Goal: Task Accomplishment & Management: Complete application form

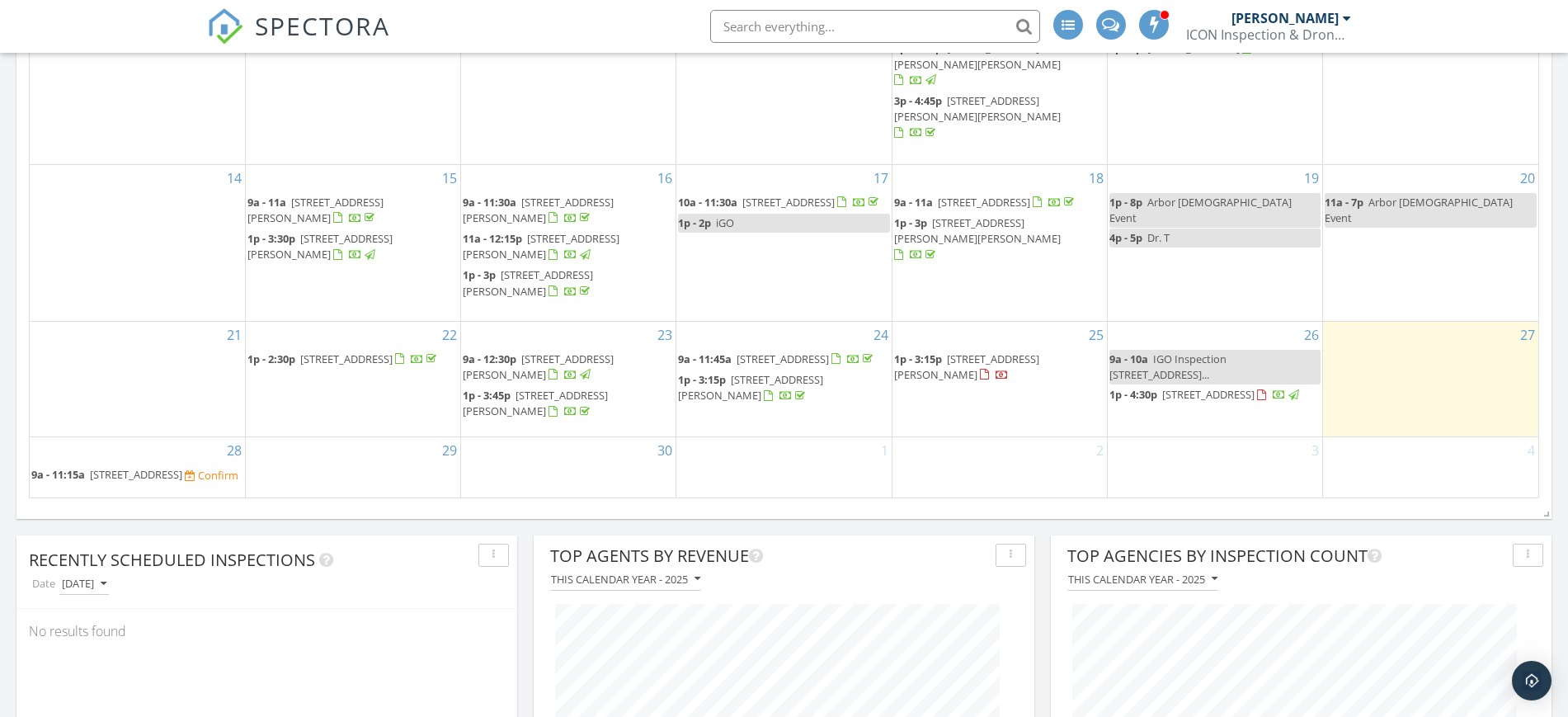
scroll to position [1340, 0]
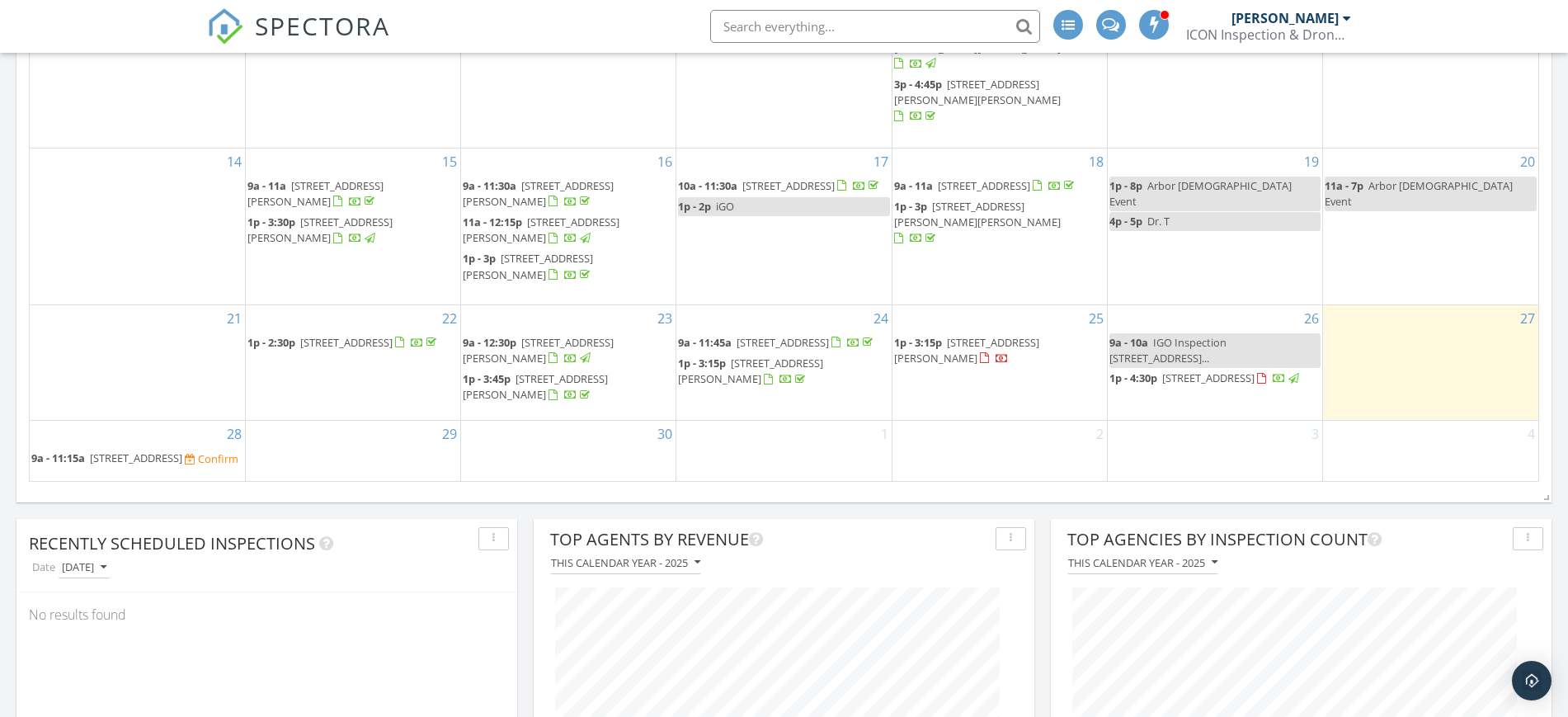
click at [552, 442] on div "30" at bounding box center [569, 450] width 215 height 61
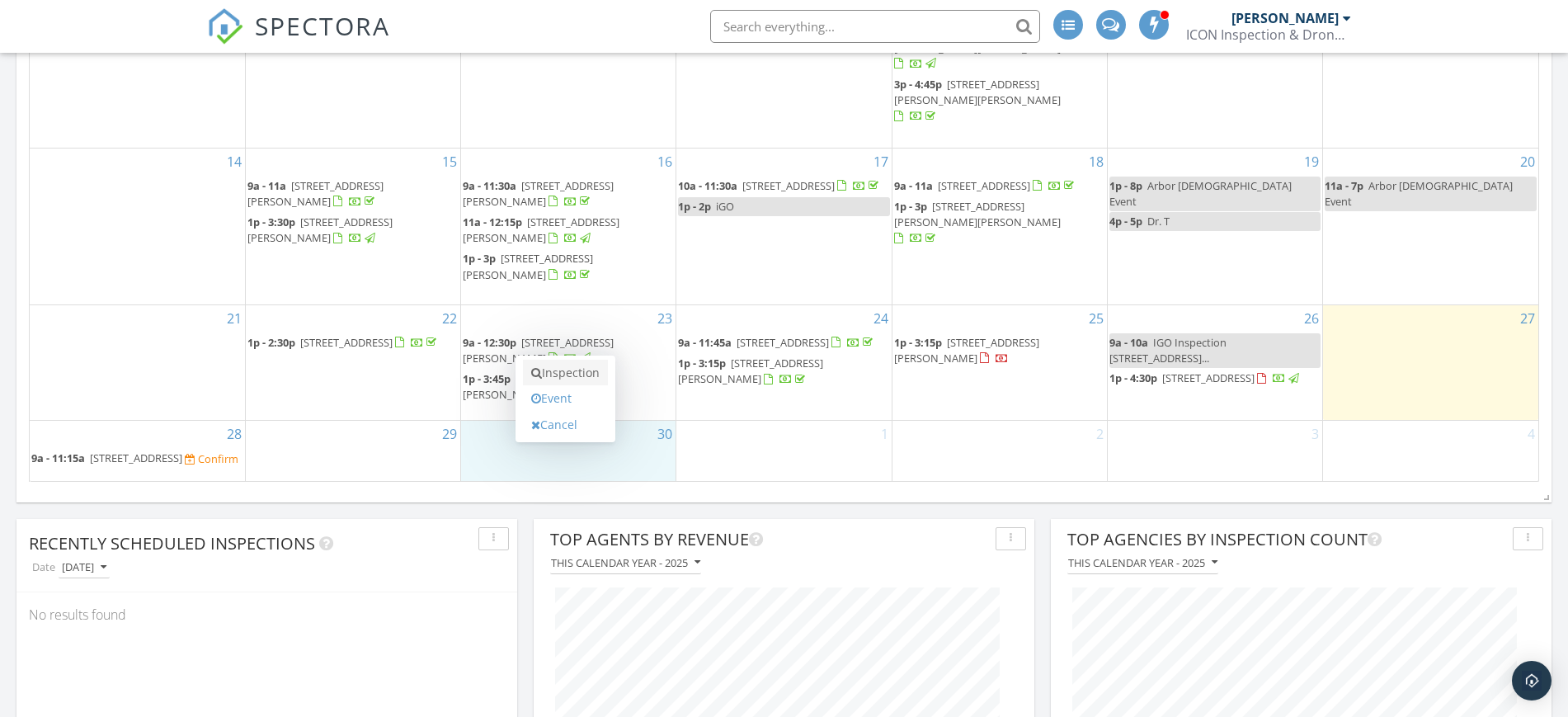
click at [597, 371] on link "Inspection" at bounding box center [565, 373] width 85 height 26
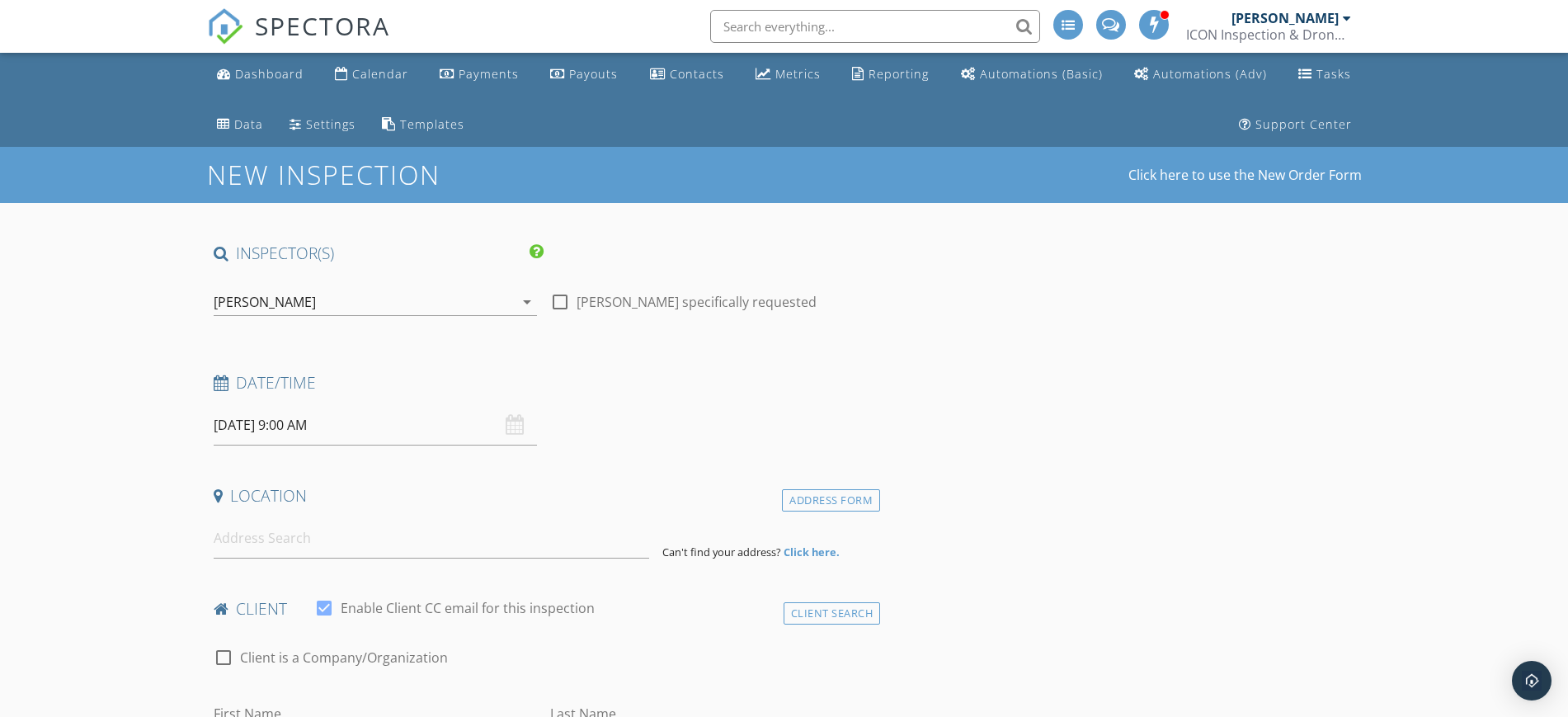
click at [561, 305] on div at bounding box center [559, 302] width 28 height 28
checkbox input "true"
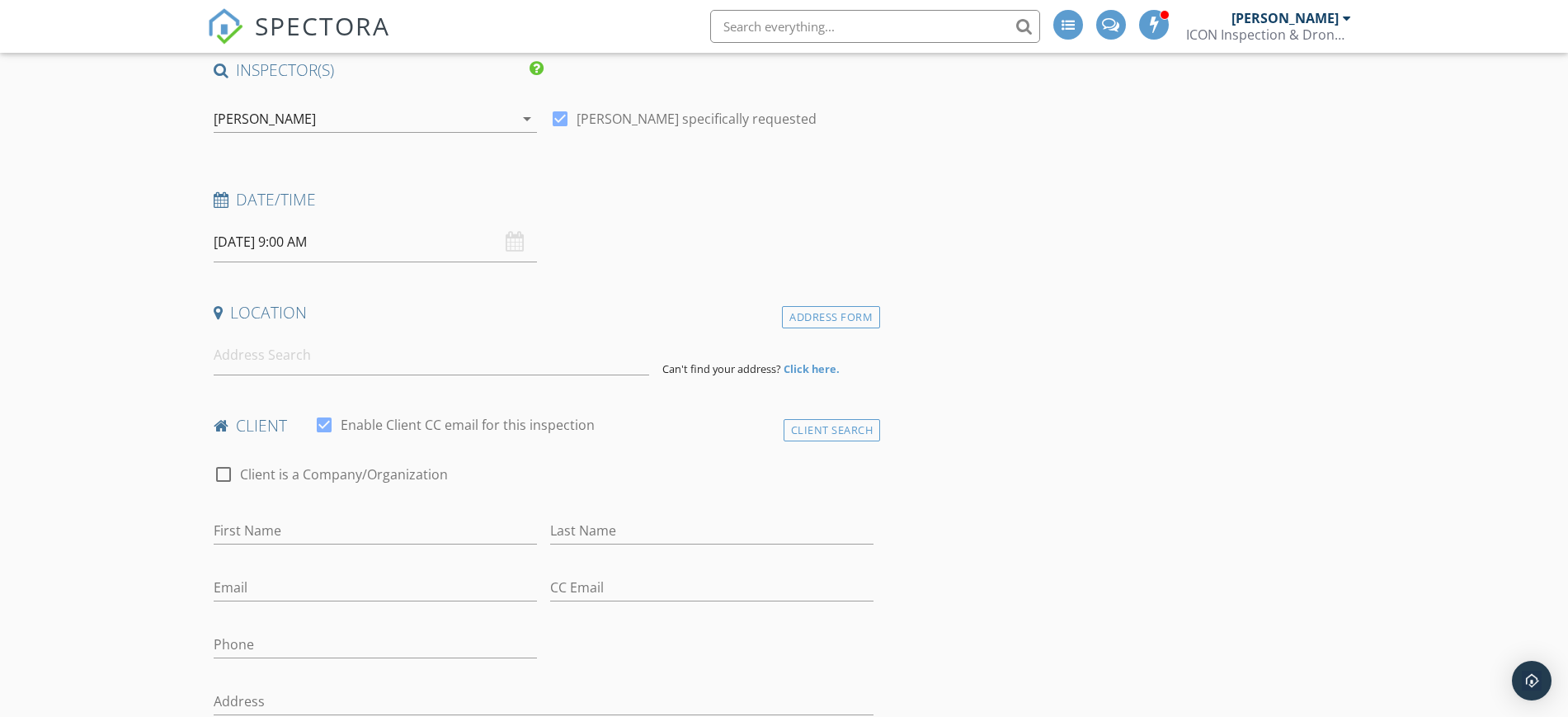
scroll to position [206, 0]
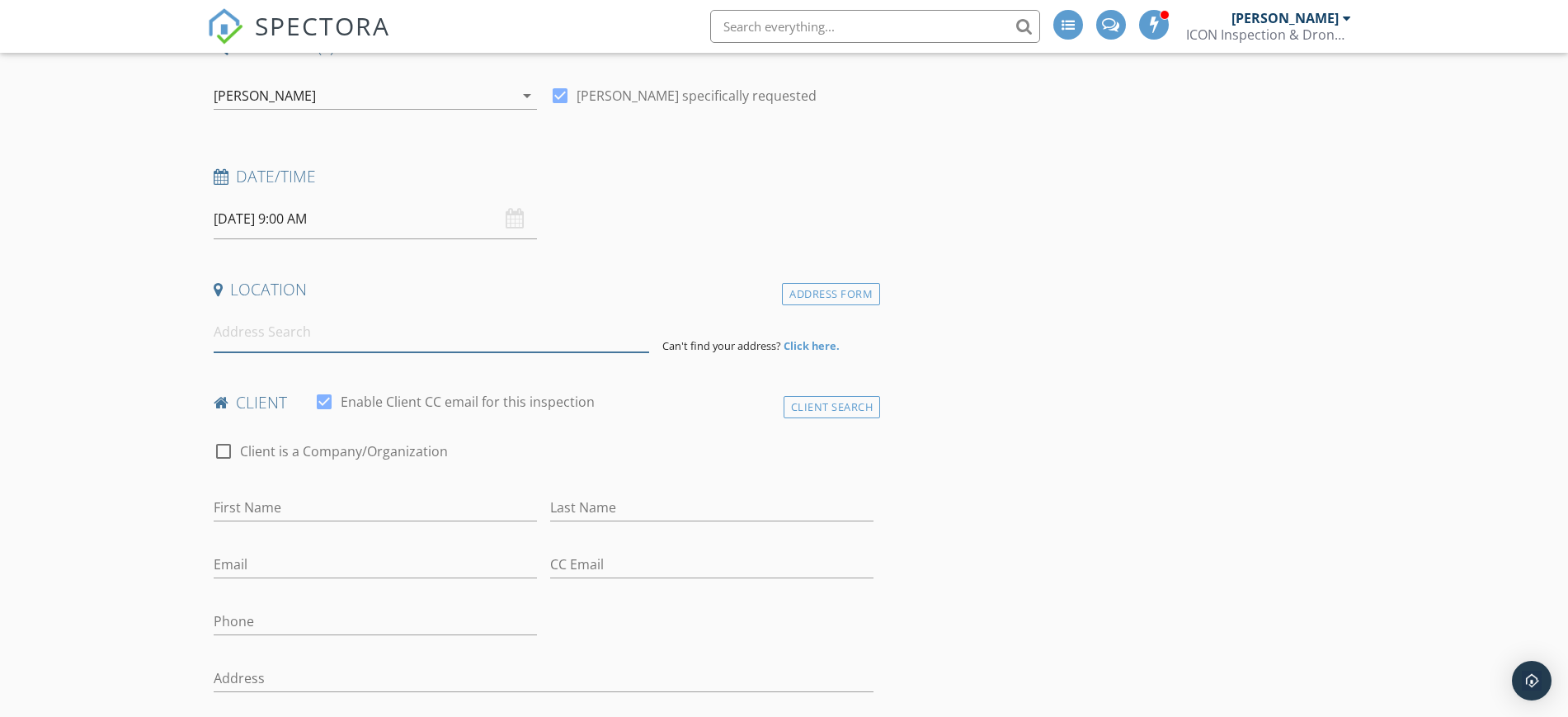
click at [505, 333] on input at bounding box center [431, 332] width 436 height 40
click at [526, 343] on input at bounding box center [431, 332] width 436 height 40
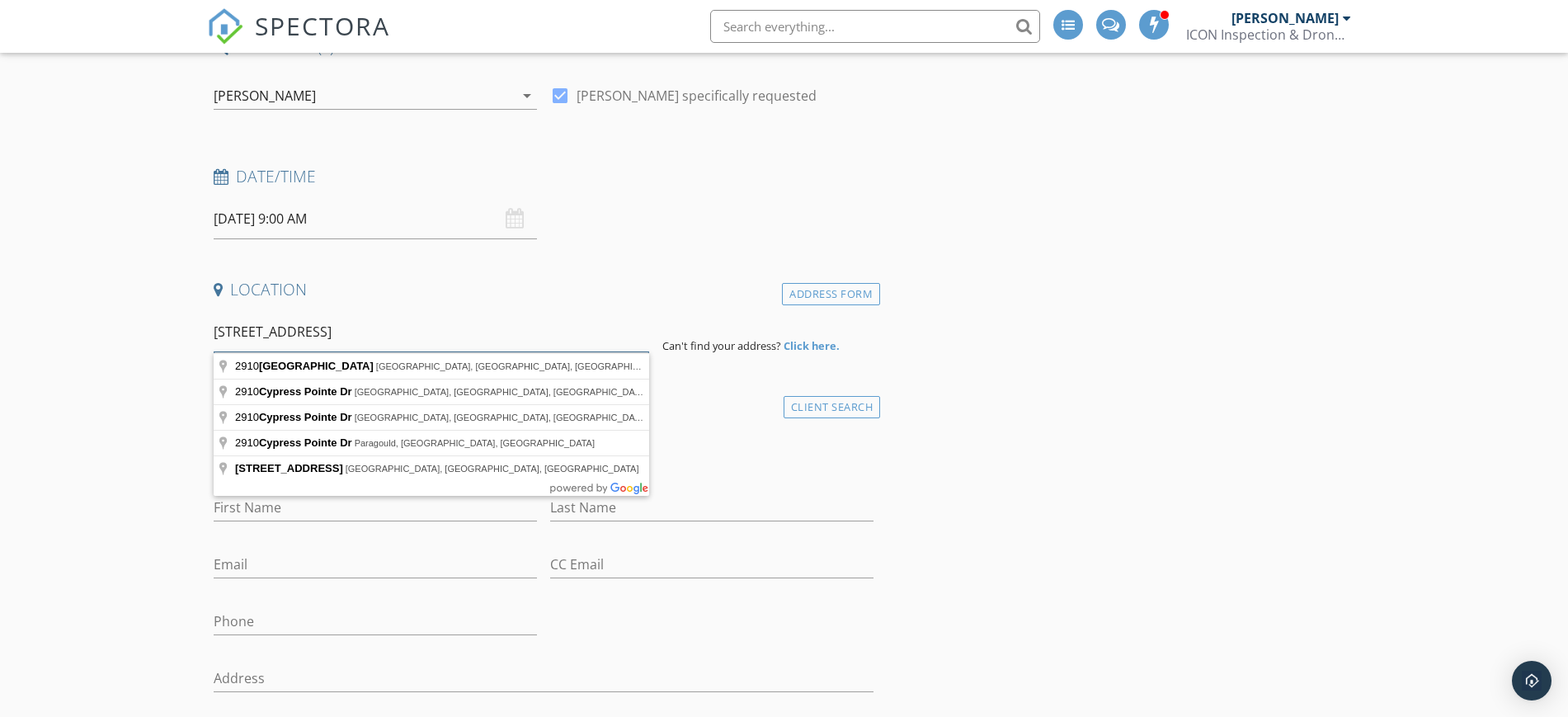
click at [380, 333] on input "2910 Cypress Pointe Dr." at bounding box center [431, 332] width 436 height 40
drag, startPoint x: 393, startPoint y: 324, endPoint x: 195, endPoint y: 327, distance: 198.0
type input "2910 Cypress Pointe Dr."
click at [419, 322] on input "2910 Cypress Pointe Dr." at bounding box center [431, 332] width 436 height 40
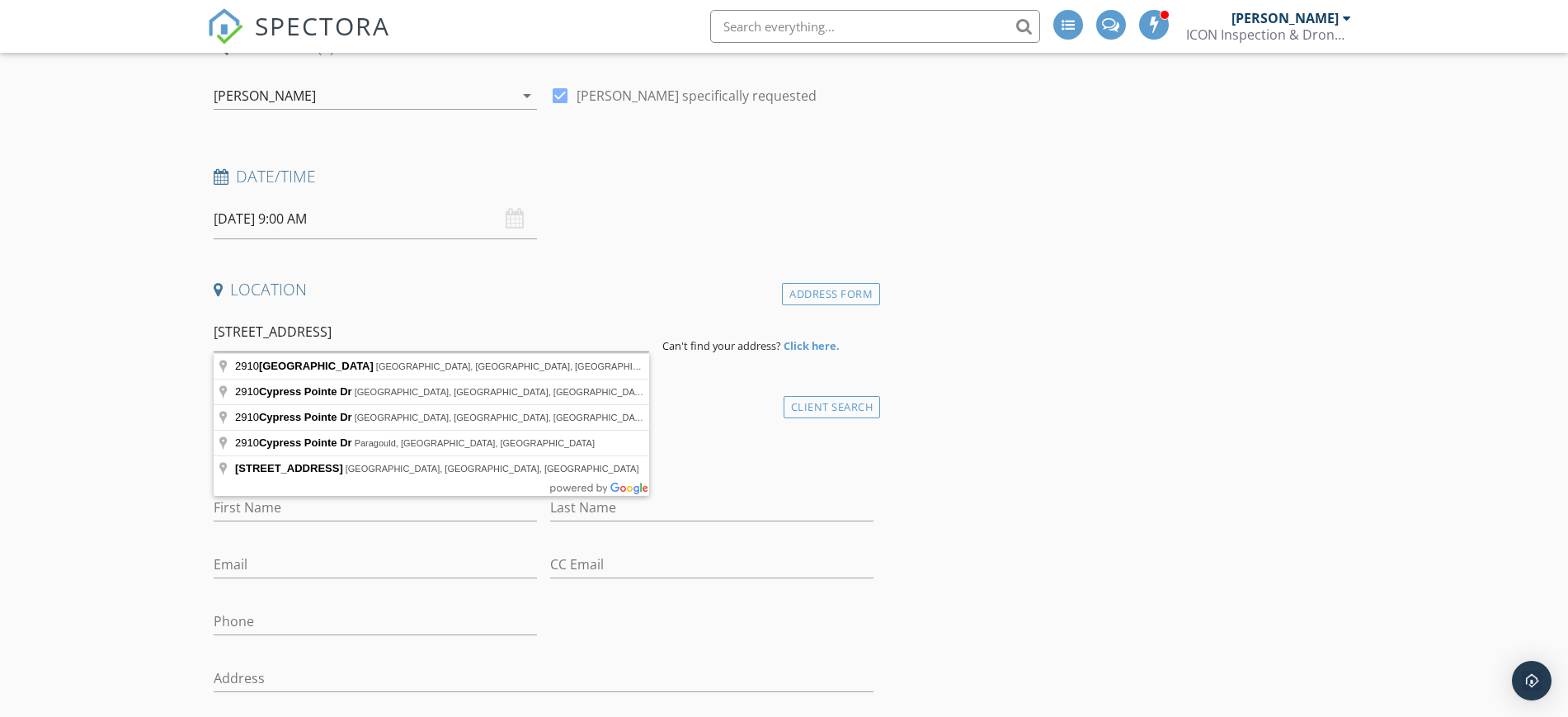
drag, startPoint x: 394, startPoint y: 331, endPoint x: 108, endPoint y: 333, distance: 286.0
click at [829, 294] on div "Address Form" at bounding box center [830, 294] width 98 height 22
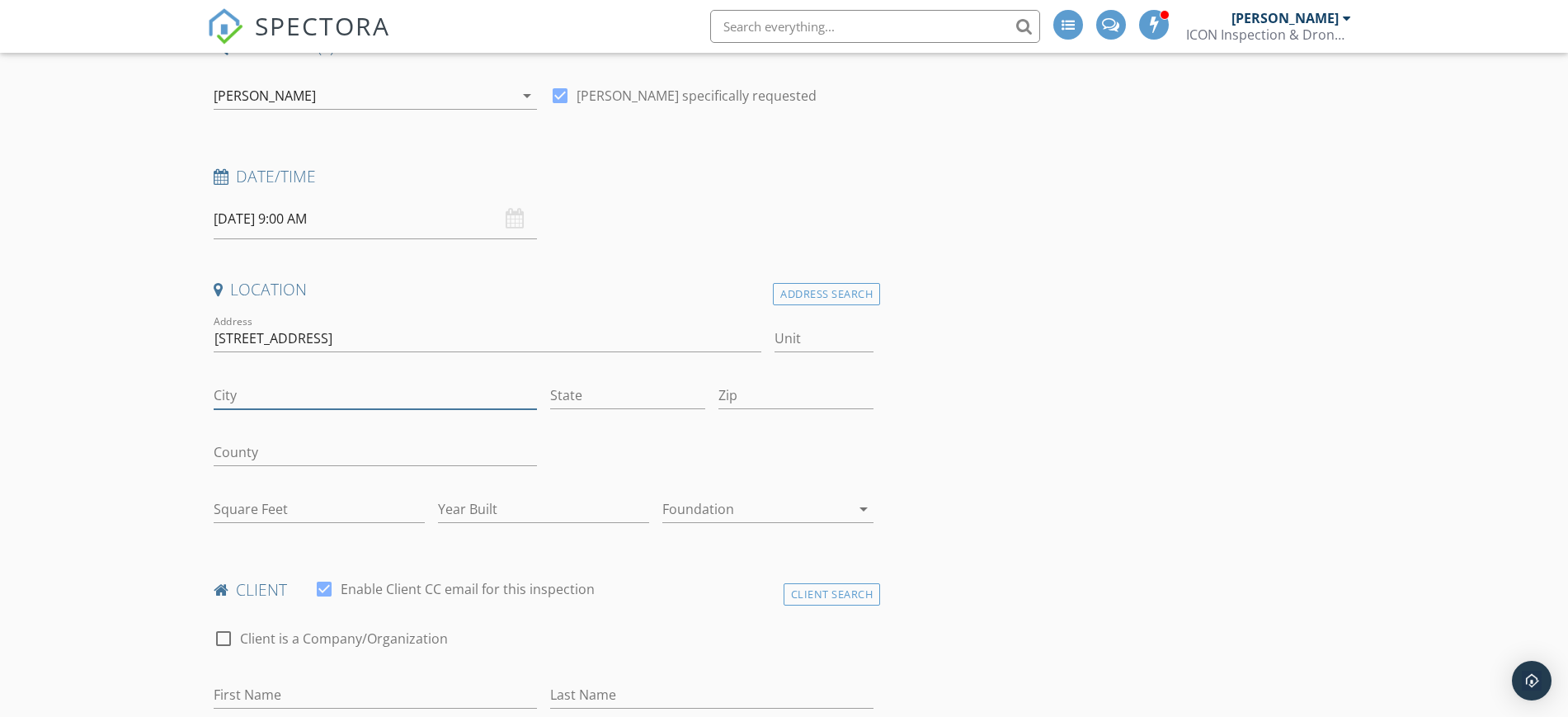
click at [326, 393] on input "City" at bounding box center [375, 396] width 323 height 27
type input "[US_STATE][GEOGRAPHIC_DATA]"
click at [666, 382] on input "State" at bounding box center [628, 396] width 155 height 27
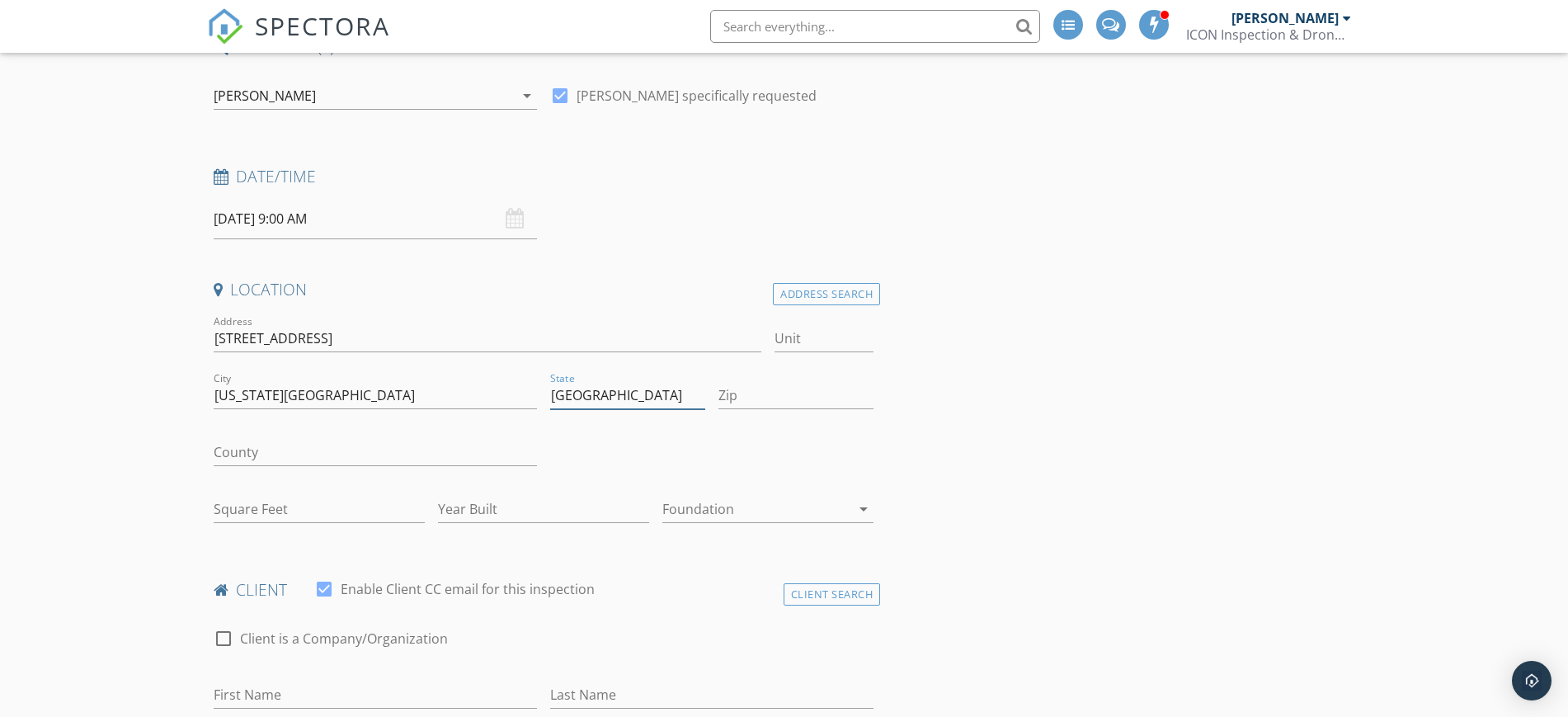
type input "[GEOGRAPHIC_DATA]"
drag, startPoint x: 792, startPoint y: 396, endPoint x: 776, endPoint y: 397, distance: 16.0
click at [792, 396] on input "Zip" at bounding box center [796, 396] width 155 height 27
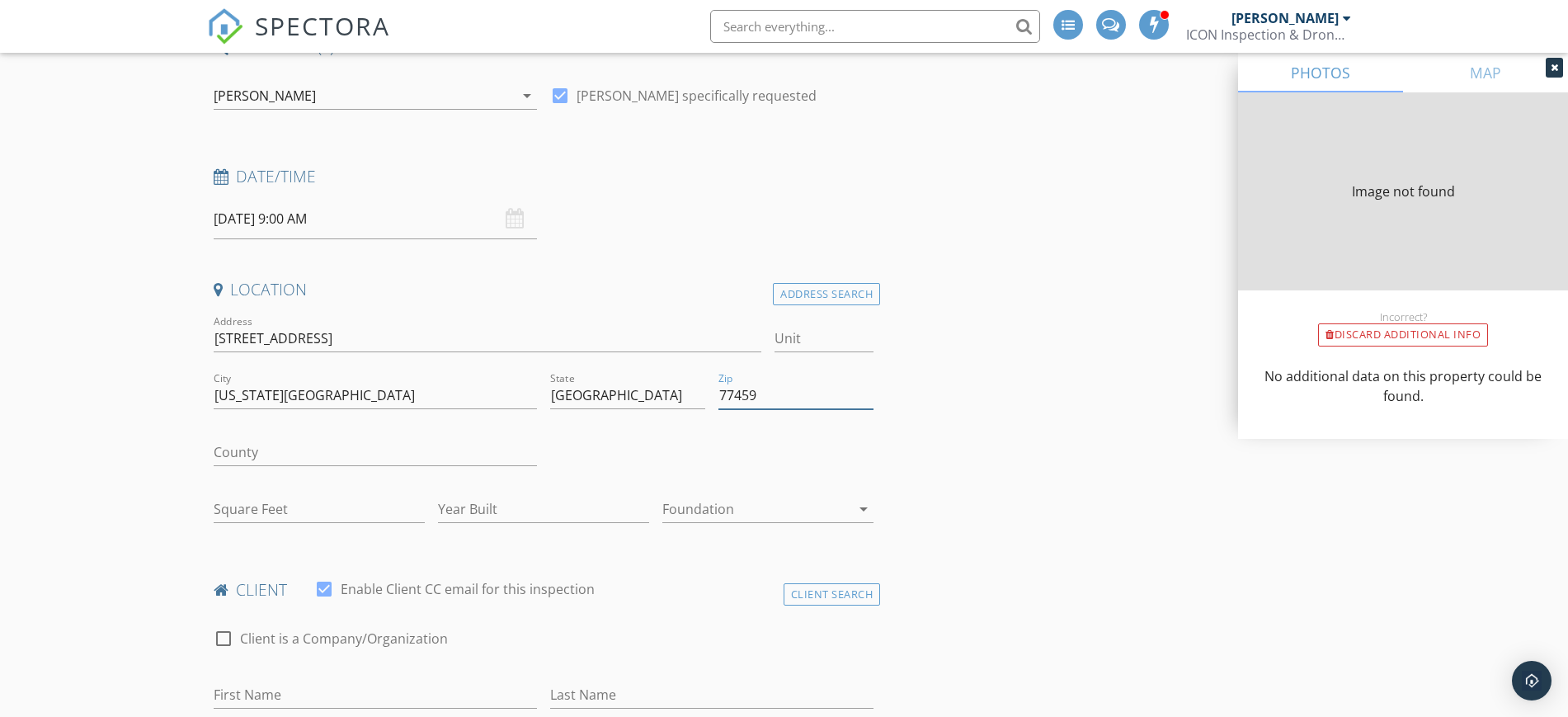
type input "77459"
click at [244, 503] on input "Square Feet" at bounding box center [320, 509] width 211 height 27
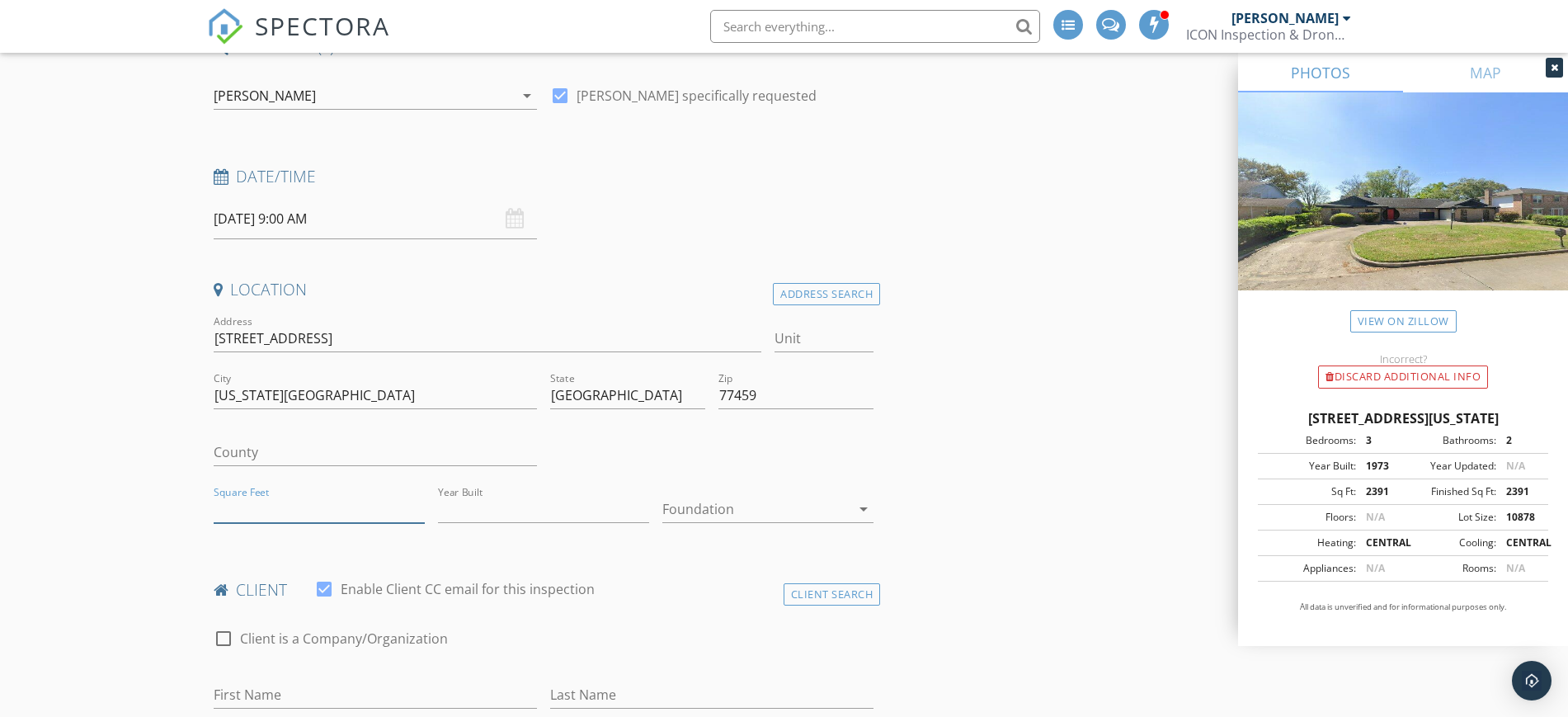
type input "2391"
type input "1973"
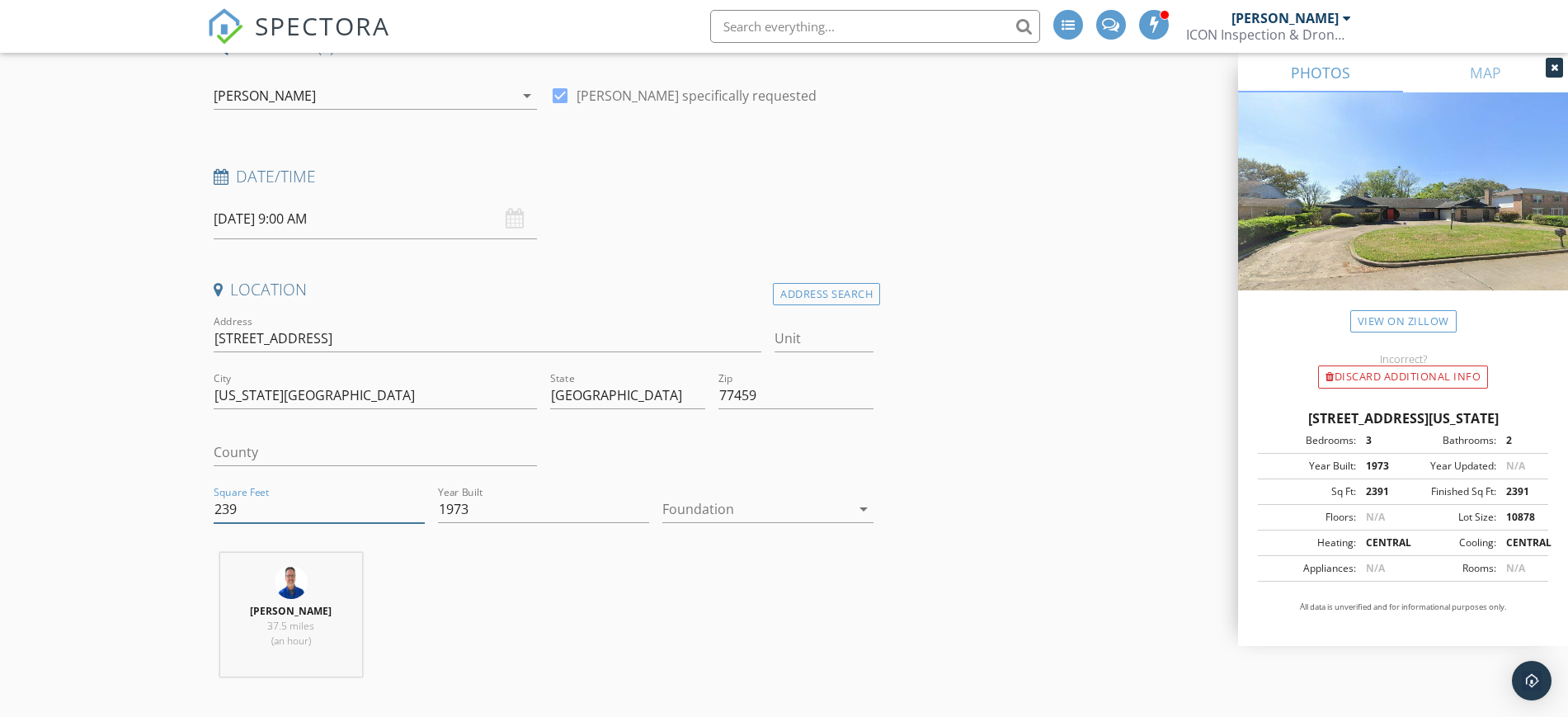
type input "2391"
click at [709, 504] on div at bounding box center [756, 508] width 188 height 26
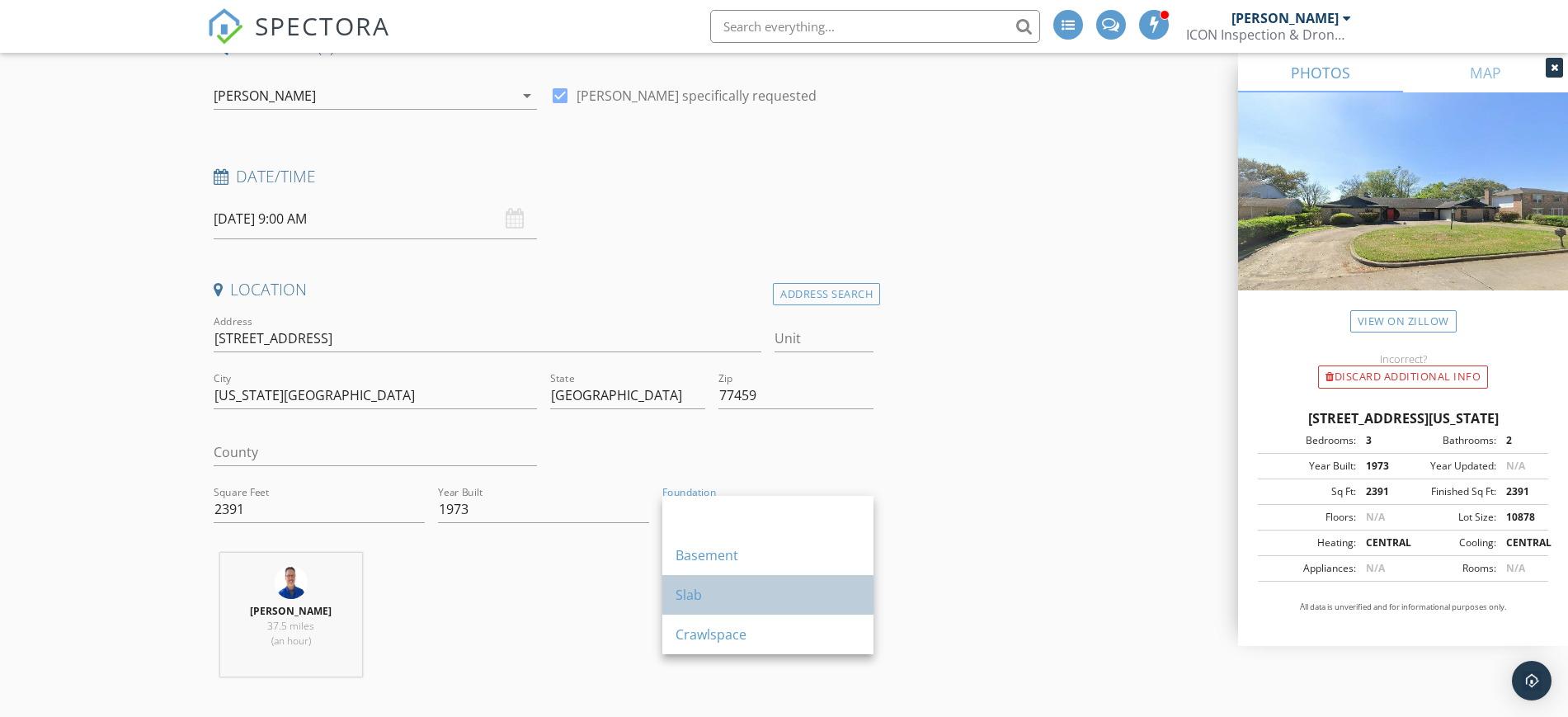
click at [707, 599] on div "Slab" at bounding box center [767, 594] width 185 height 20
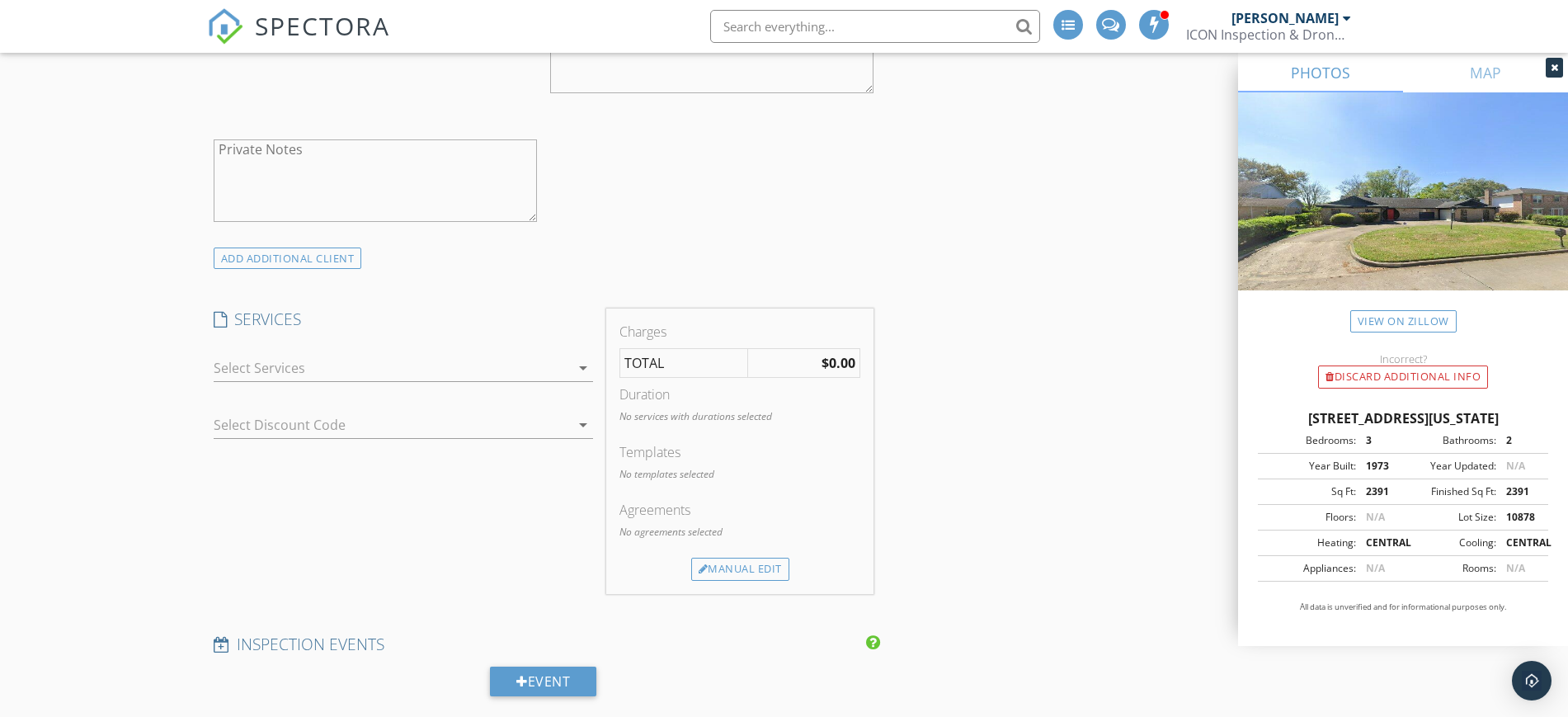
scroll to position [1340, 0]
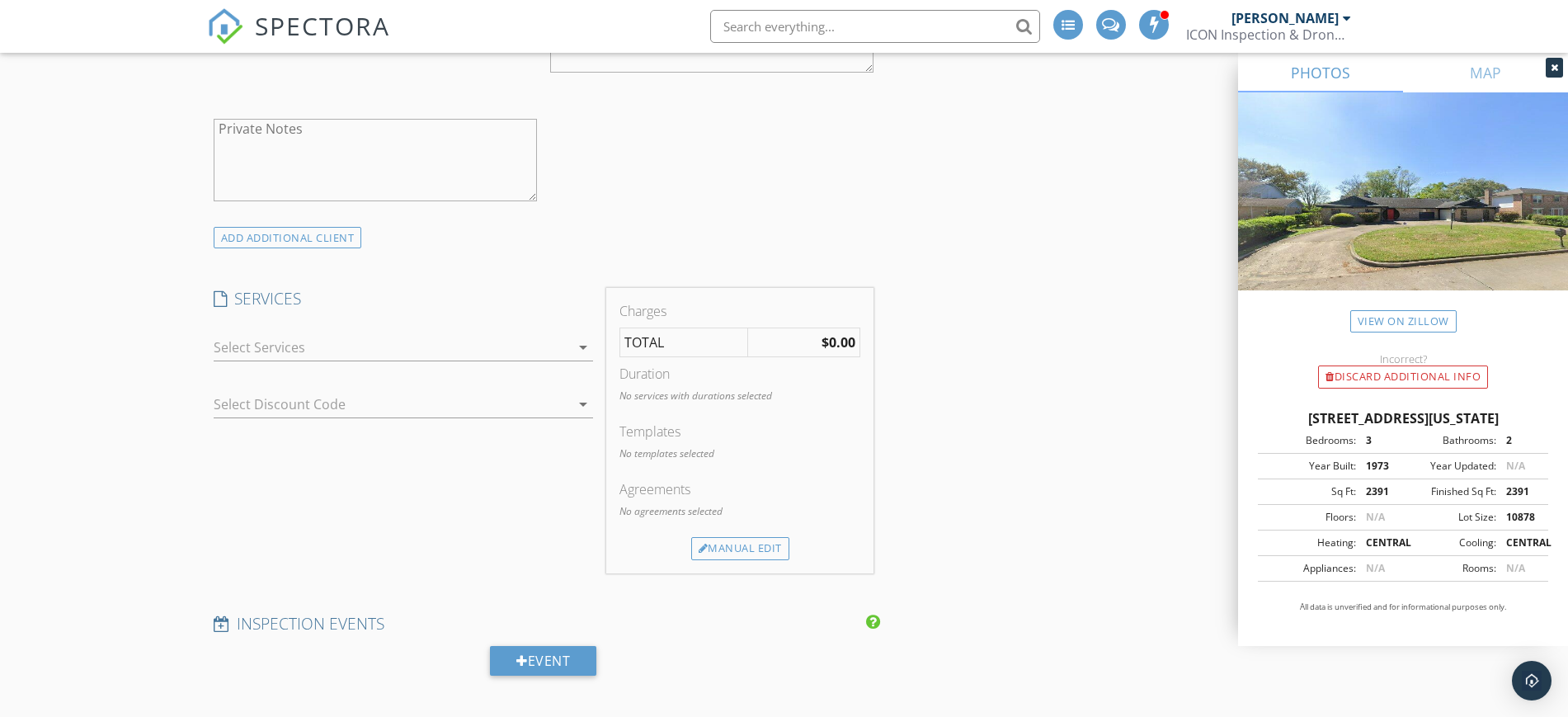
click at [293, 350] on div at bounding box center [392, 347] width 356 height 26
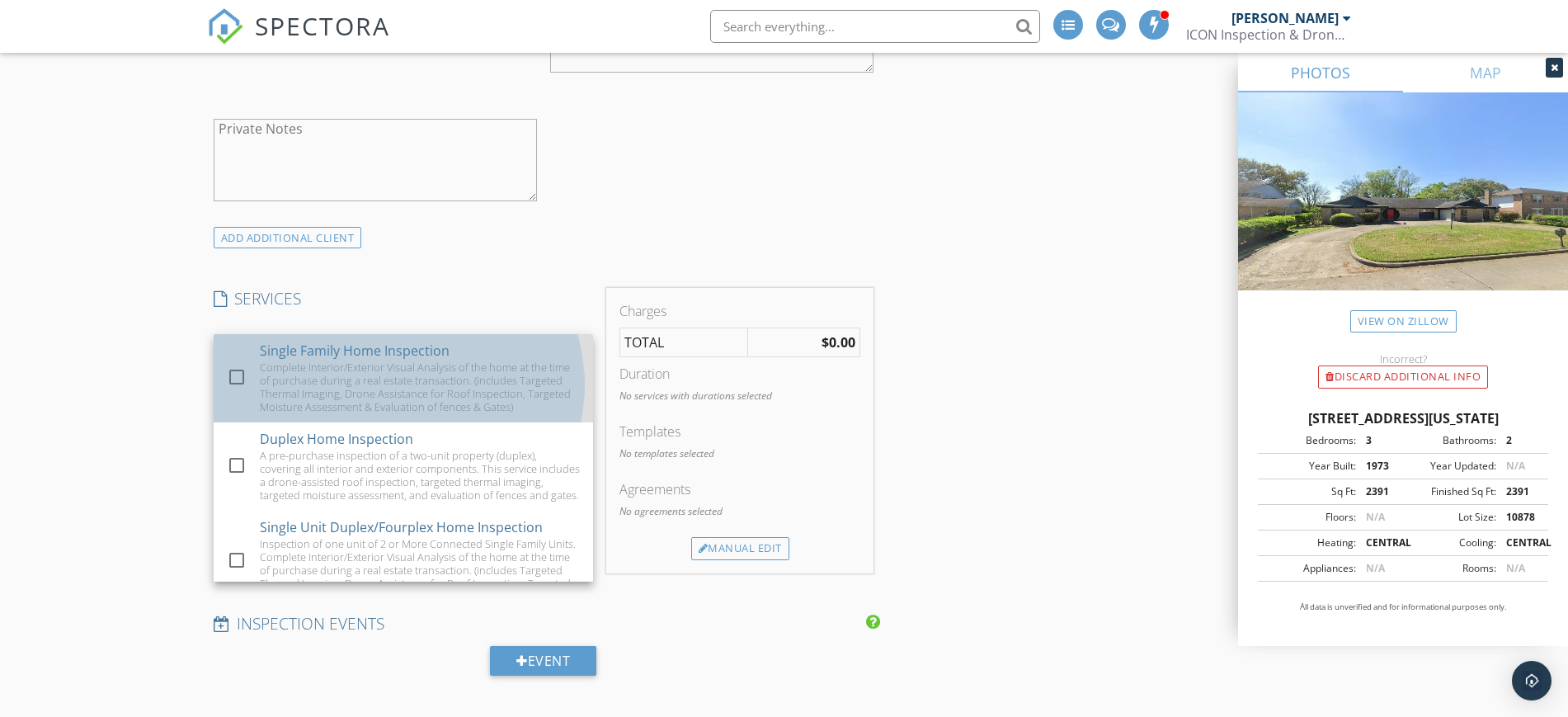
click at [286, 379] on div "Complete Interior/Exterior Visual Analysis of the home at the time of purchase …" at bounding box center [419, 387] width 320 height 53
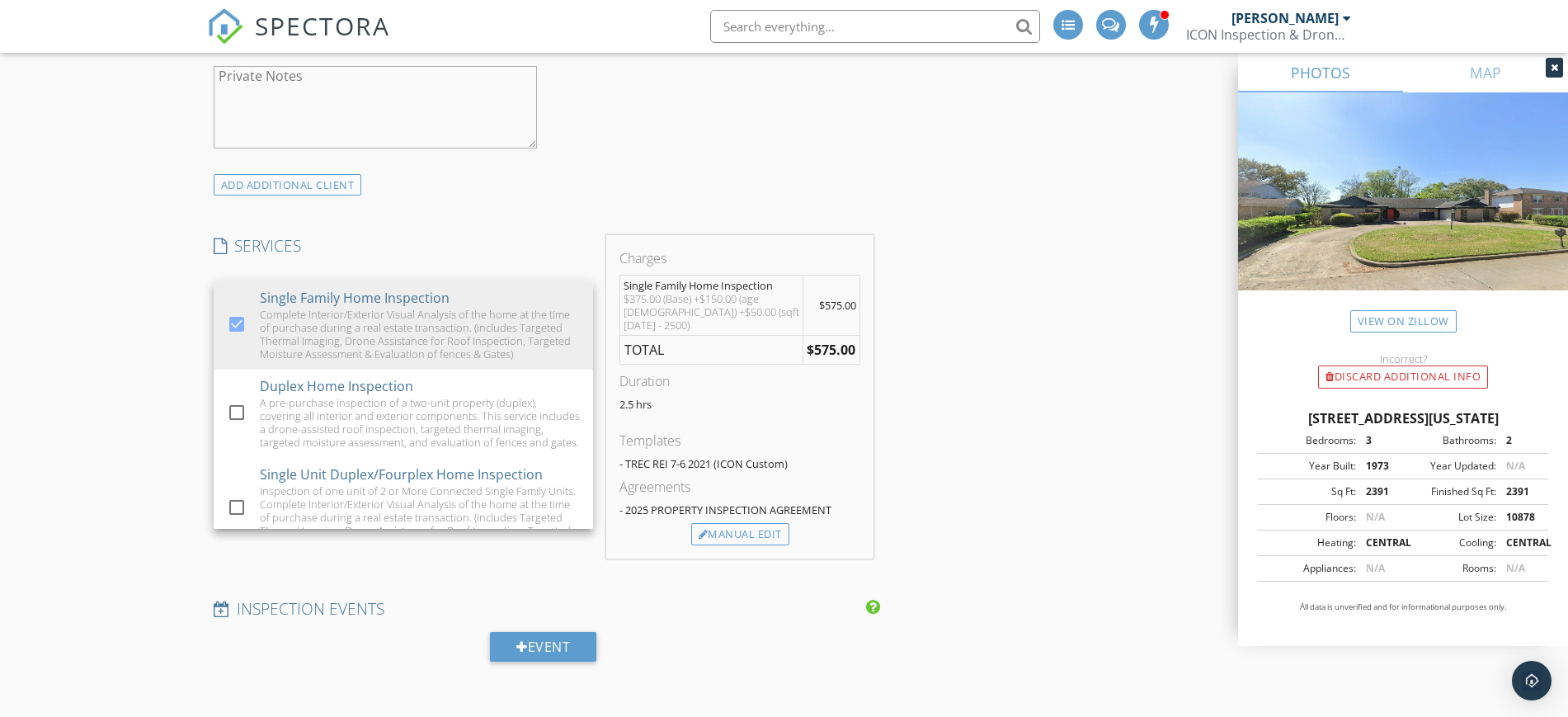
scroll to position [1443, 0]
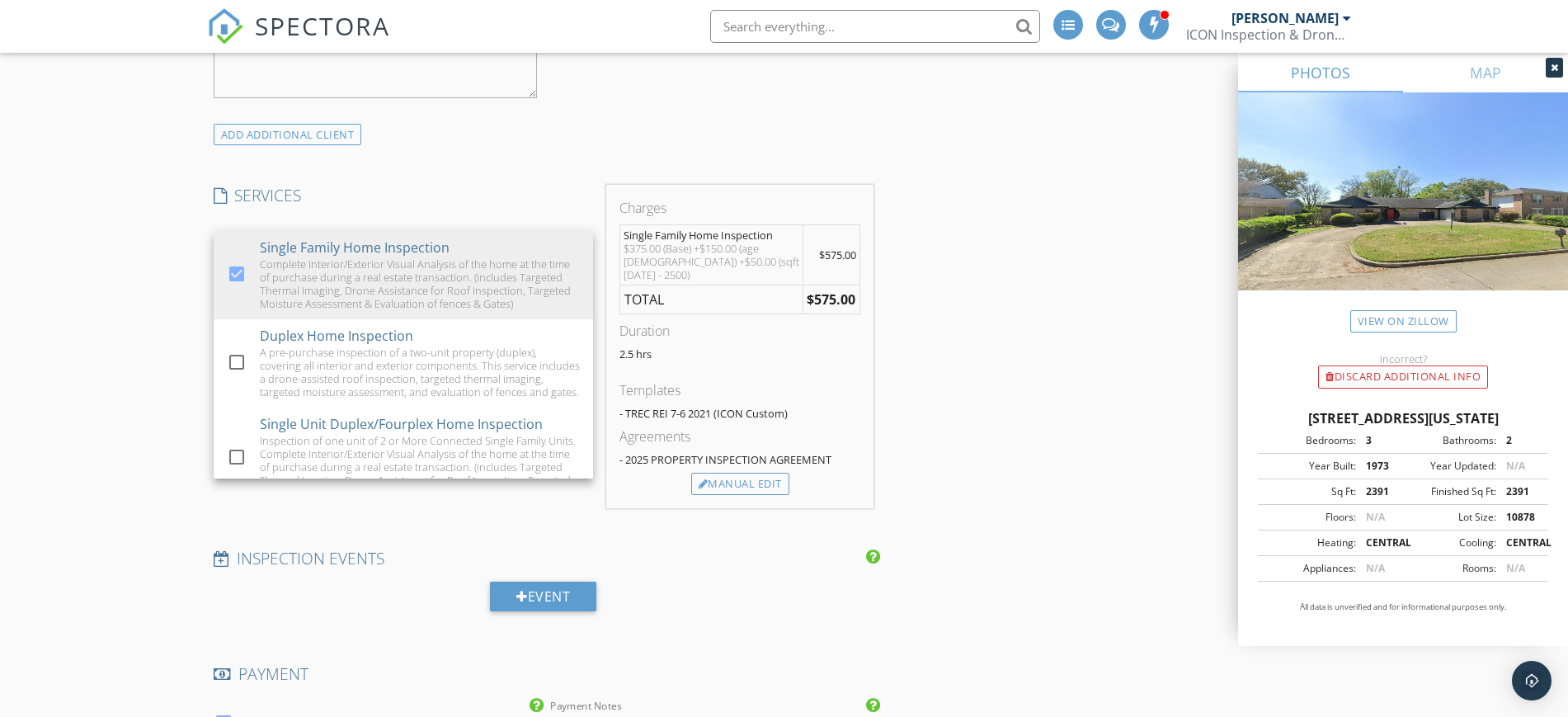
click at [142, 354] on div "New Inspection Click here to use the New Order Form INSPECTOR(S) check_box Tren…" at bounding box center [784, 726] width 1568 height 4046
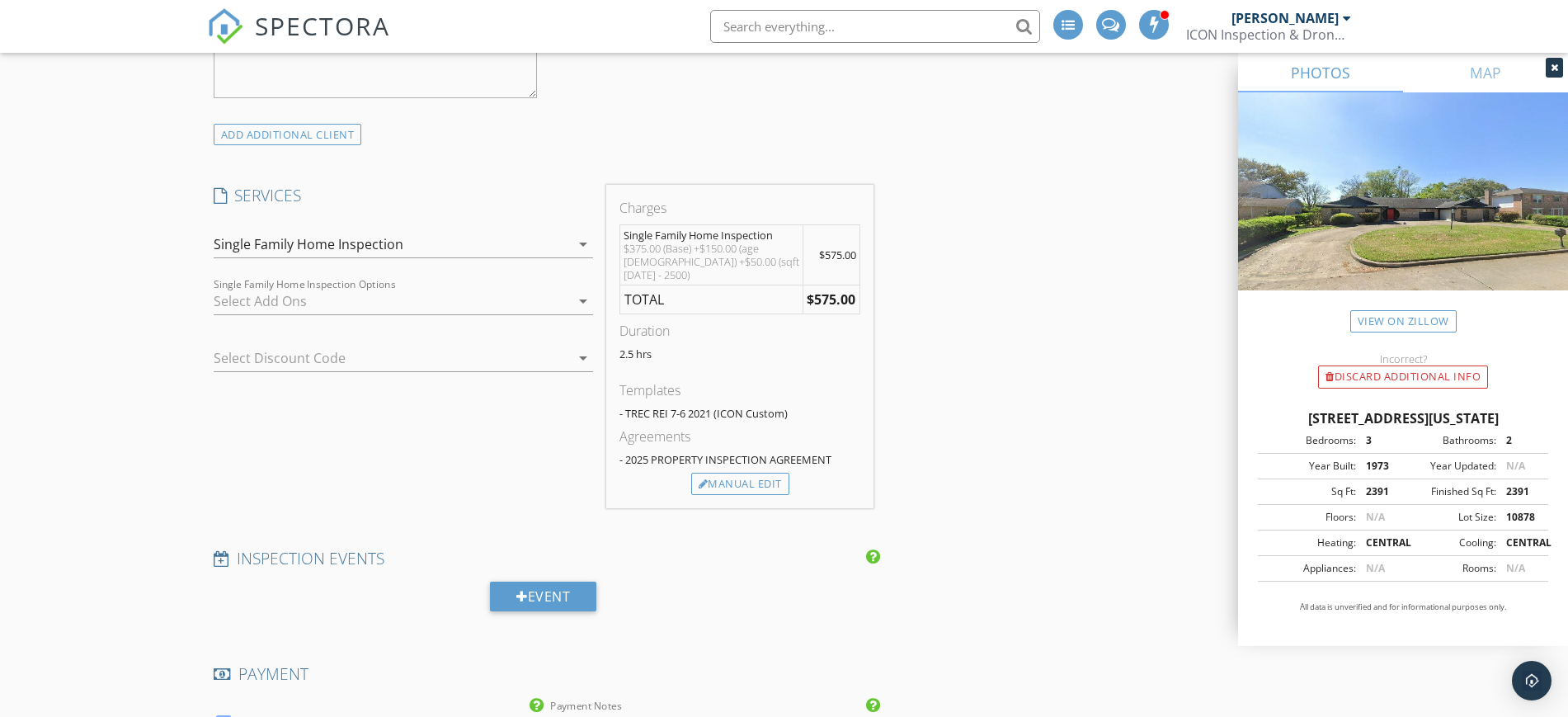
click at [268, 298] on div at bounding box center [392, 301] width 356 height 26
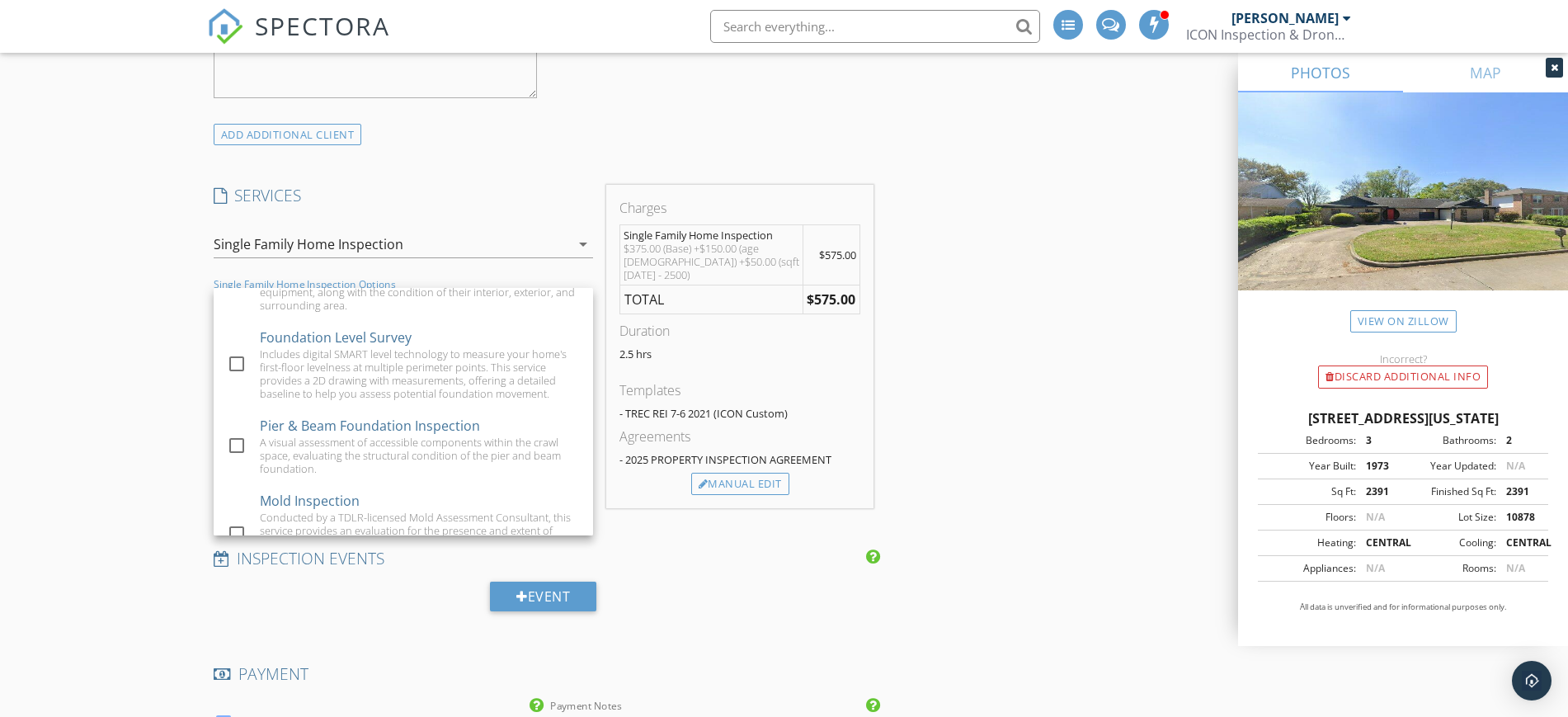
scroll to position [95, 0]
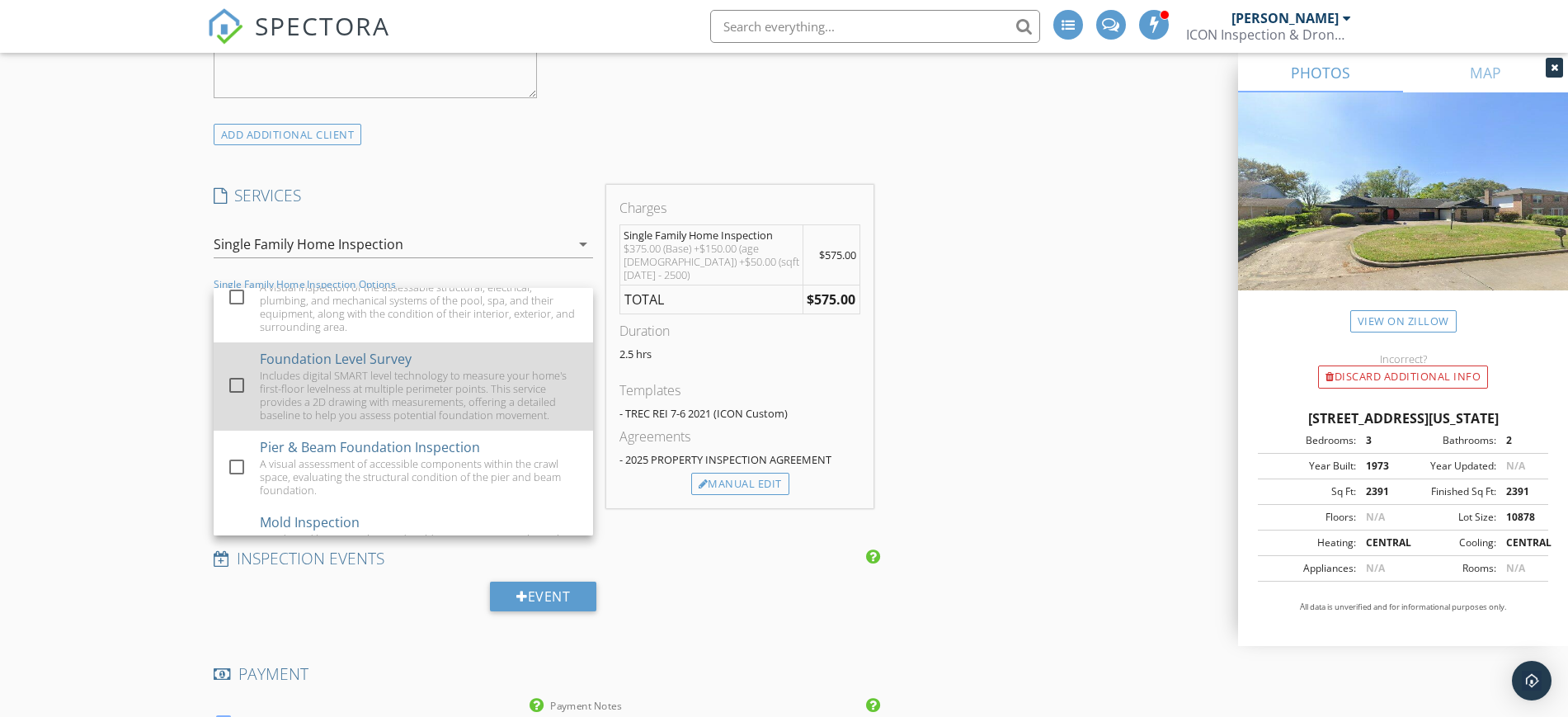
click at [393, 387] on div "Includes digital SMART level technology to measure your home's first-floor leve…" at bounding box center [419, 395] width 320 height 53
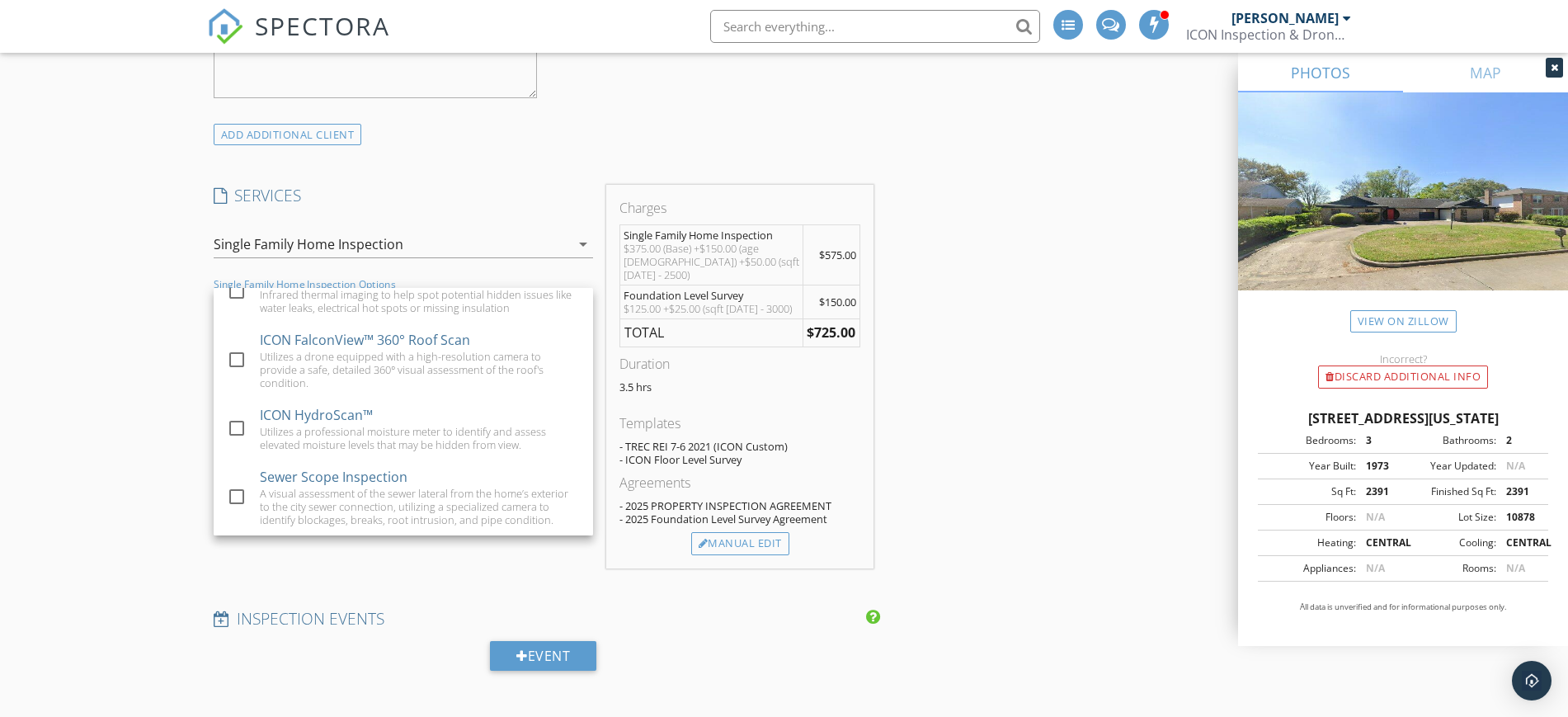
scroll to position [1508, 0]
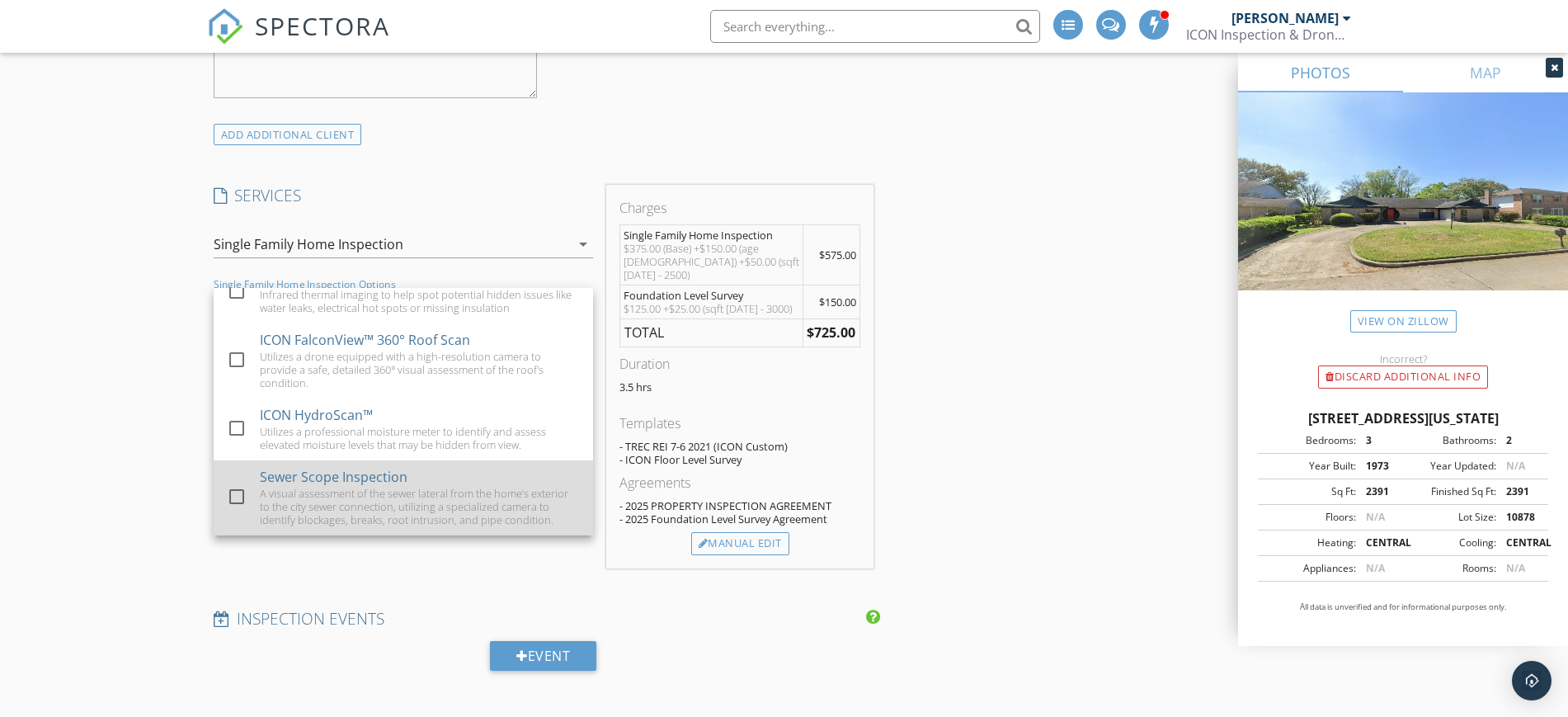
click at [346, 497] on div "A visual assessment of the sewer lateral from the home’s exterior to the city s…" at bounding box center [419, 506] width 320 height 39
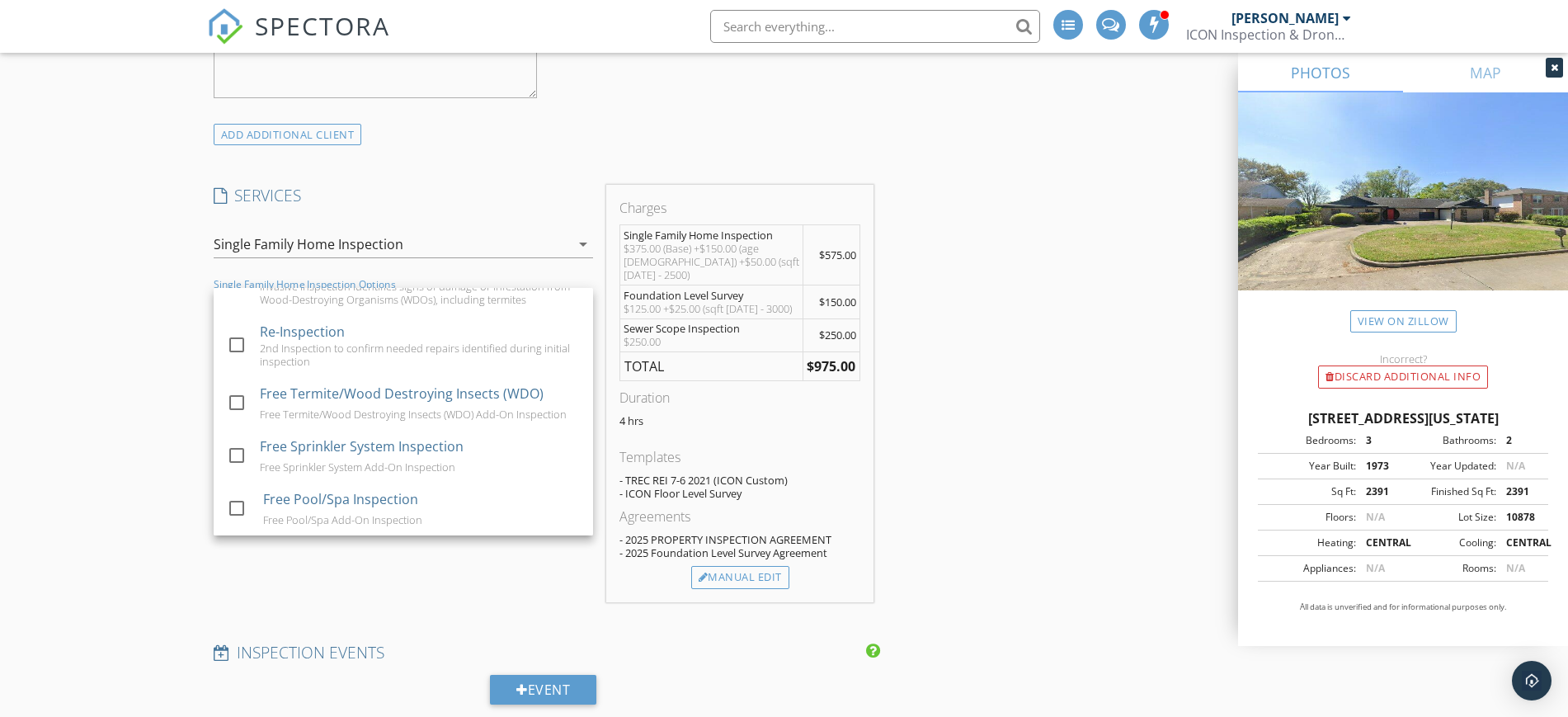
scroll to position [1040, 0]
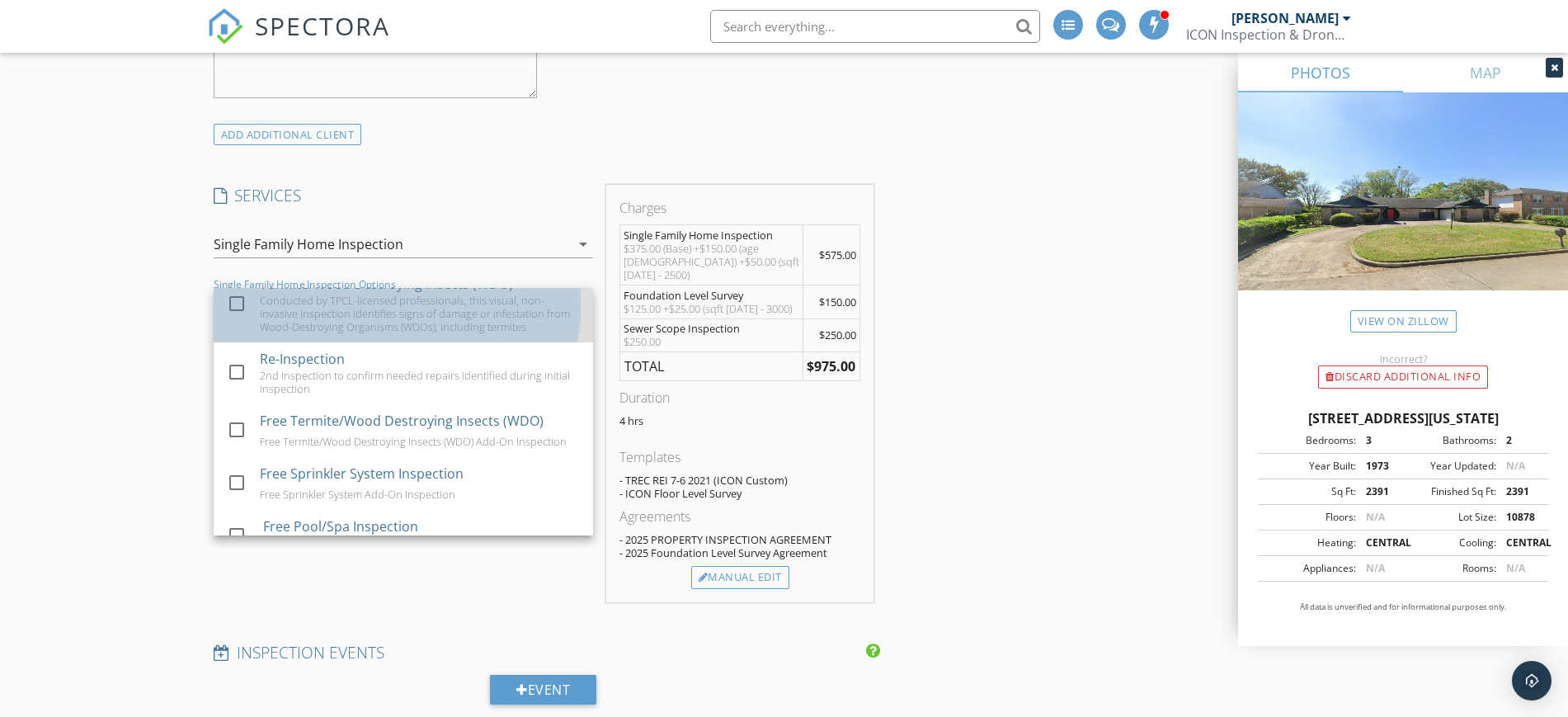
click at [334, 329] on div "Conducted by TPCL-licensed professionals, this visual, non-invasive inspection …" at bounding box center [419, 313] width 320 height 39
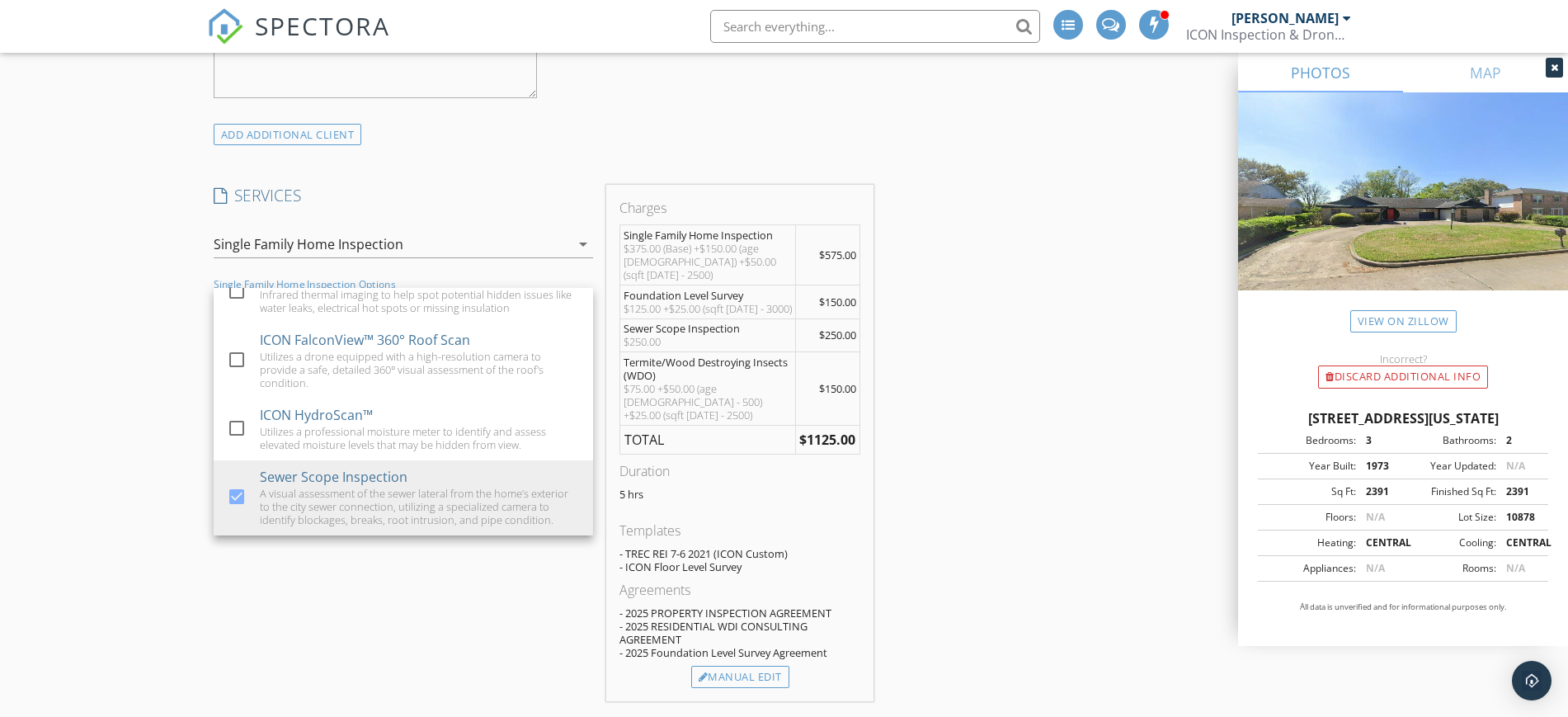
scroll to position [1403, 0]
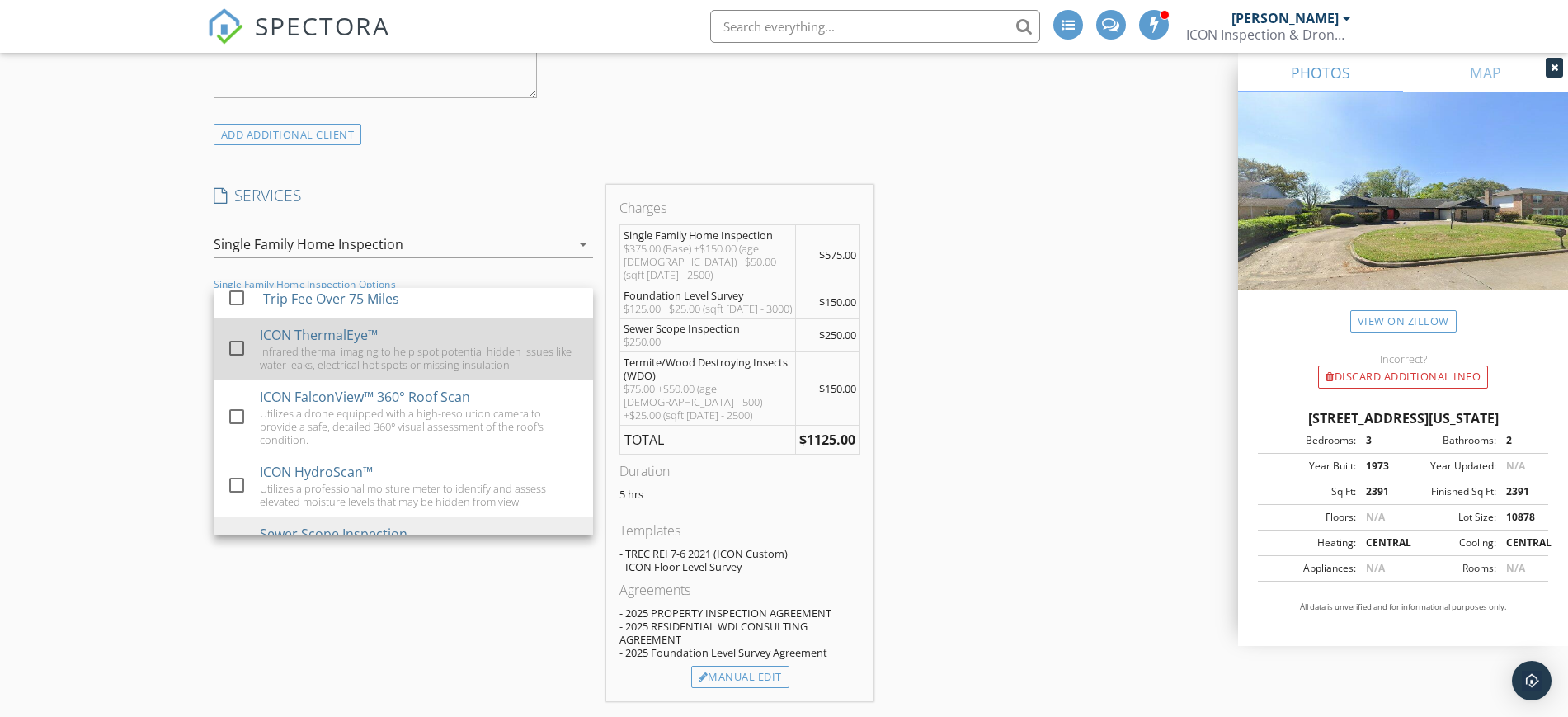
click at [236, 362] on div at bounding box center [236, 348] width 28 height 28
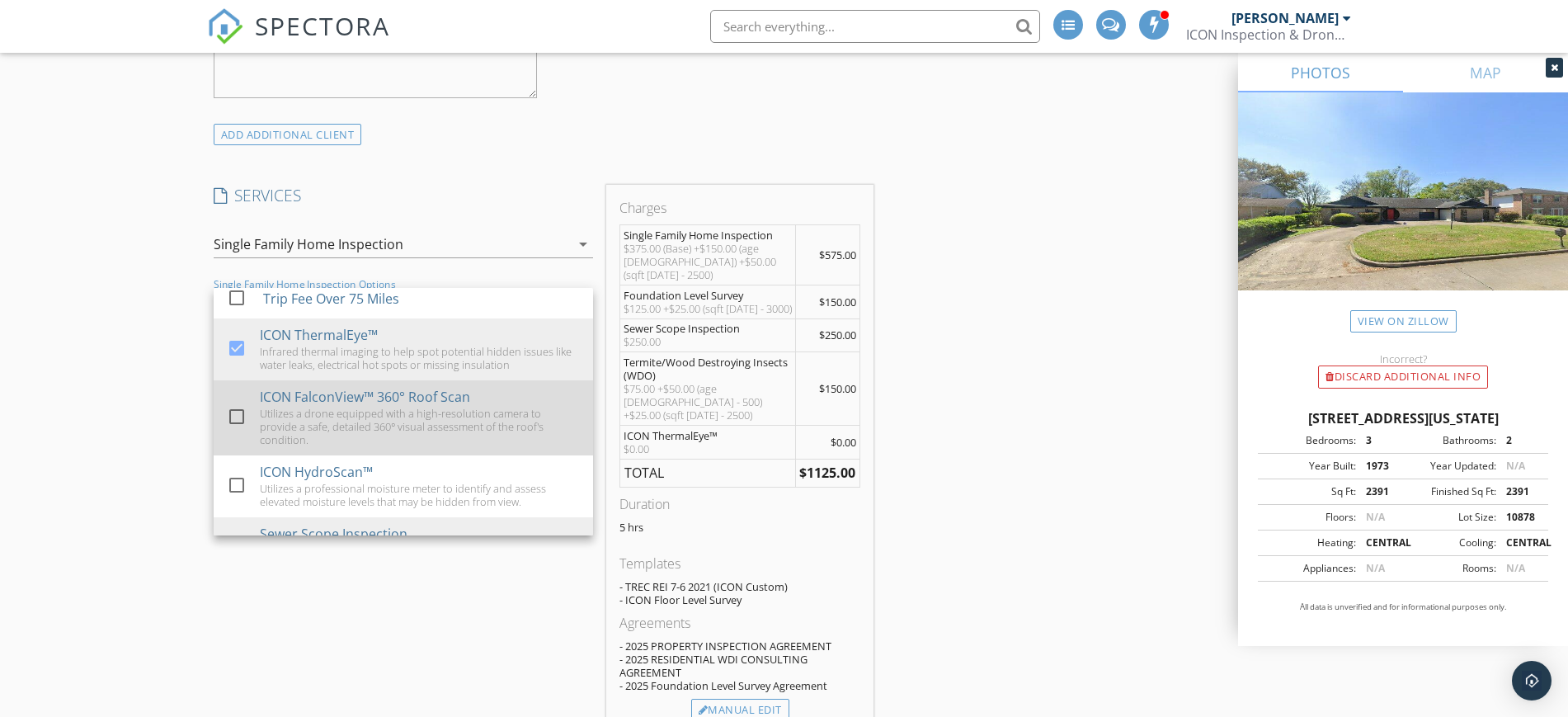
click at [240, 431] on div at bounding box center [236, 416] width 28 height 28
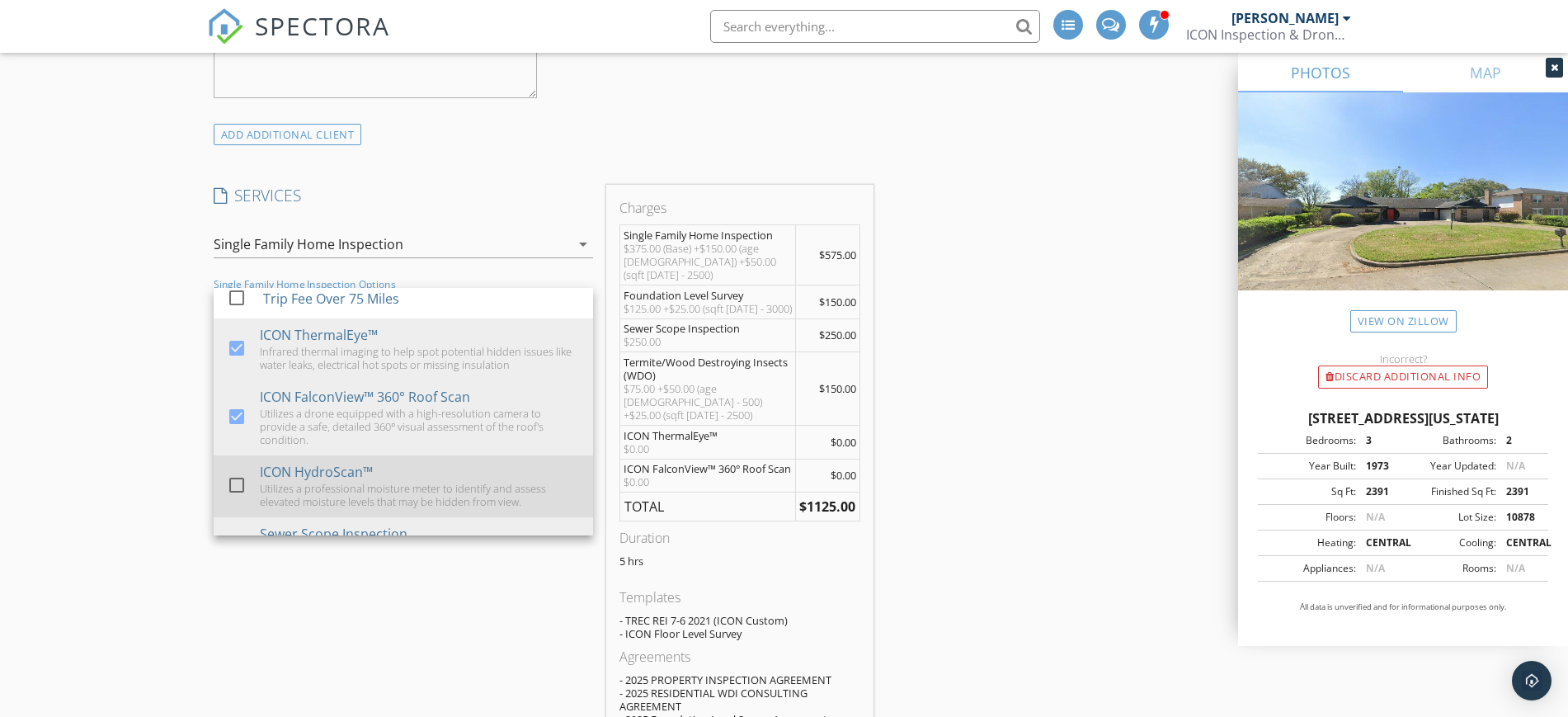
click at [235, 499] on div at bounding box center [236, 484] width 28 height 28
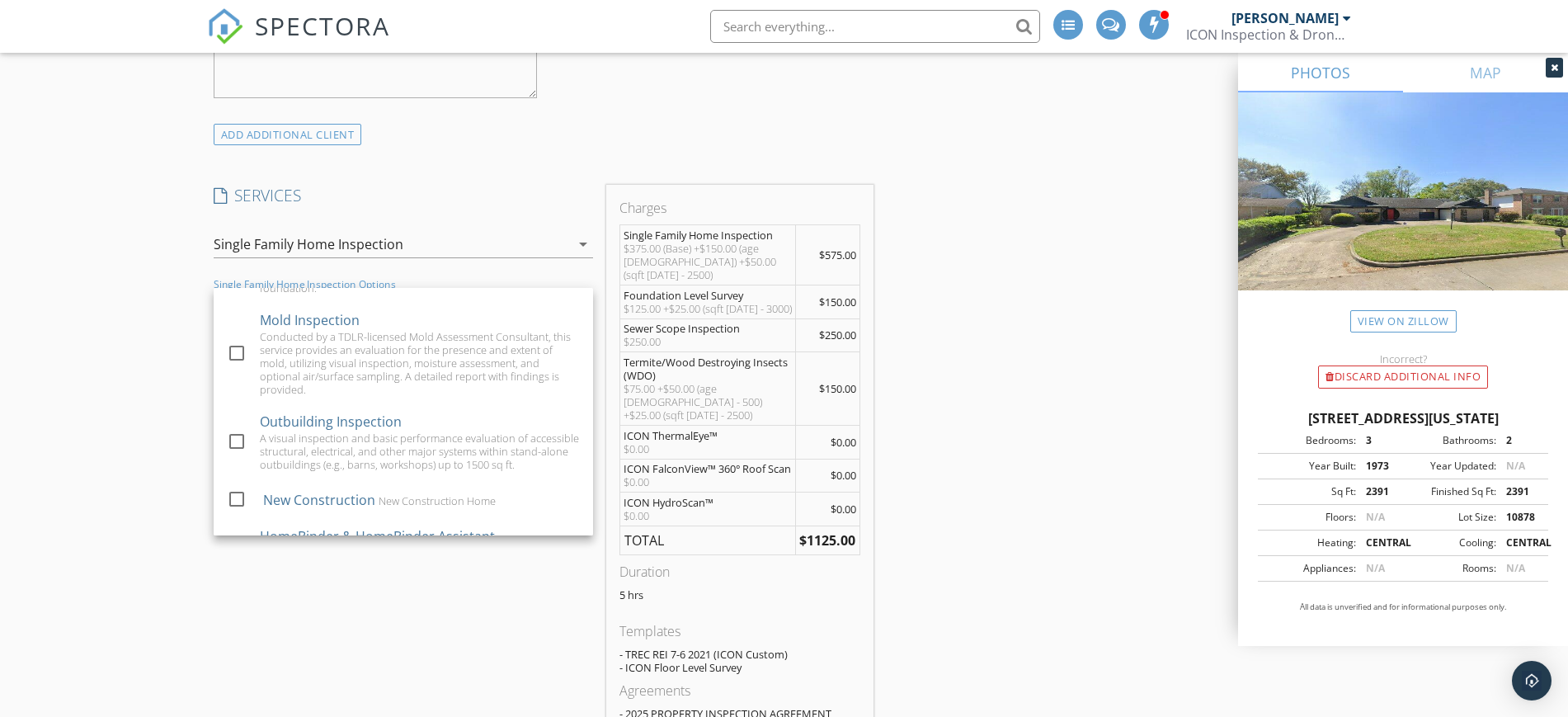
scroll to position [188, 0]
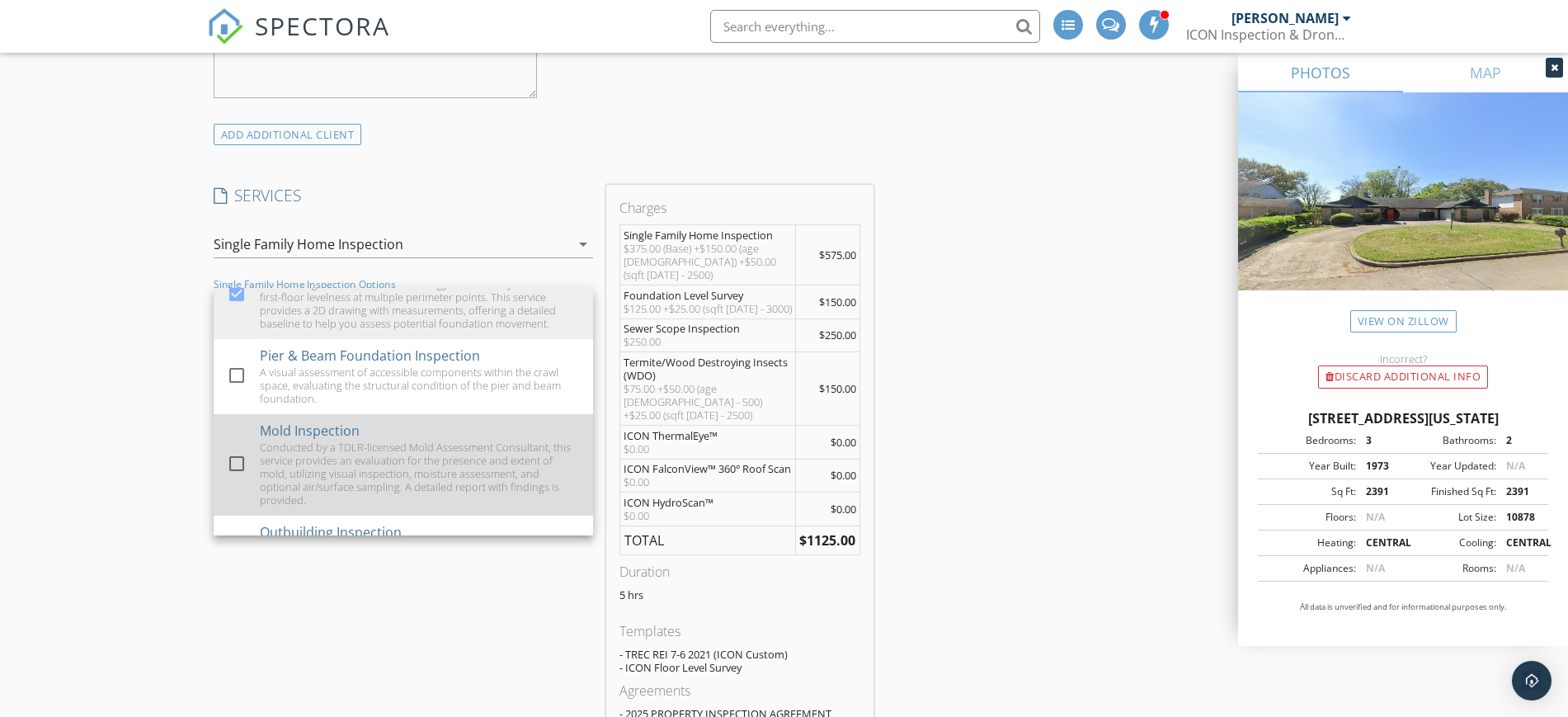
click at [386, 458] on div "Conducted by a TDLR-licensed Mold Assessment Consultant, this service provides …" at bounding box center [419, 473] width 320 height 66
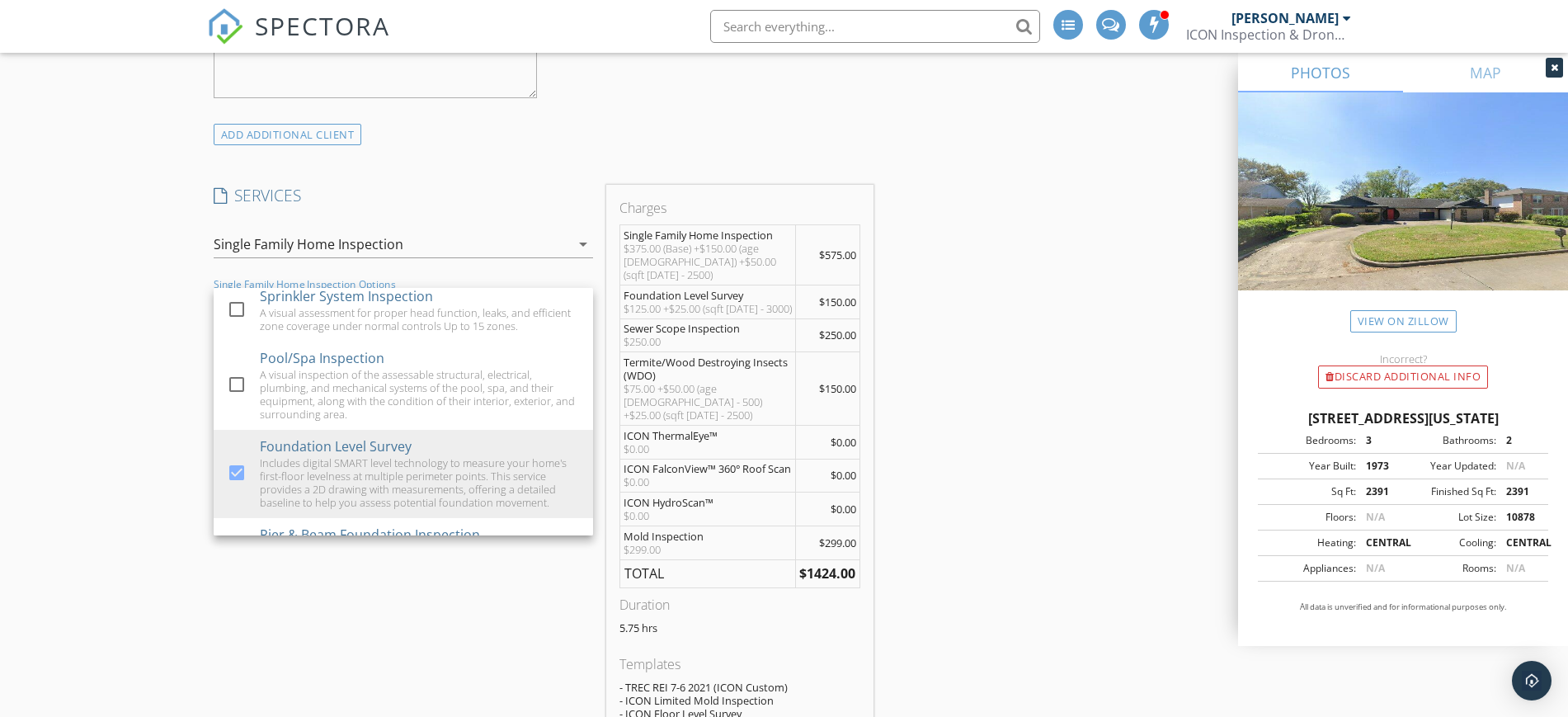
scroll to position [0, 0]
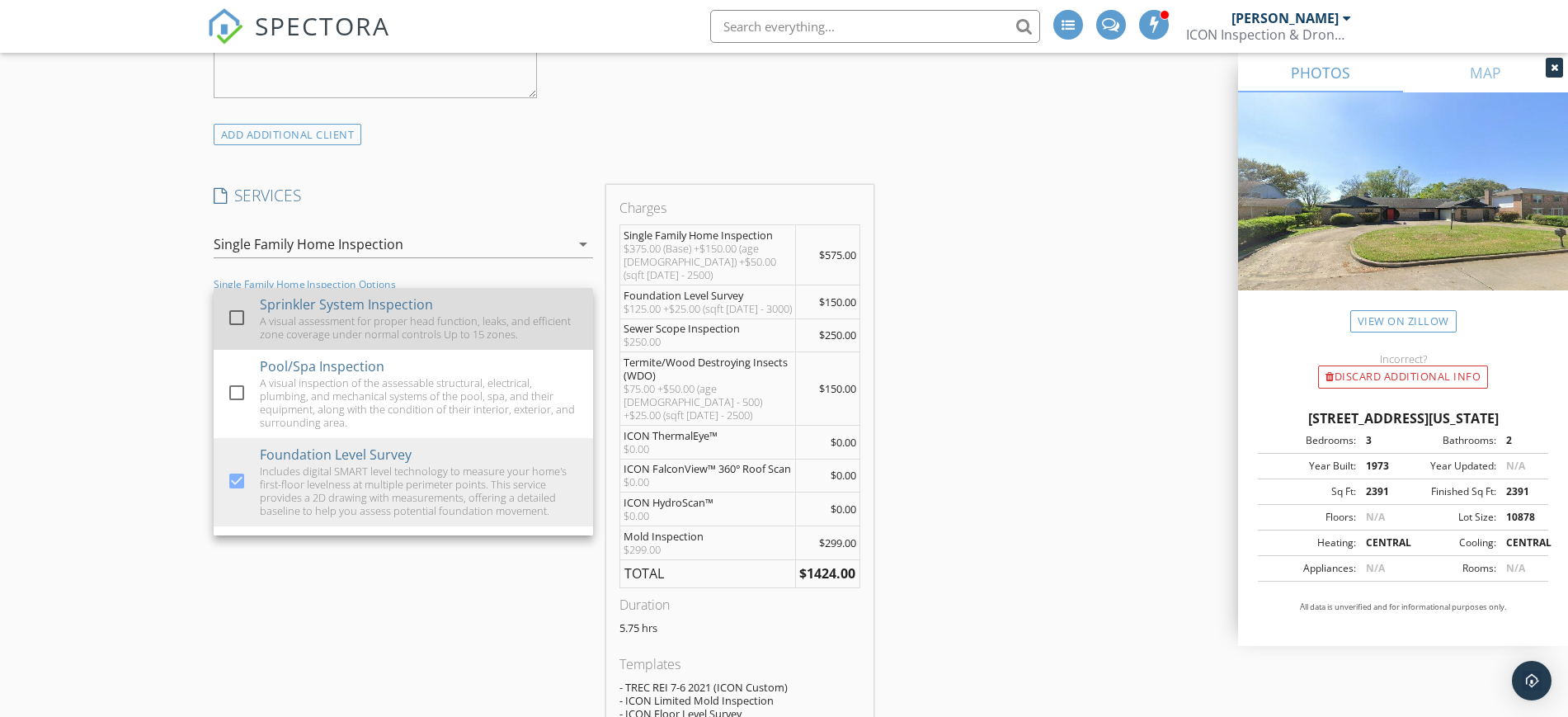
click at [388, 315] on div "A visual assessment for proper head function, leaks, and efficient zone coverag…" at bounding box center [419, 327] width 320 height 26
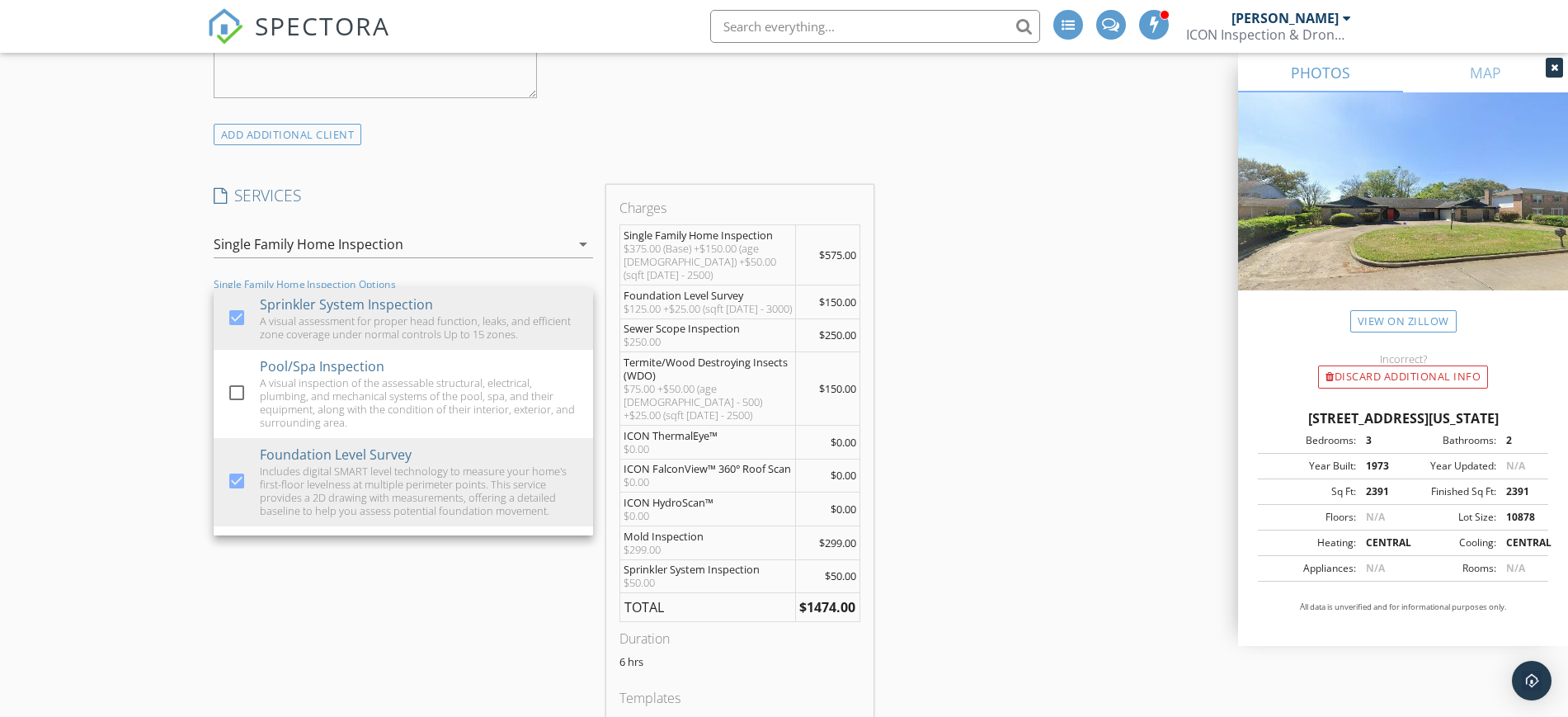
click at [684, 462] on div "ICON FalconView™ 360° Roof Scan" at bounding box center [707, 468] width 168 height 13
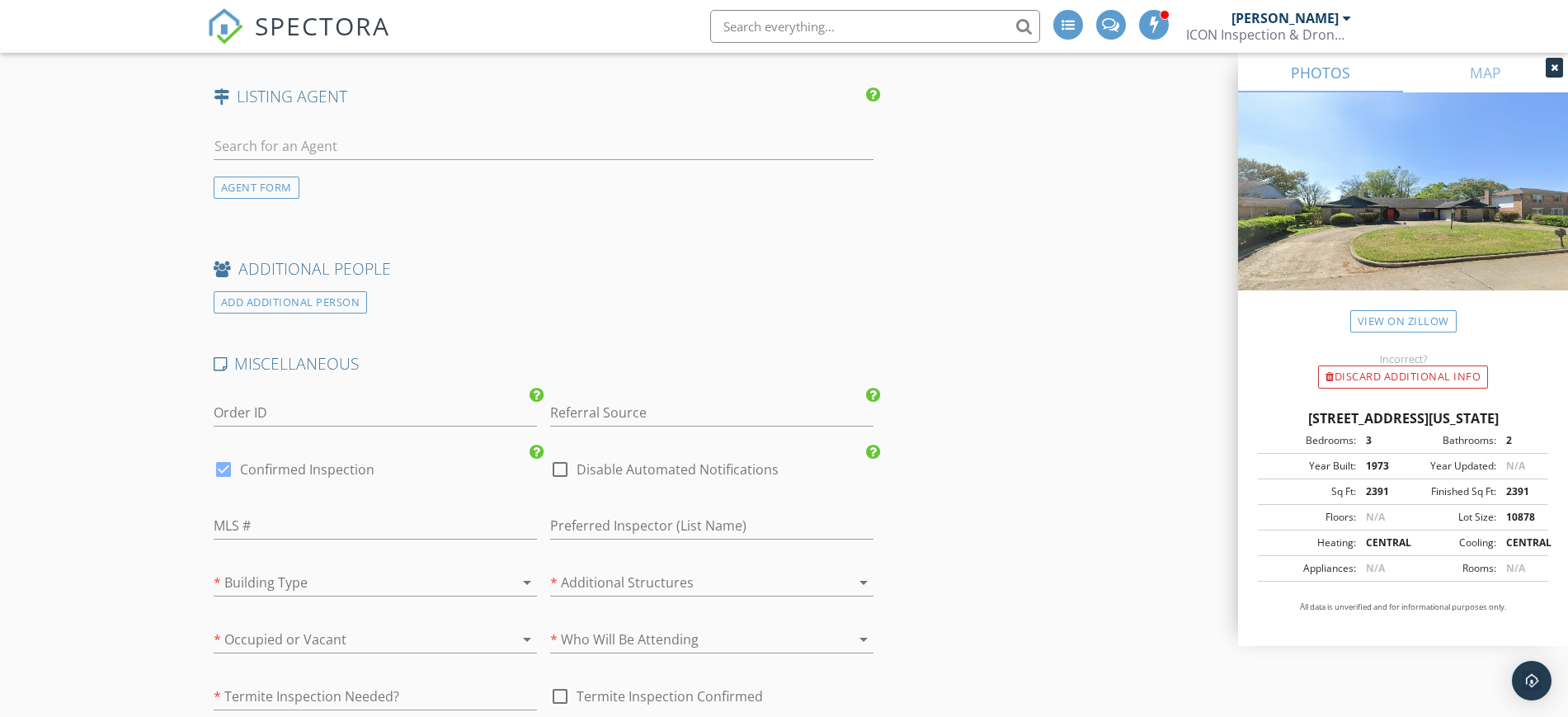
scroll to position [3299, 0]
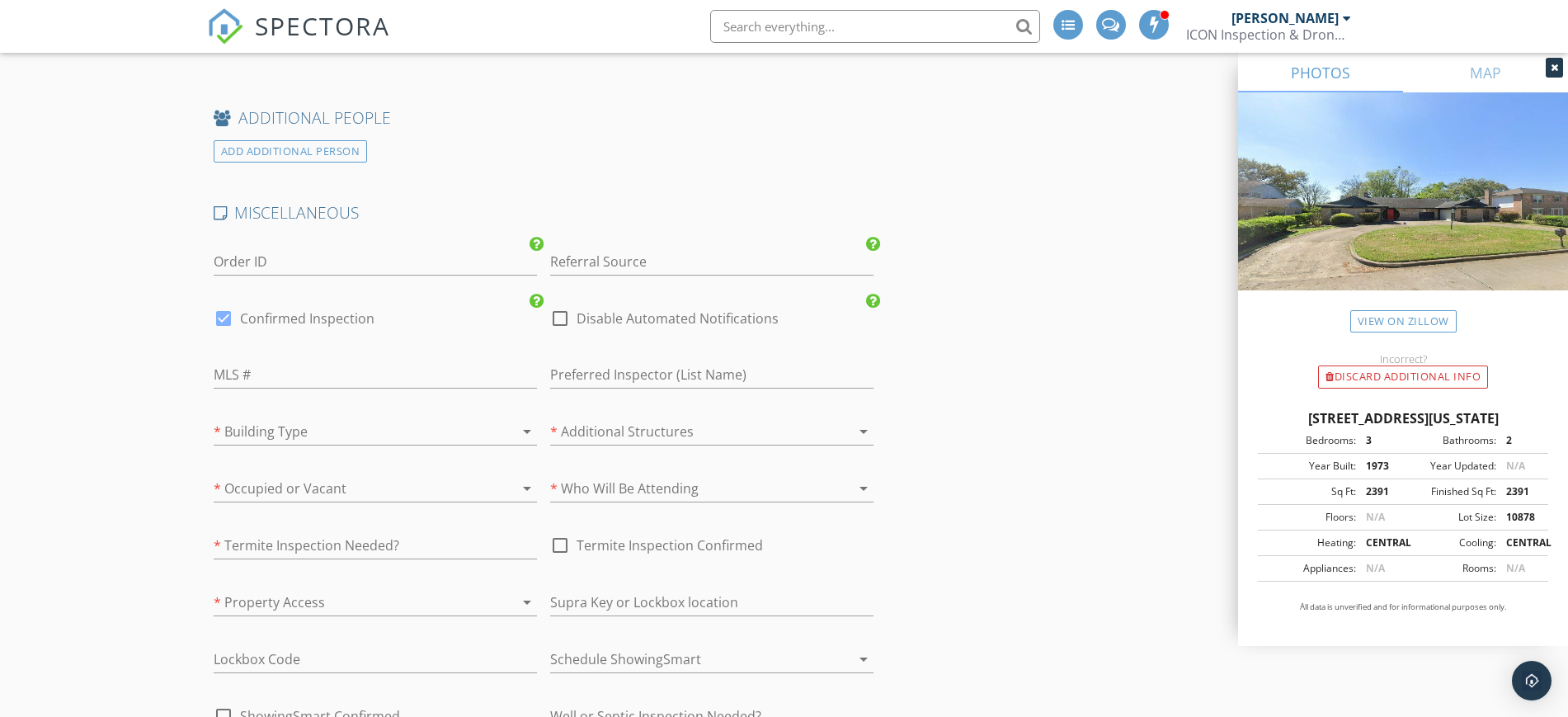
click at [561, 304] on div at bounding box center [559, 318] width 28 height 28
checkbox input "true"
click at [219, 307] on div at bounding box center [223, 318] width 28 height 28
checkbox input "false"
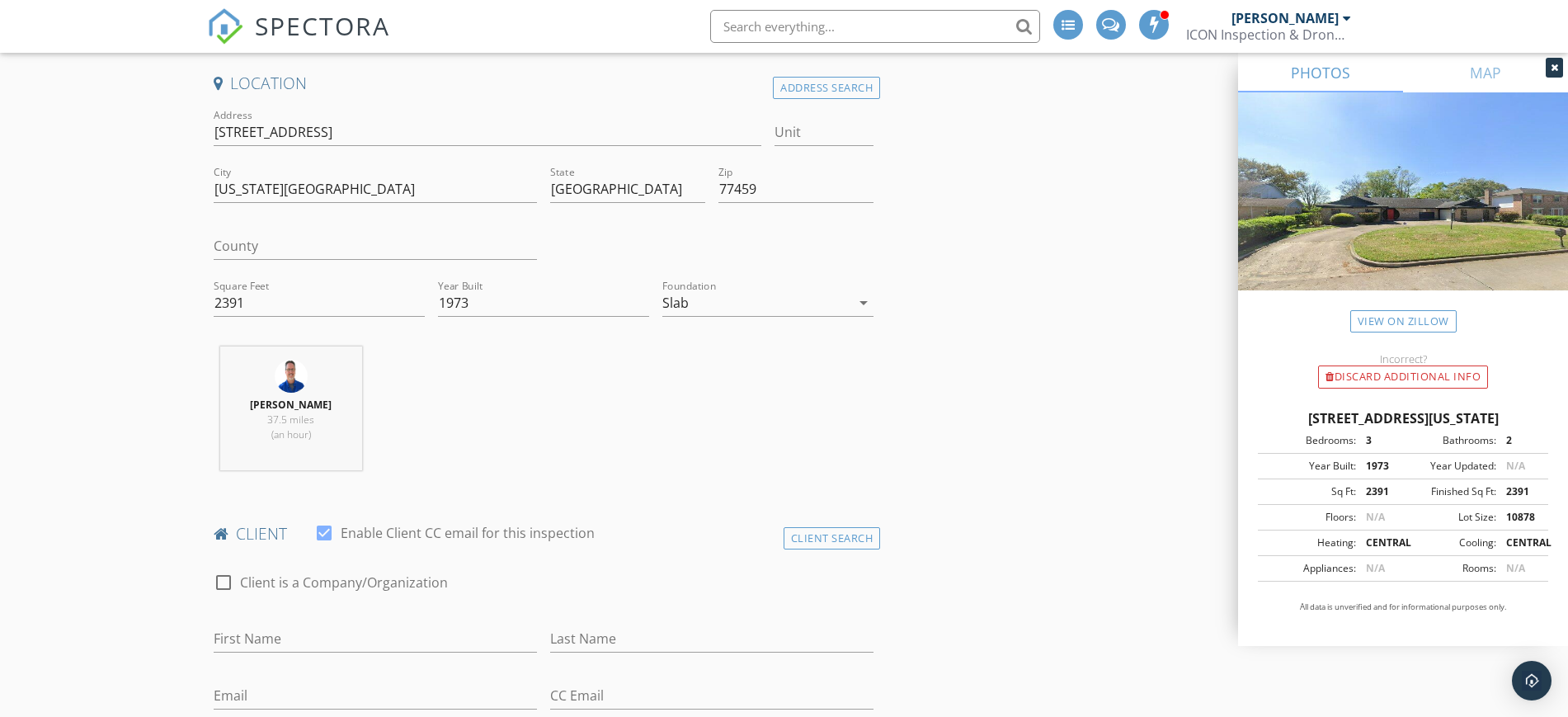
scroll to position [0, 0]
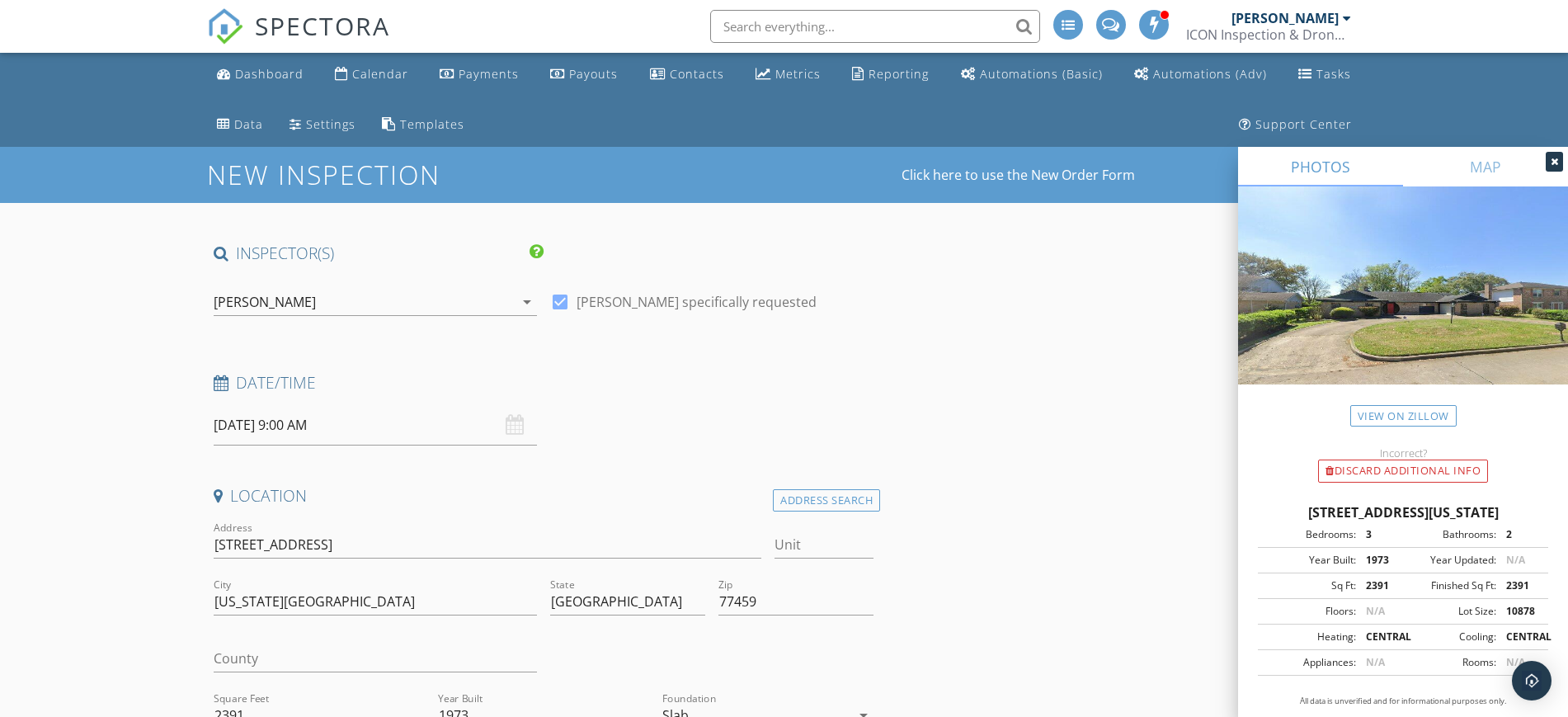
drag, startPoint x: 212, startPoint y: 535, endPoint x: 387, endPoint y: 544, distance: 175.2
click at [392, 546] on div "Address 2910 Cypress Pointe Dr." at bounding box center [488, 546] width 562 height 57
drag, startPoint x: 385, startPoint y: 542, endPoint x: 182, endPoint y: 532, distance: 203.2
type input "2391"
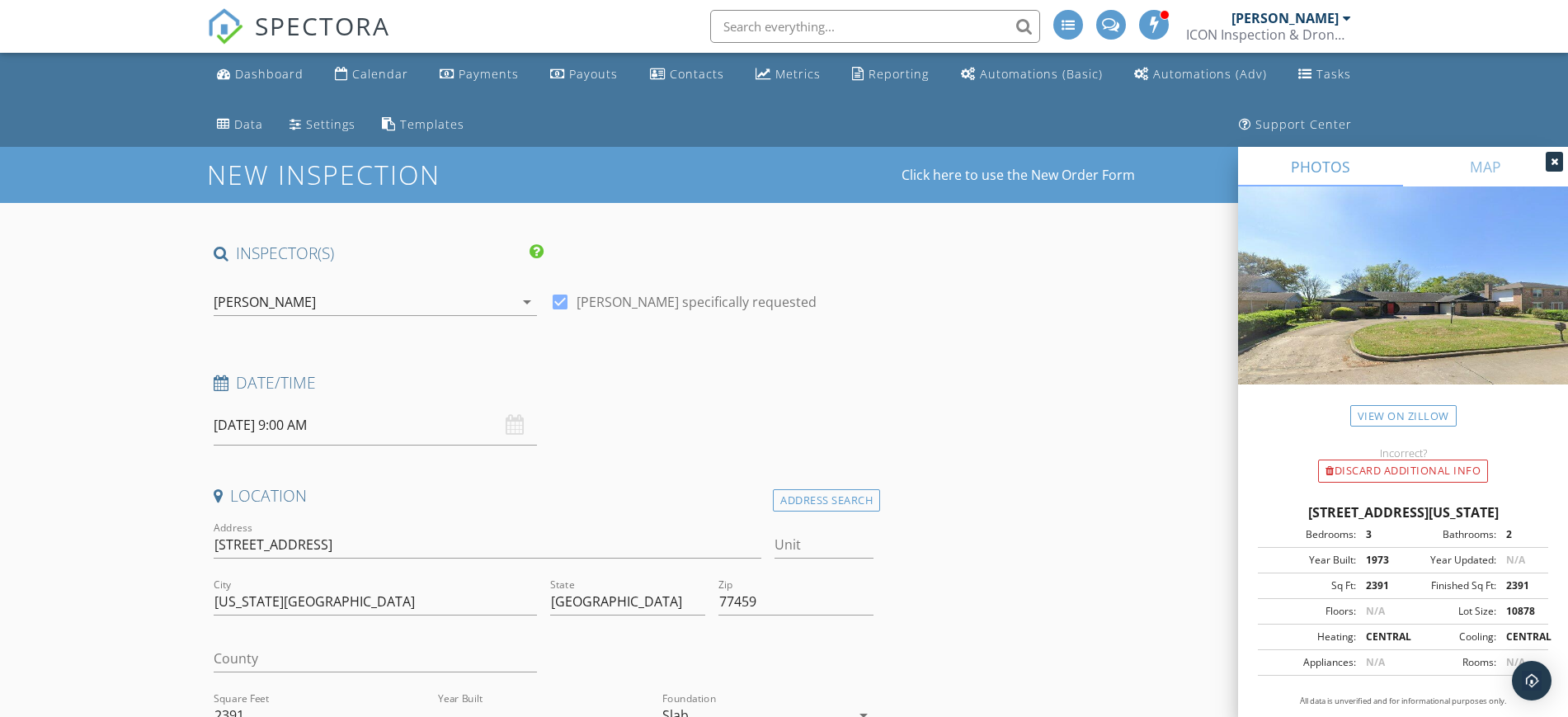
type input "1973"
drag, startPoint x: 752, startPoint y: 594, endPoint x: 702, endPoint y: 597, distance: 50.1
click at [702, 597] on div "Address 2910 Cypress Pointe Dr. Unit City Missouri City State TX Zip 77459 Coun…" at bounding box center [544, 632] width 674 height 228
type input "2391"
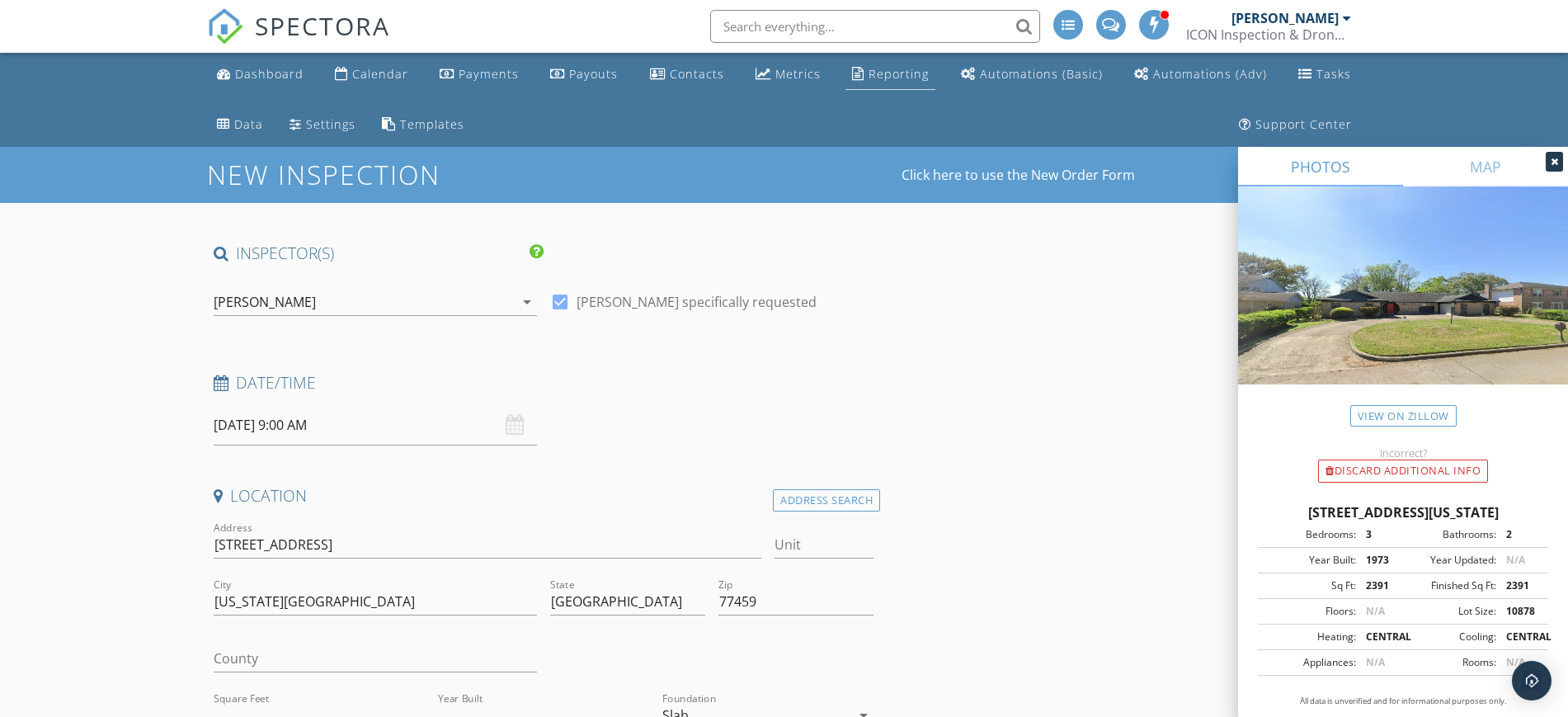
type input "1973"
drag, startPoint x: 211, startPoint y: 540, endPoint x: 405, endPoint y: 549, distance: 194.2
click at [405, 549] on div "Address 2910 Cypress Pointe Dr." at bounding box center [488, 546] width 562 height 57
type input "2391"
type input "1973"
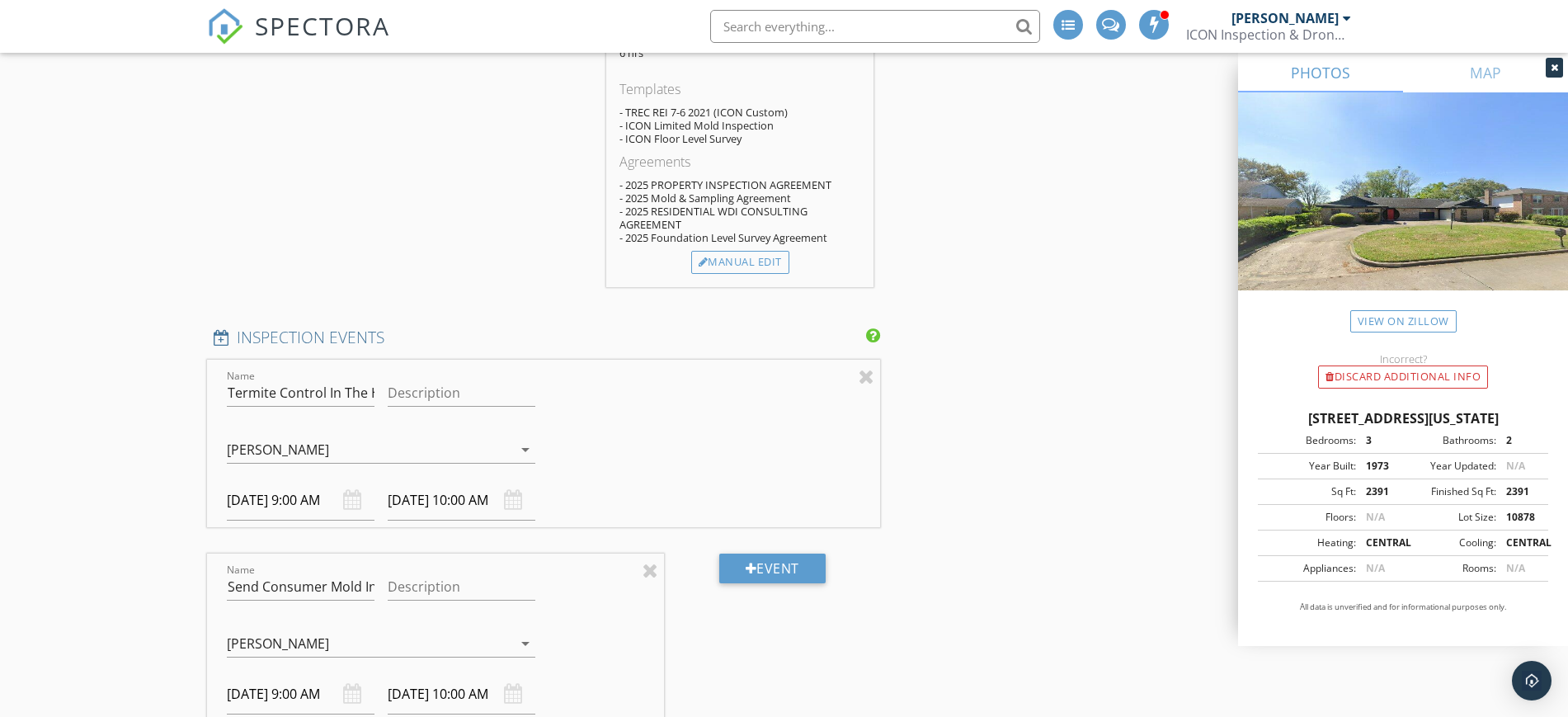
scroll to position [2061, 0]
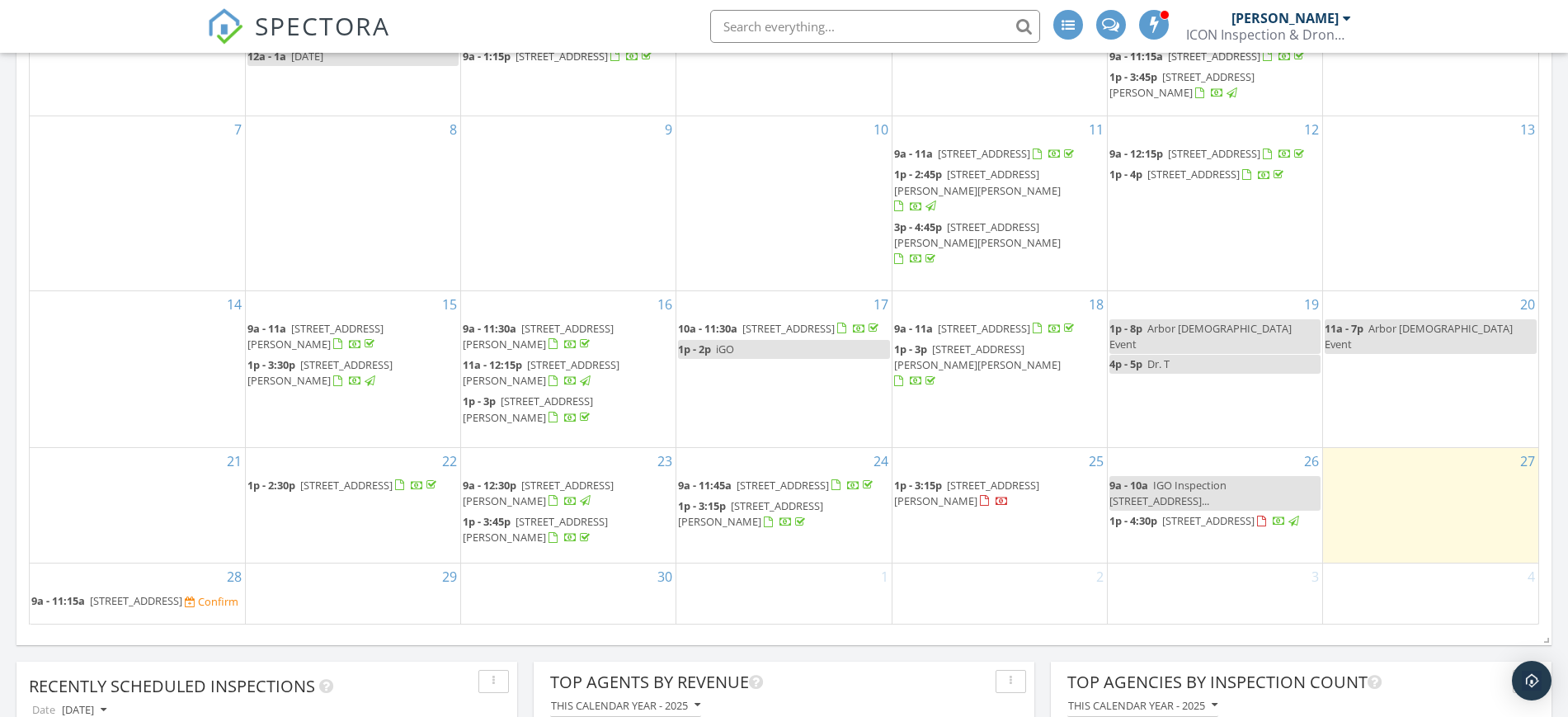
scroll to position [1340, 0]
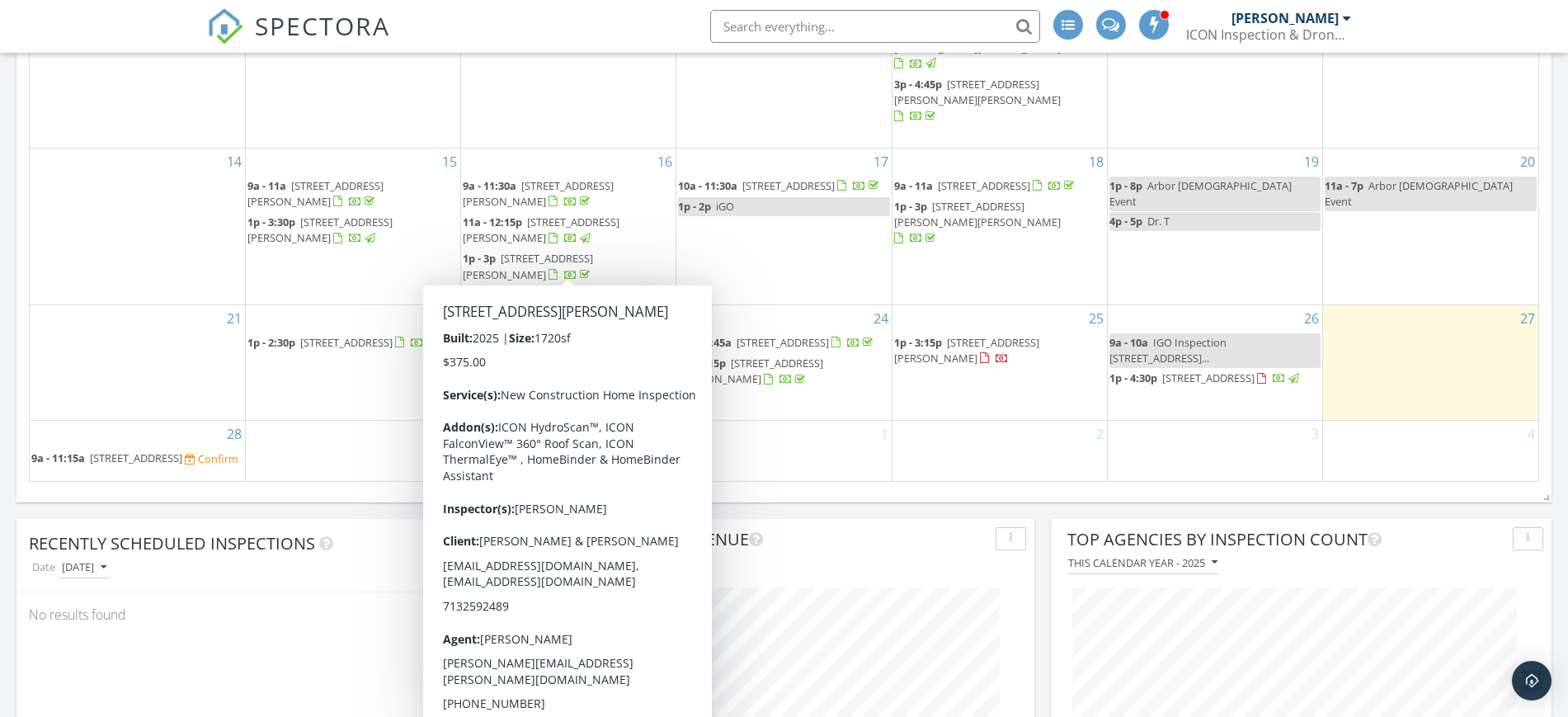
click at [762, 462] on div "1" at bounding box center [784, 450] width 215 height 61
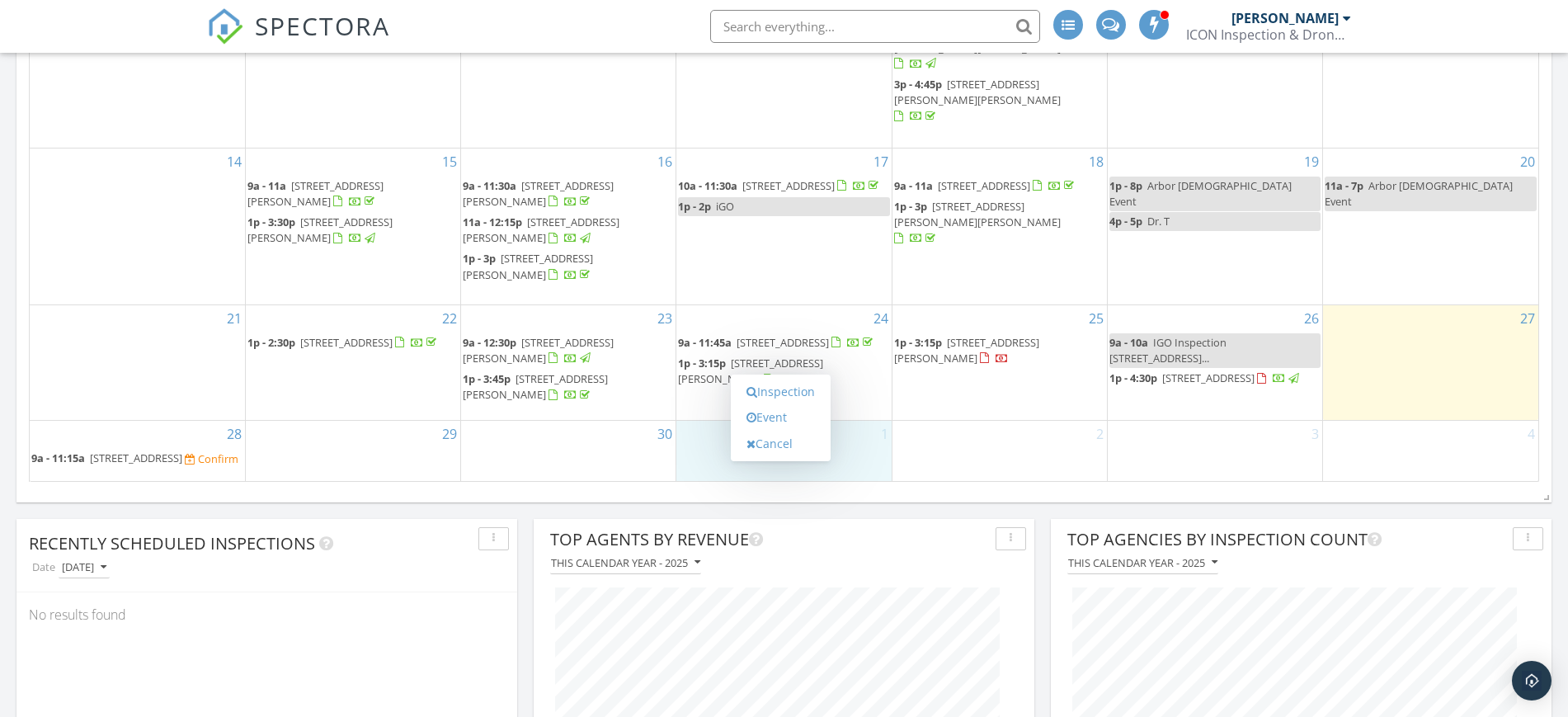
click at [576, 462] on div "30" at bounding box center [569, 450] width 215 height 61
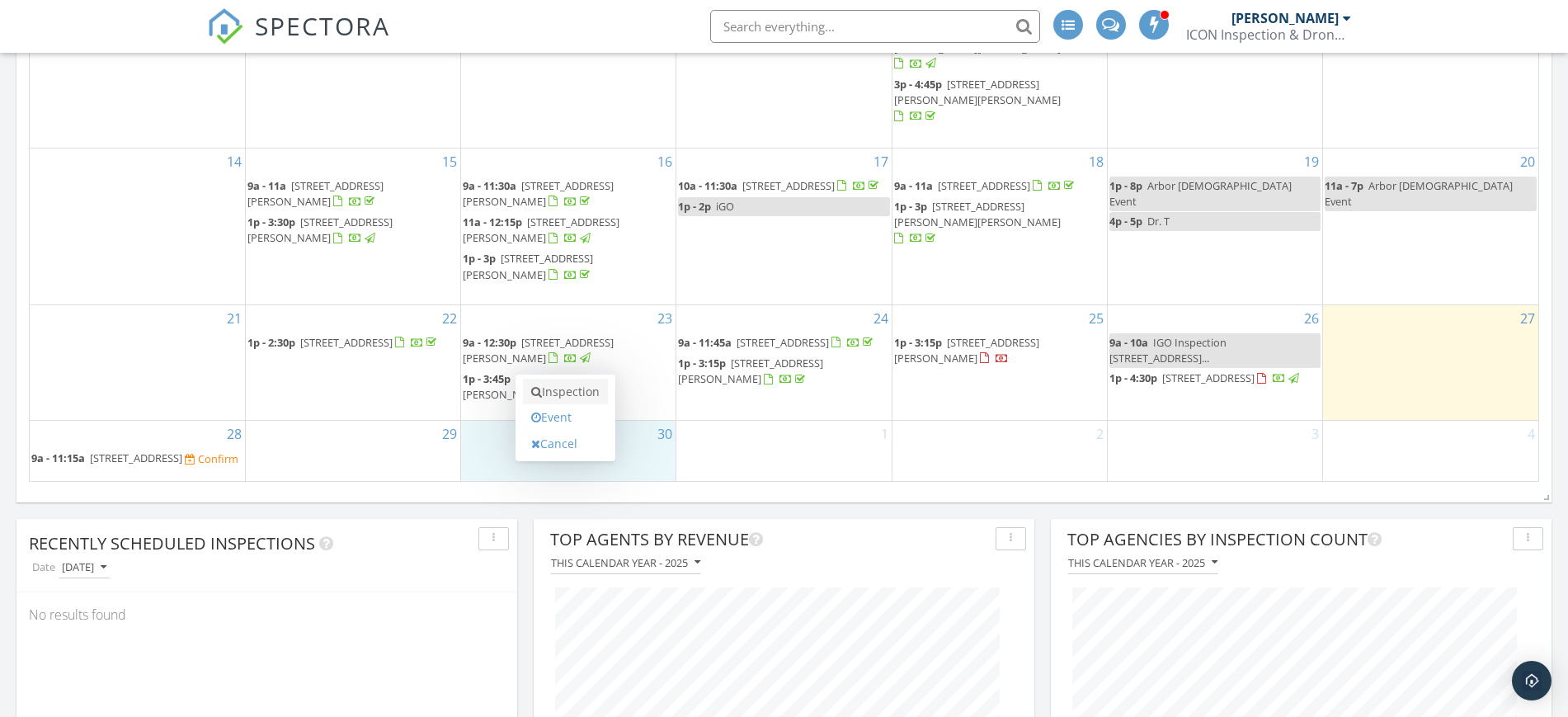
click at [566, 384] on link "Inspection" at bounding box center [565, 391] width 85 height 26
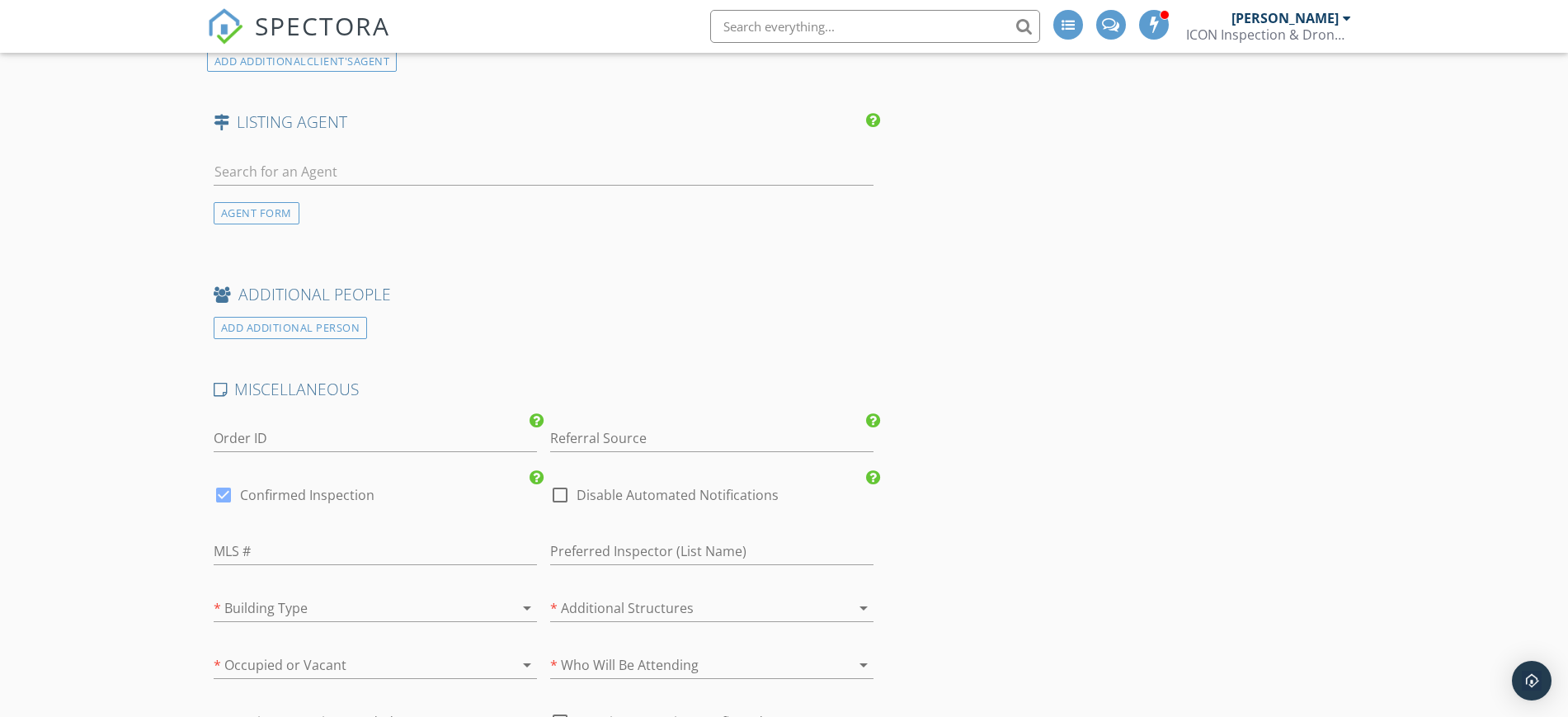
scroll to position [2165, 0]
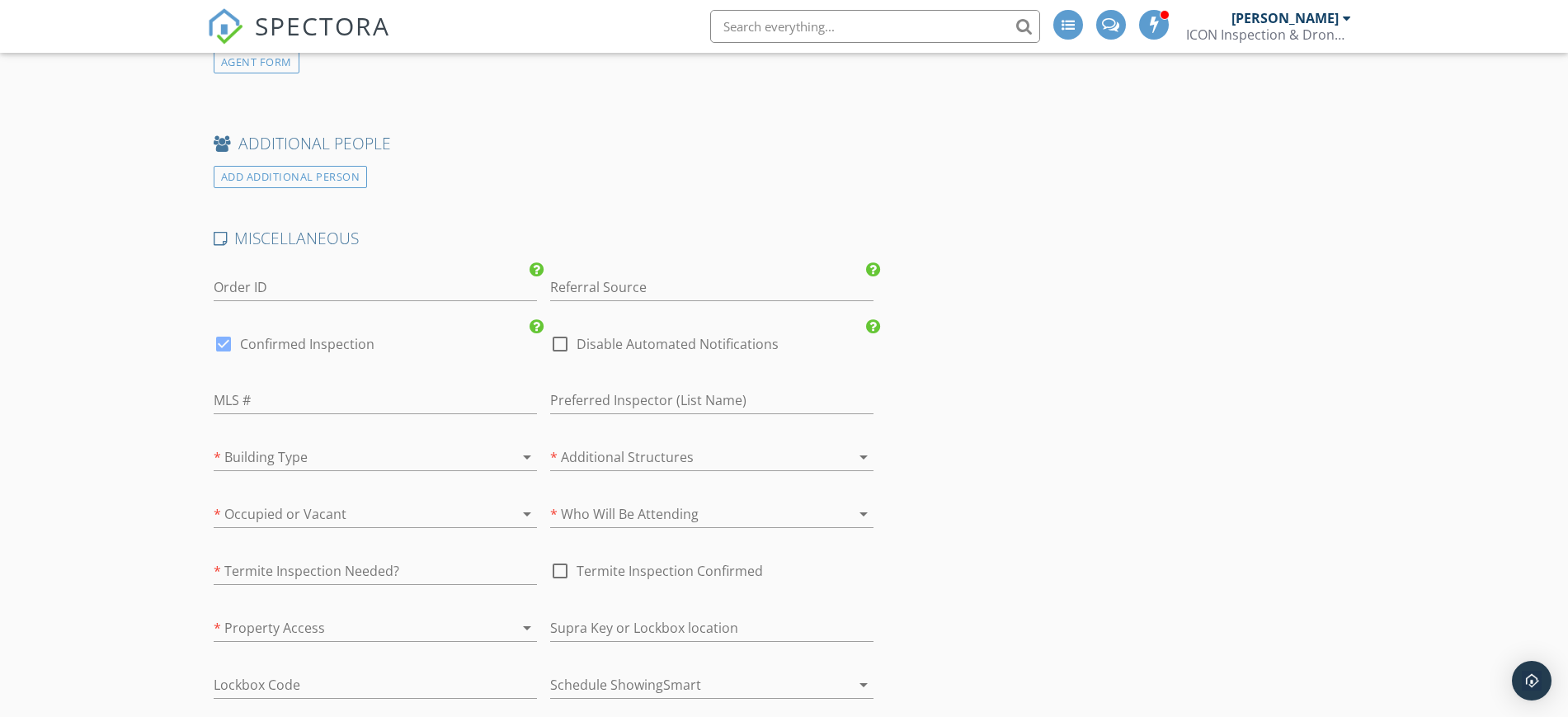
click at [559, 333] on div at bounding box center [559, 344] width 28 height 28
checkbox input "true"
click at [217, 344] on div at bounding box center [223, 344] width 28 height 28
checkbox input "false"
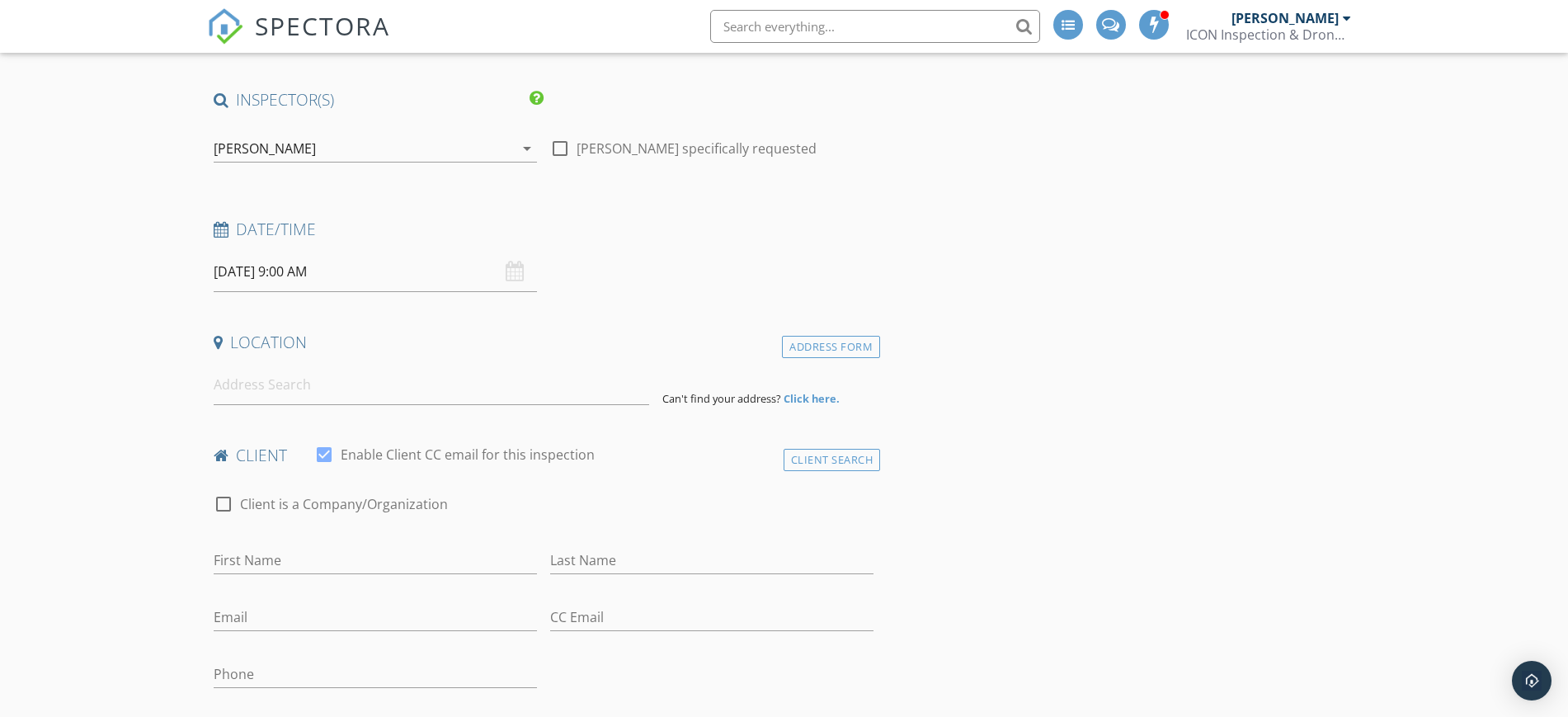
scroll to position [103, 0]
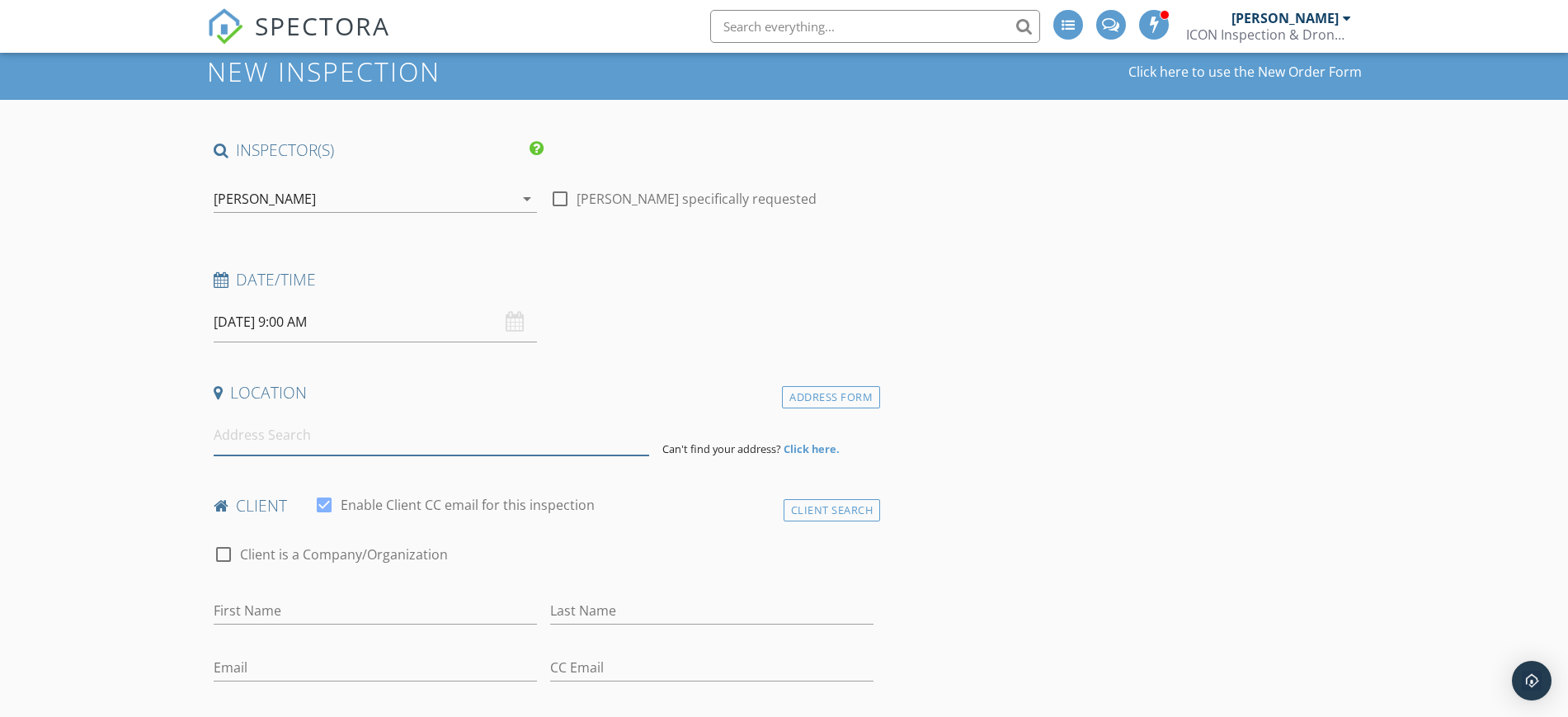
click at [302, 439] on input at bounding box center [431, 435] width 436 height 40
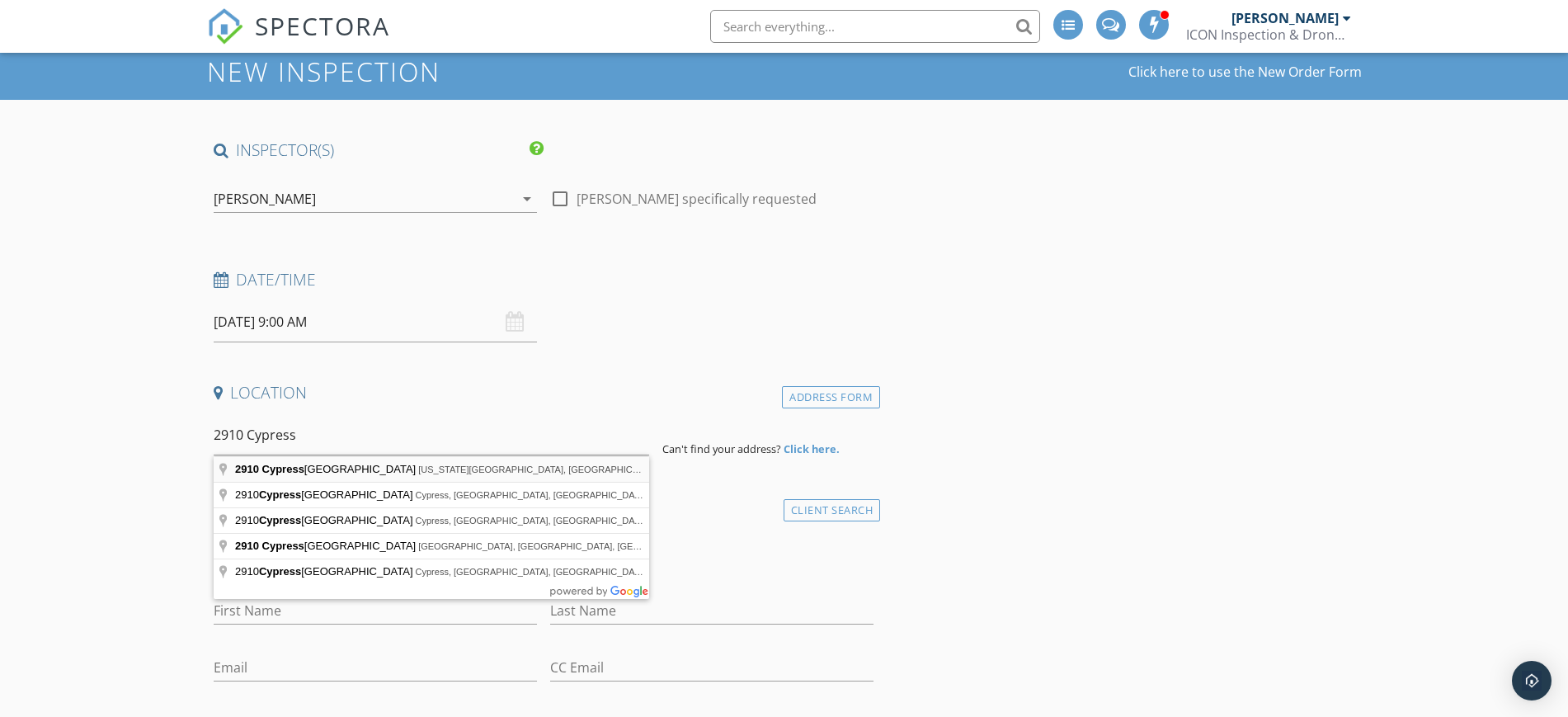
type input "2910 Cypress Point Drive, Missouri City, TX, USA"
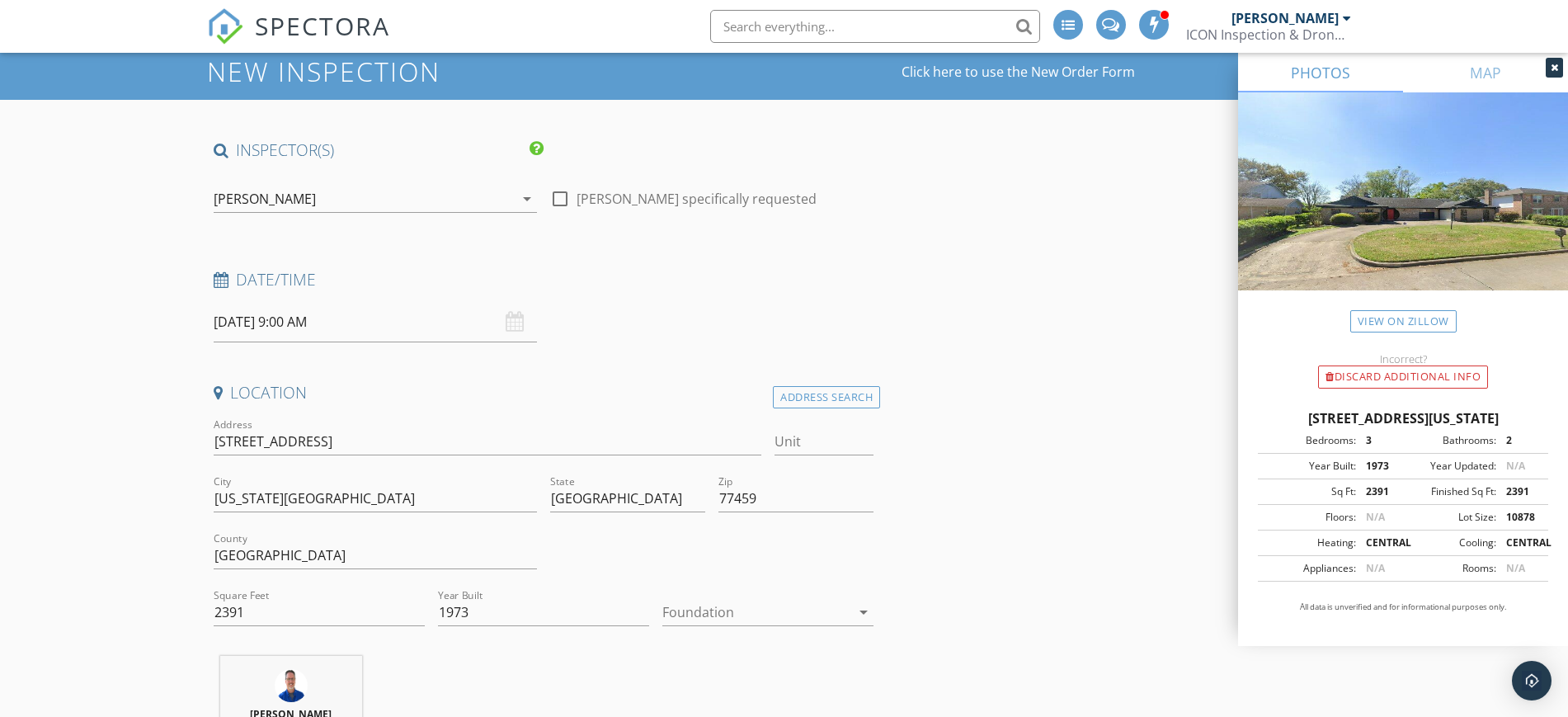
click at [754, 612] on div at bounding box center [756, 611] width 188 height 26
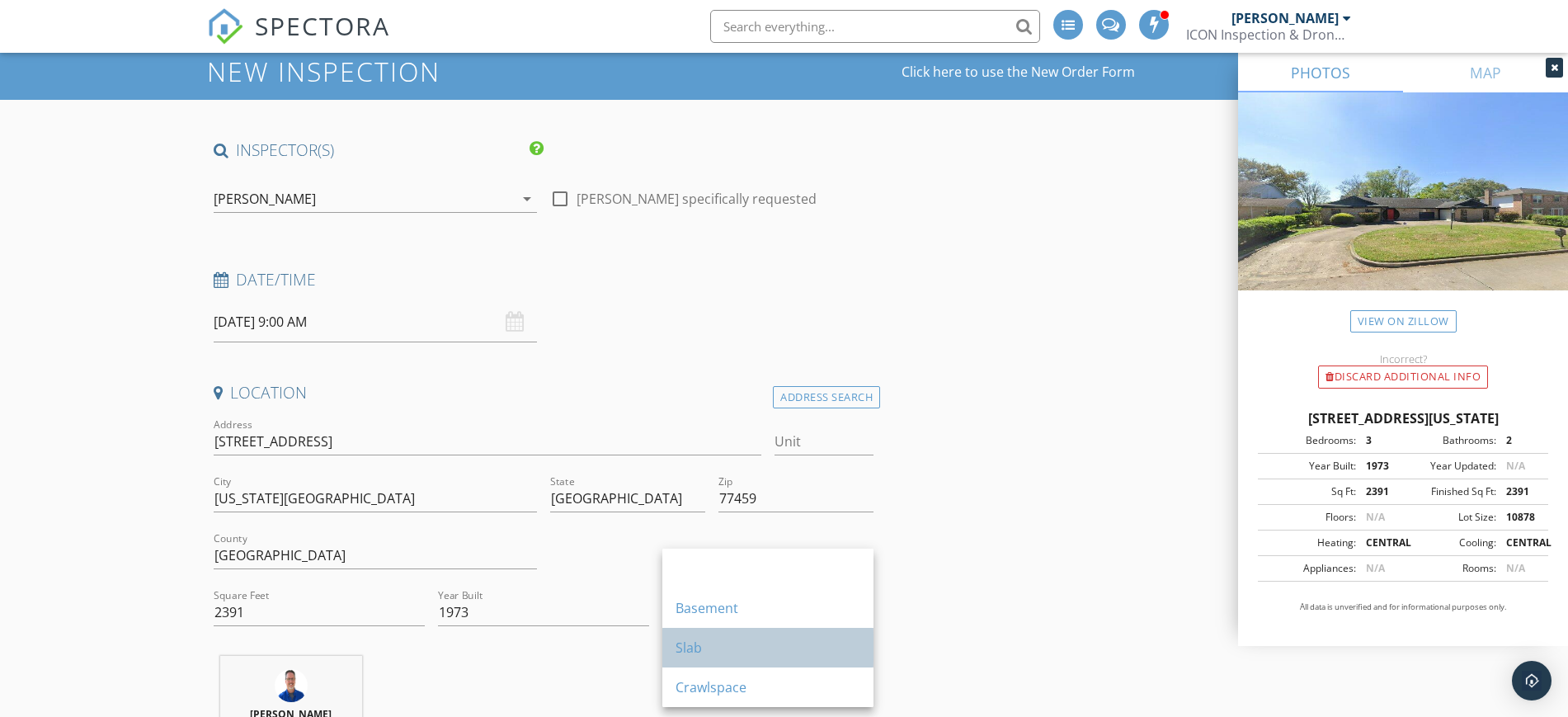
click at [735, 652] on div "Slab" at bounding box center [767, 647] width 185 height 20
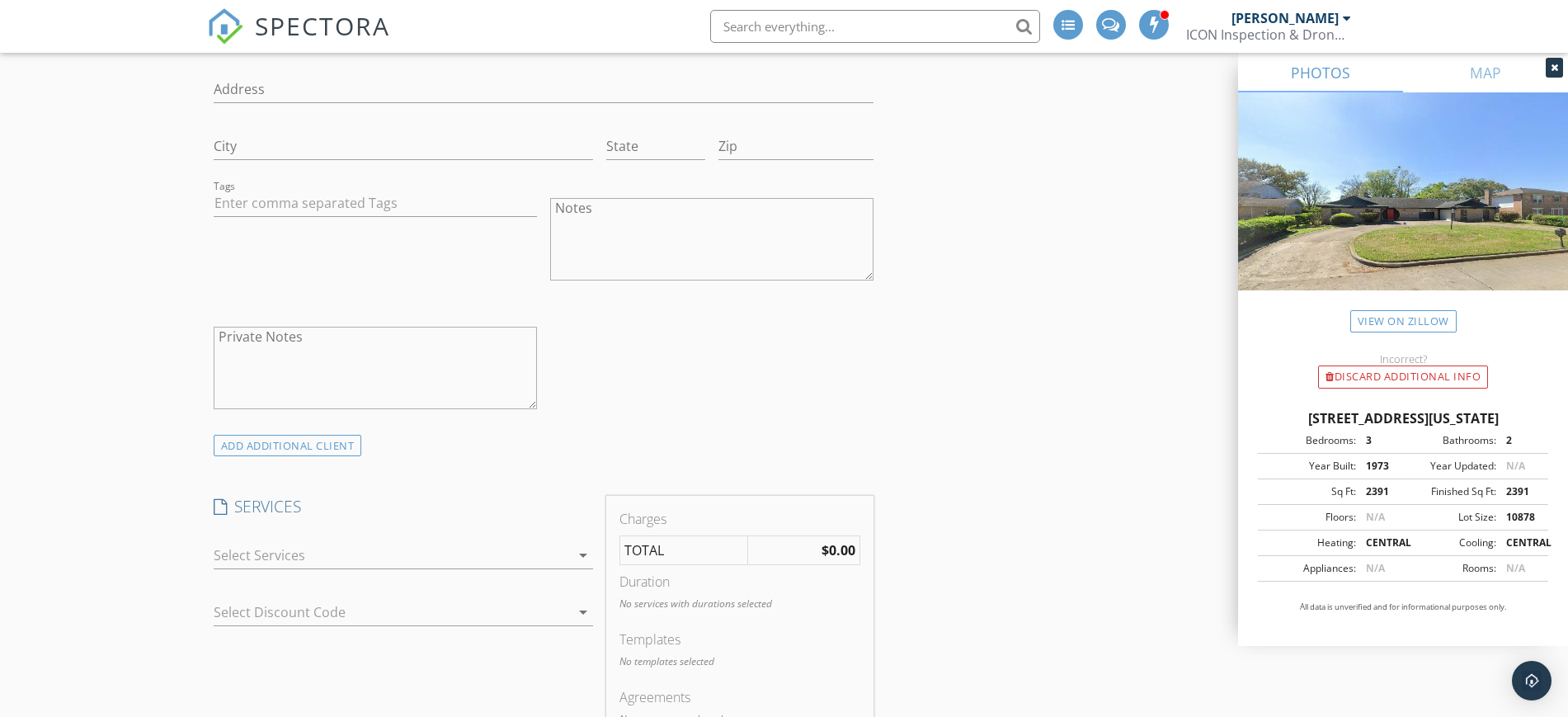
scroll to position [1237, 0]
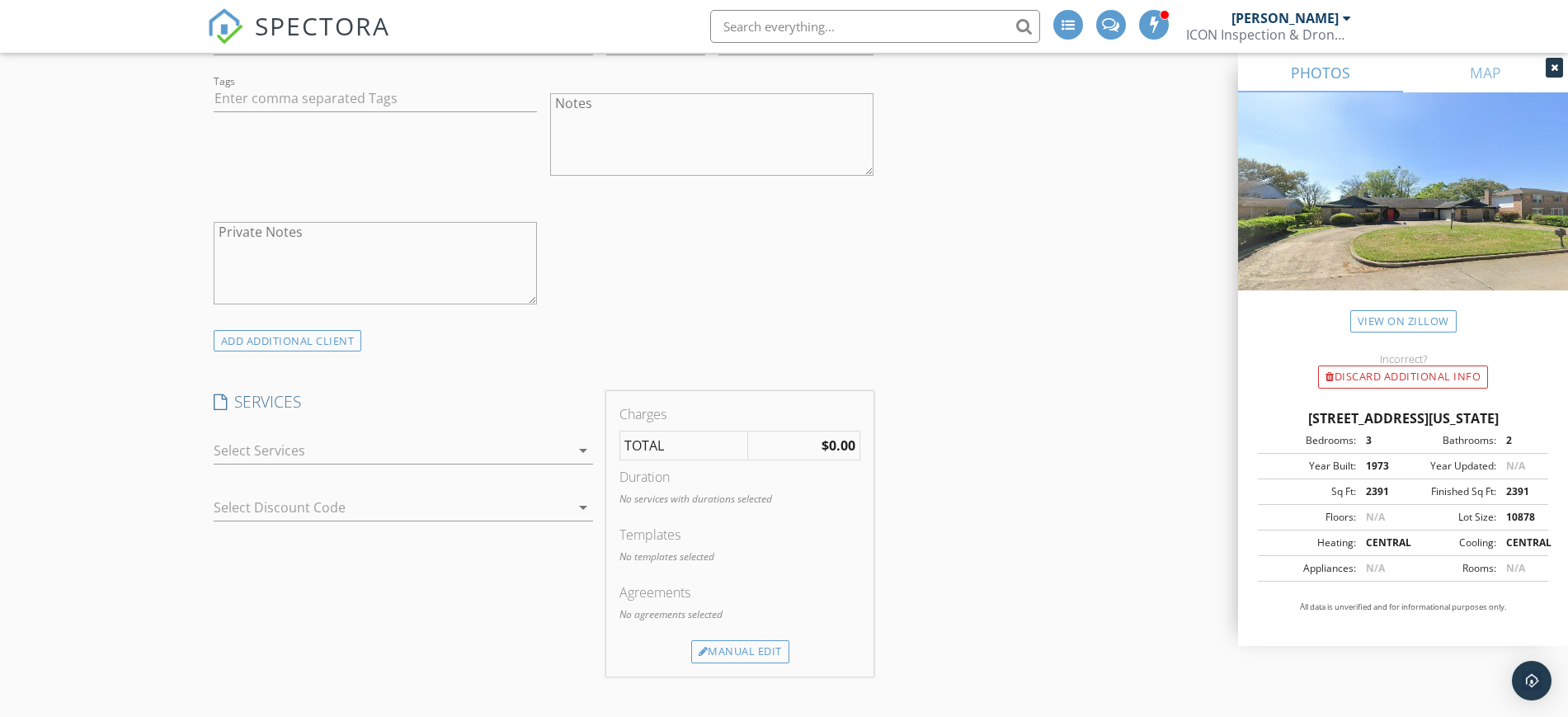
click at [277, 445] on div at bounding box center [392, 450] width 356 height 26
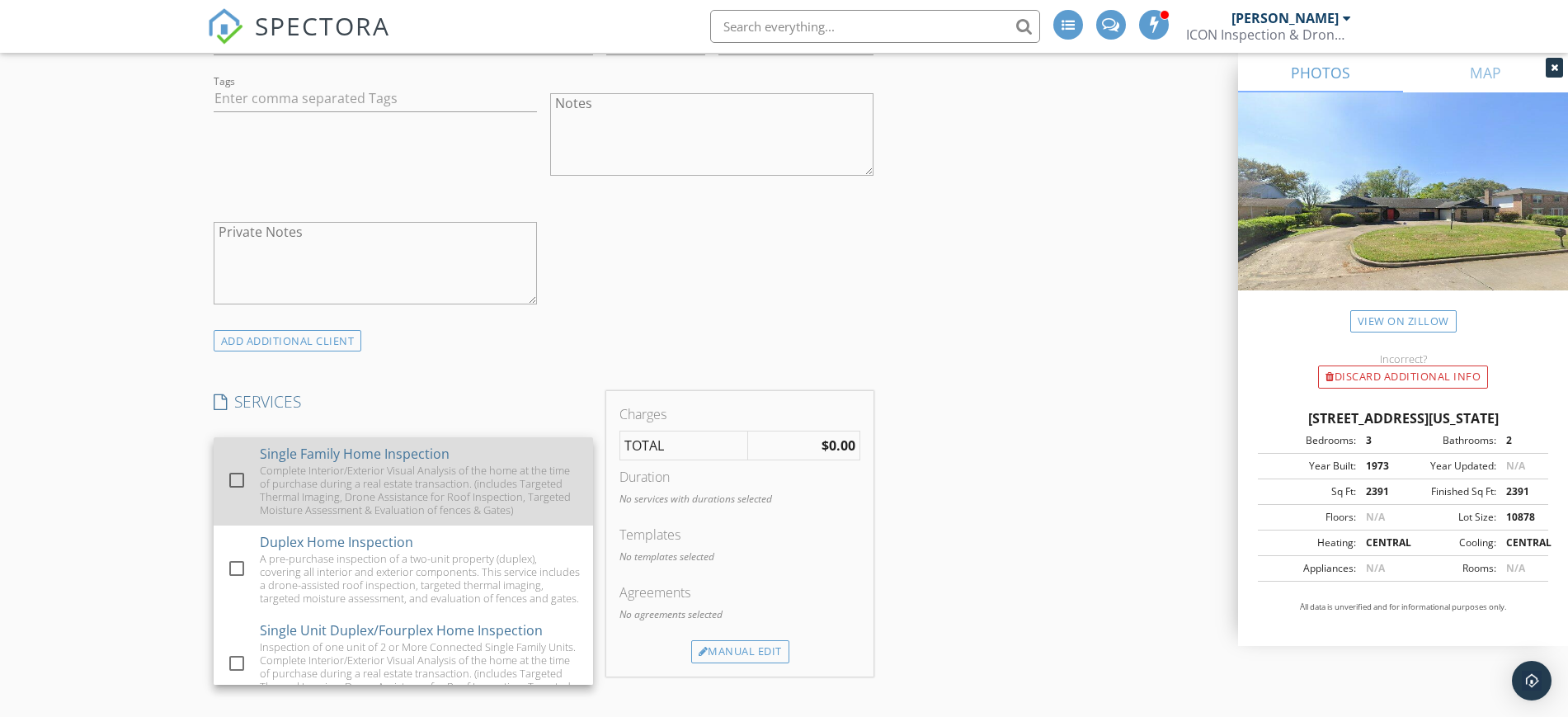
click at [292, 490] on div "Complete Interior/Exterior Visual Analysis of the home at the time of purchase …" at bounding box center [419, 490] width 320 height 53
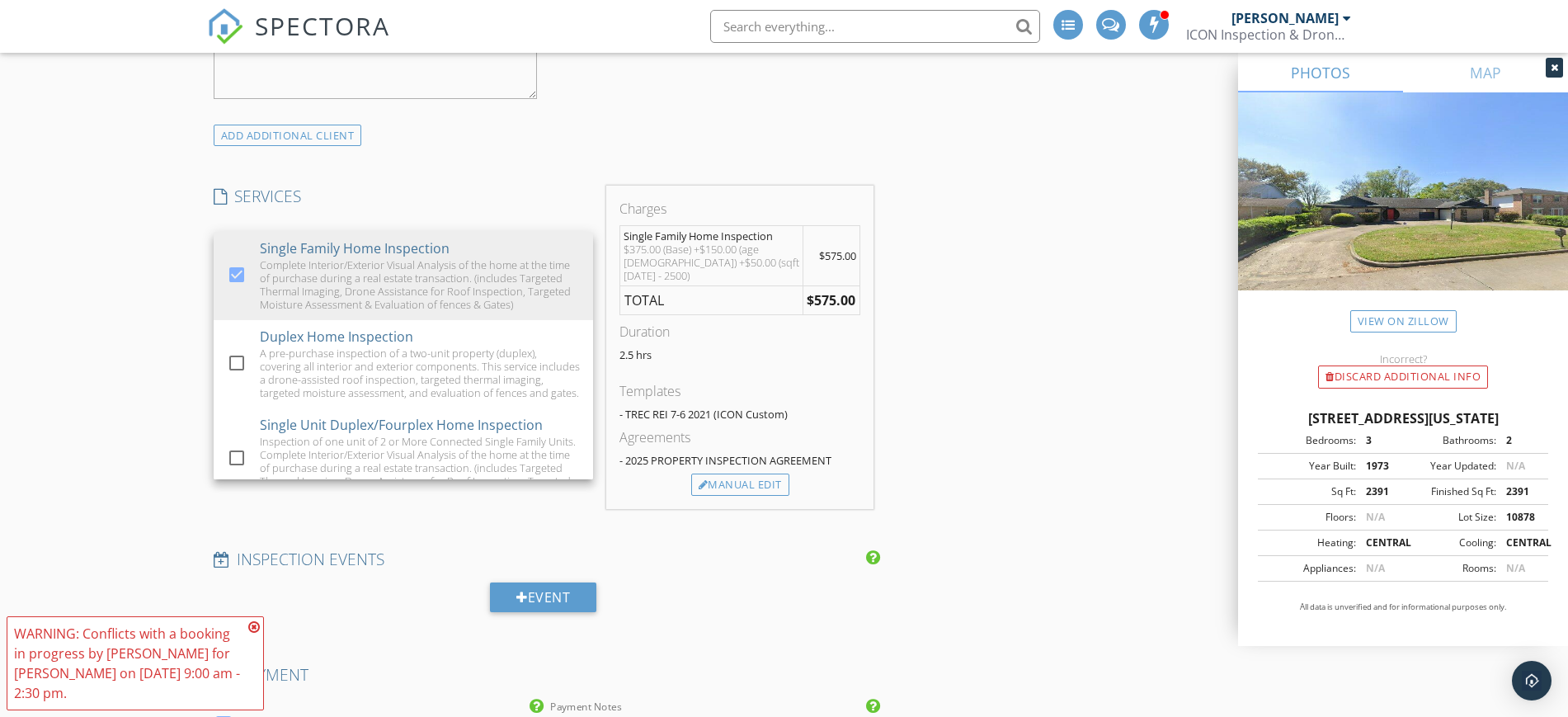
scroll to position [1443, 0]
click at [149, 441] on div "New Inspection Click here to use the New Order Form INSPECTOR(S) check_box Tren…" at bounding box center [784, 726] width 1568 height 4046
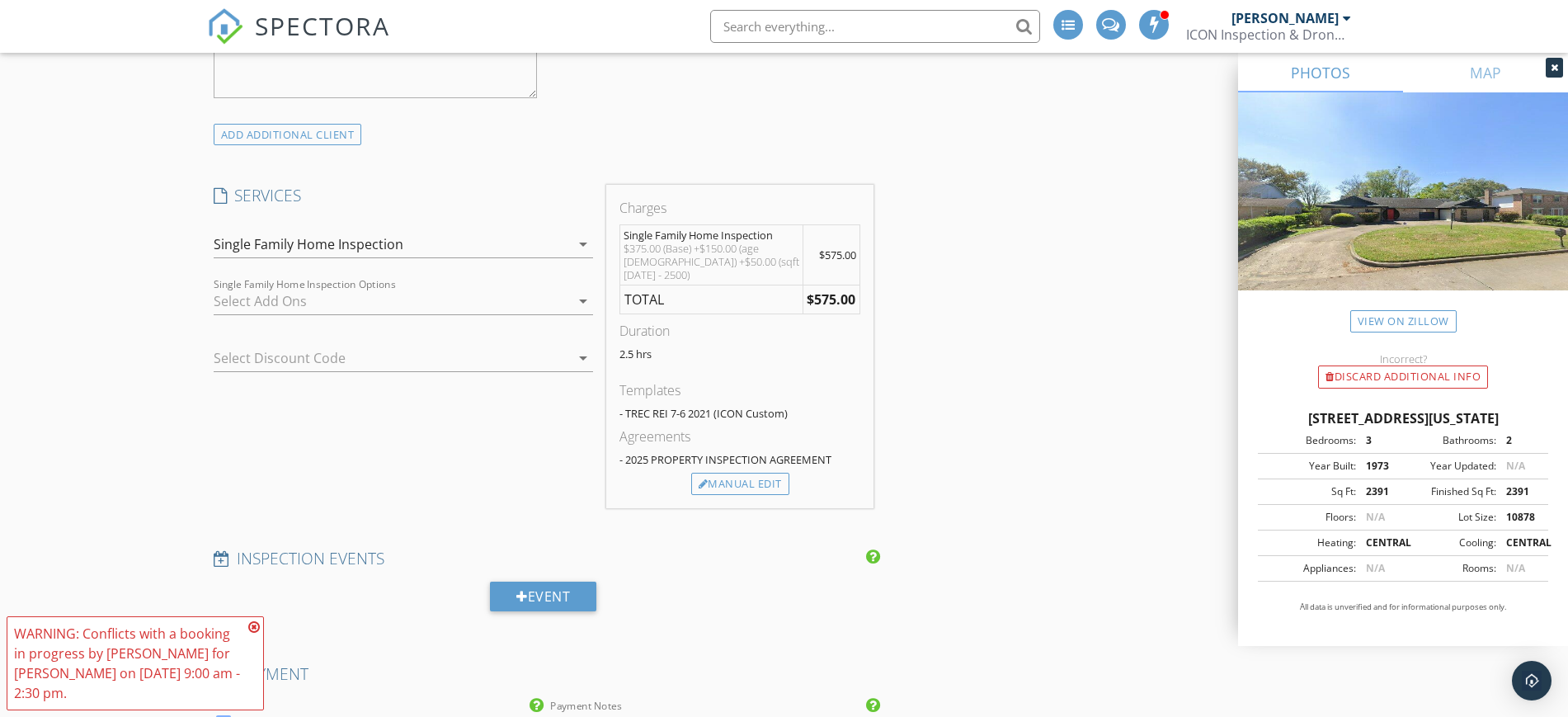
click at [376, 303] on div at bounding box center [392, 301] width 356 height 26
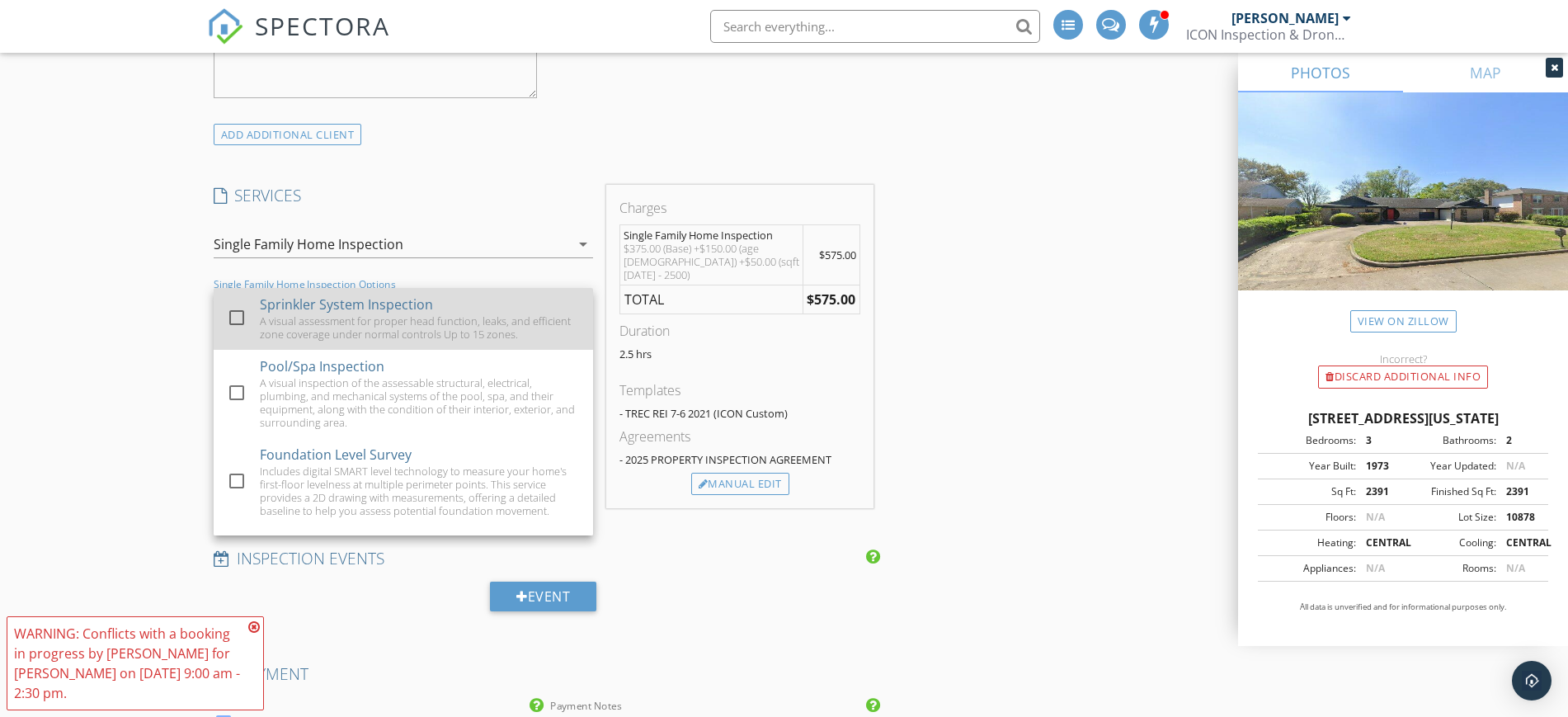
click at [376, 304] on div "Sprinkler System Inspection" at bounding box center [346, 304] width 173 height 20
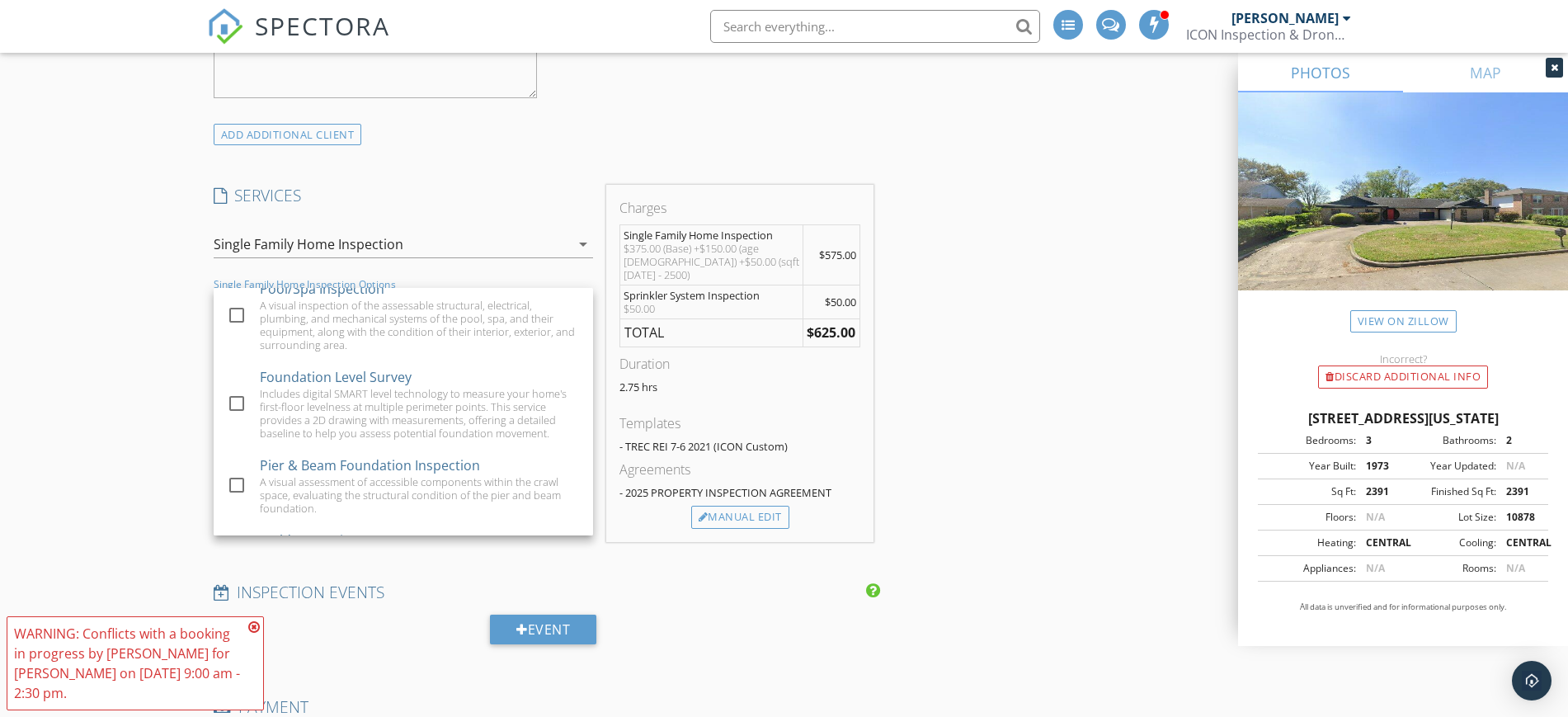
scroll to position [133, 0]
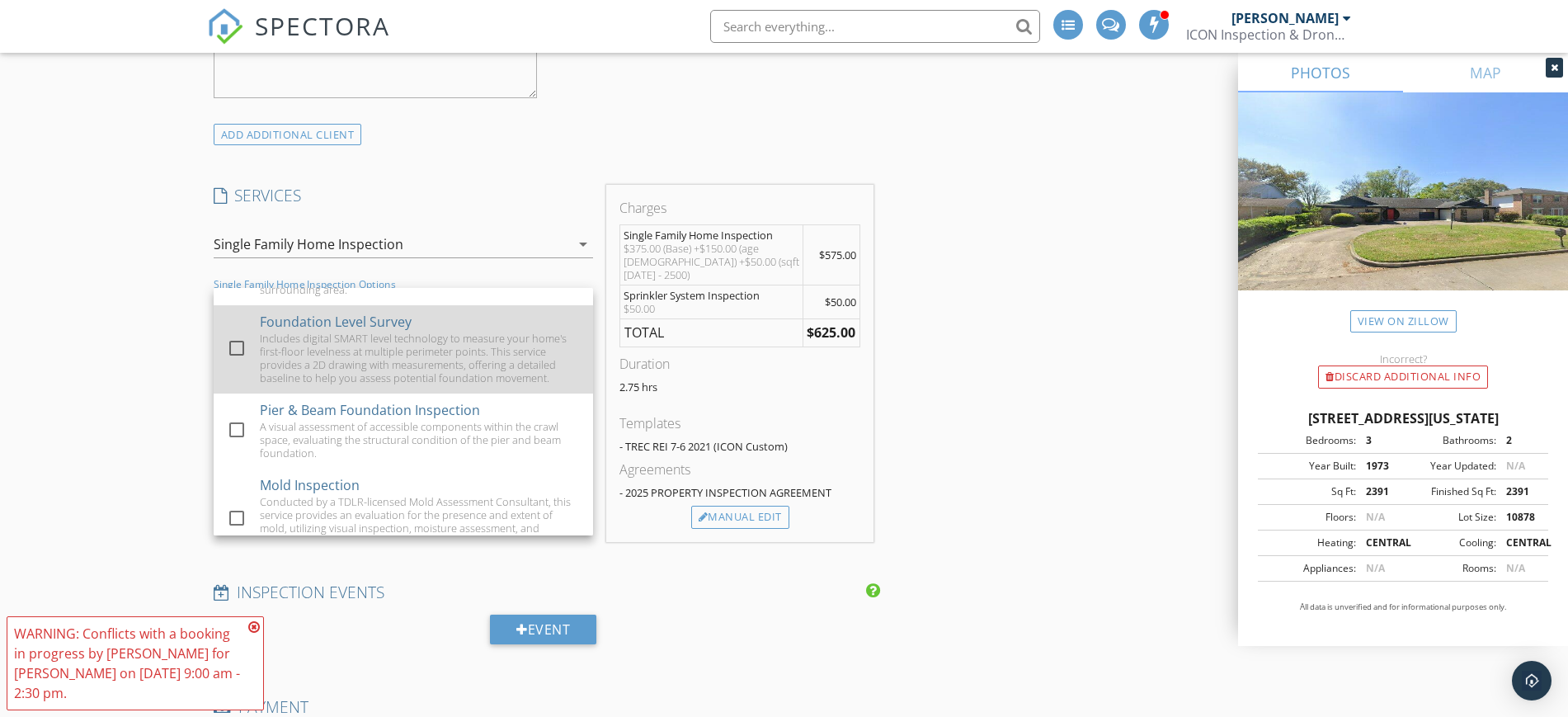
click at [407, 356] on div "Includes digital SMART level technology to measure your home's first-floor leve…" at bounding box center [419, 358] width 320 height 53
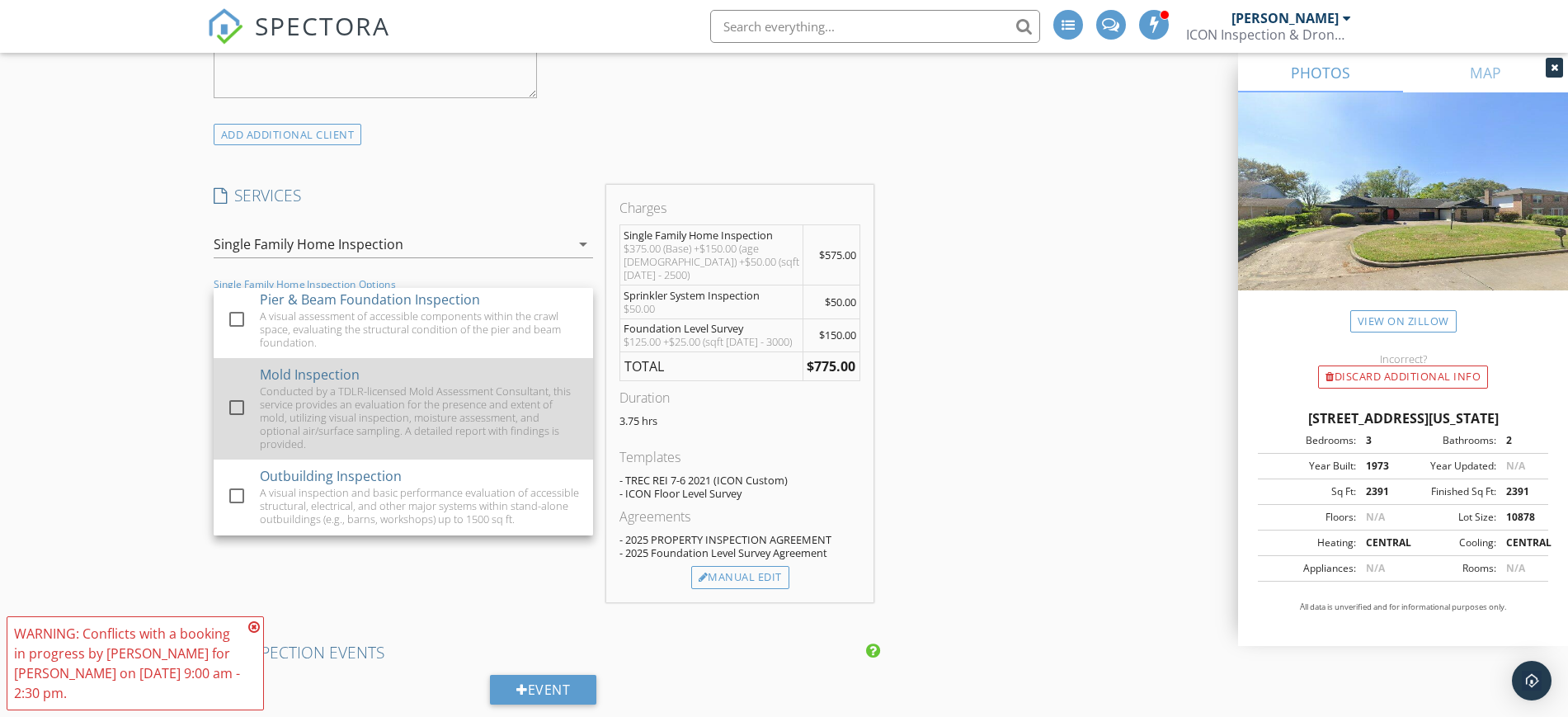
scroll to position [249, 0]
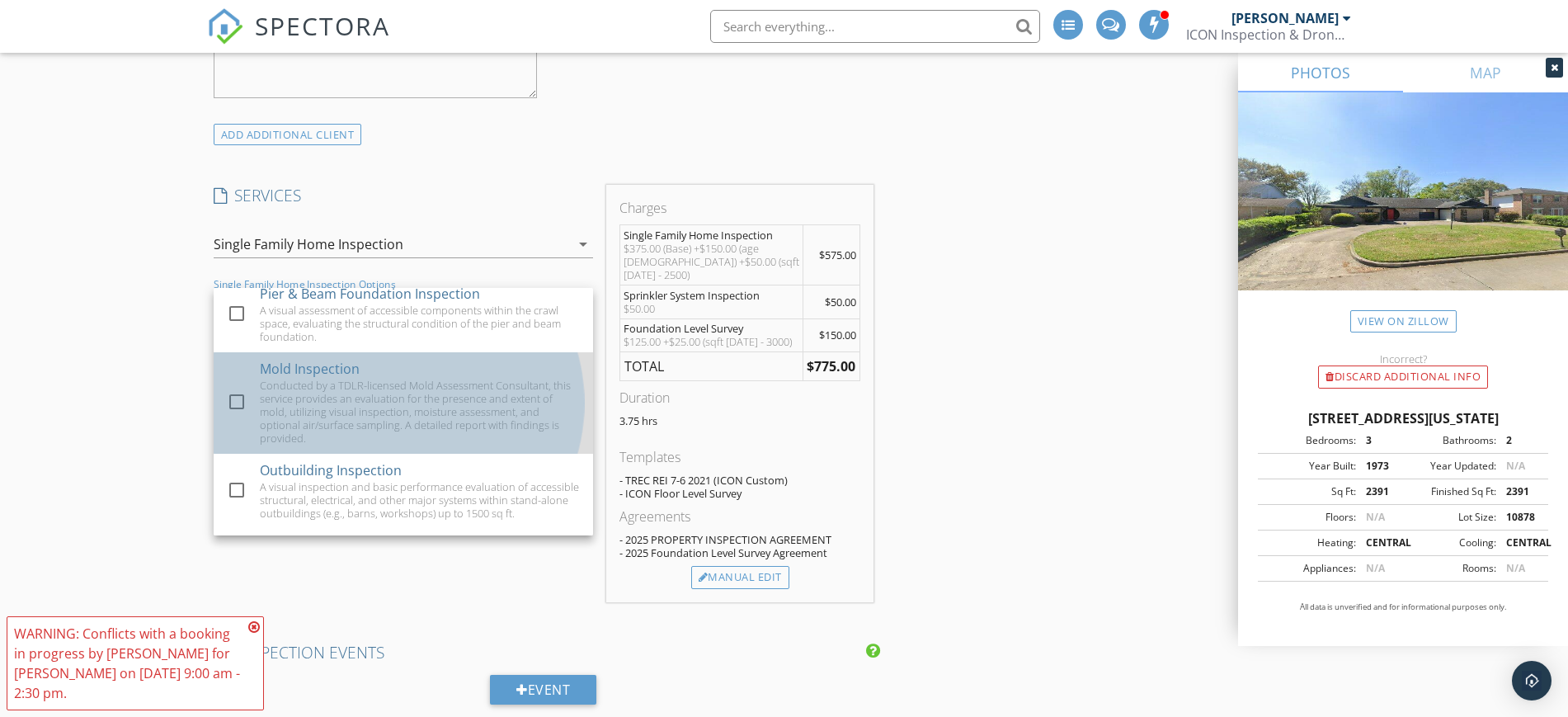
click at [401, 413] on div "Conducted by a TDLR-licensed Mold Assessment Consultant, this service provides …" at bounding box center [419, 411] width 320 height 66
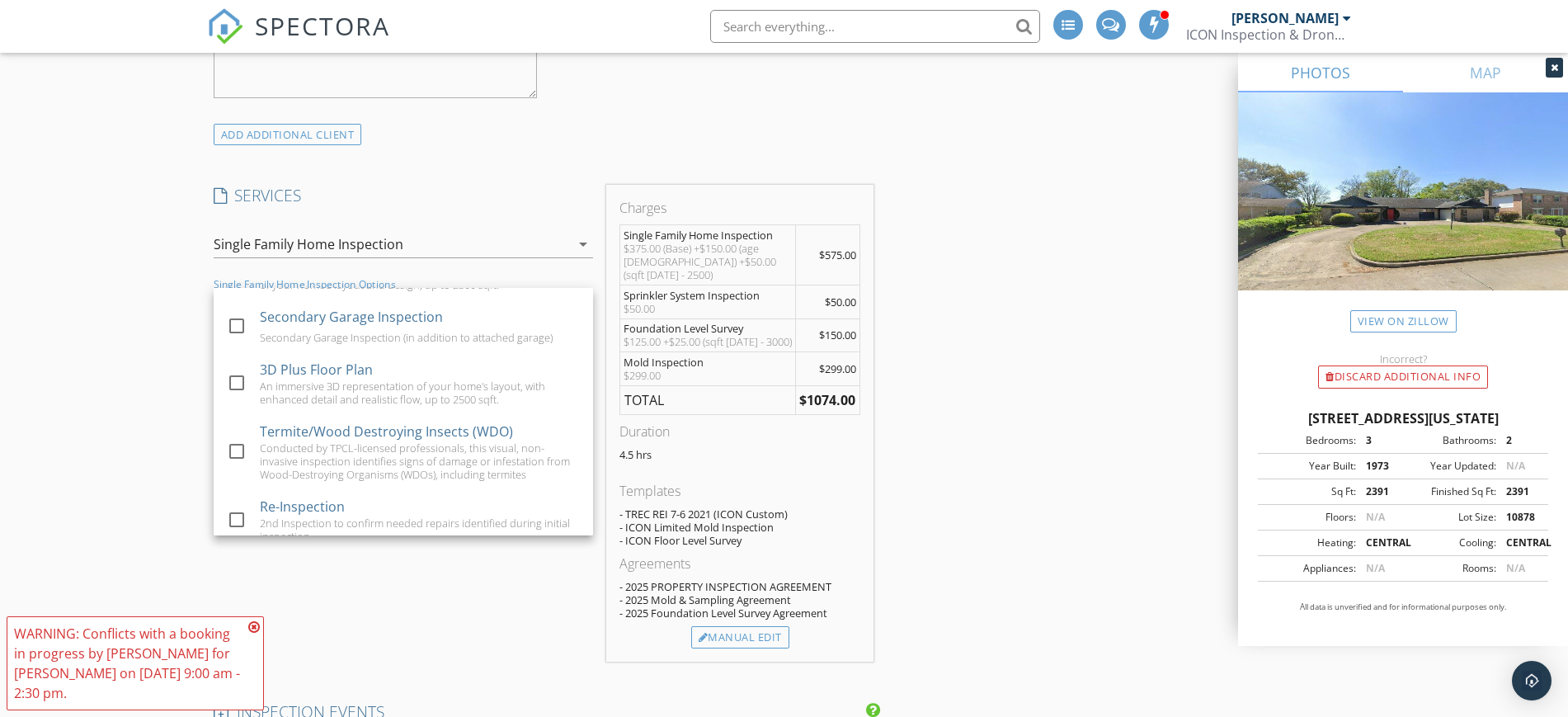
scroll to position [936, 0]
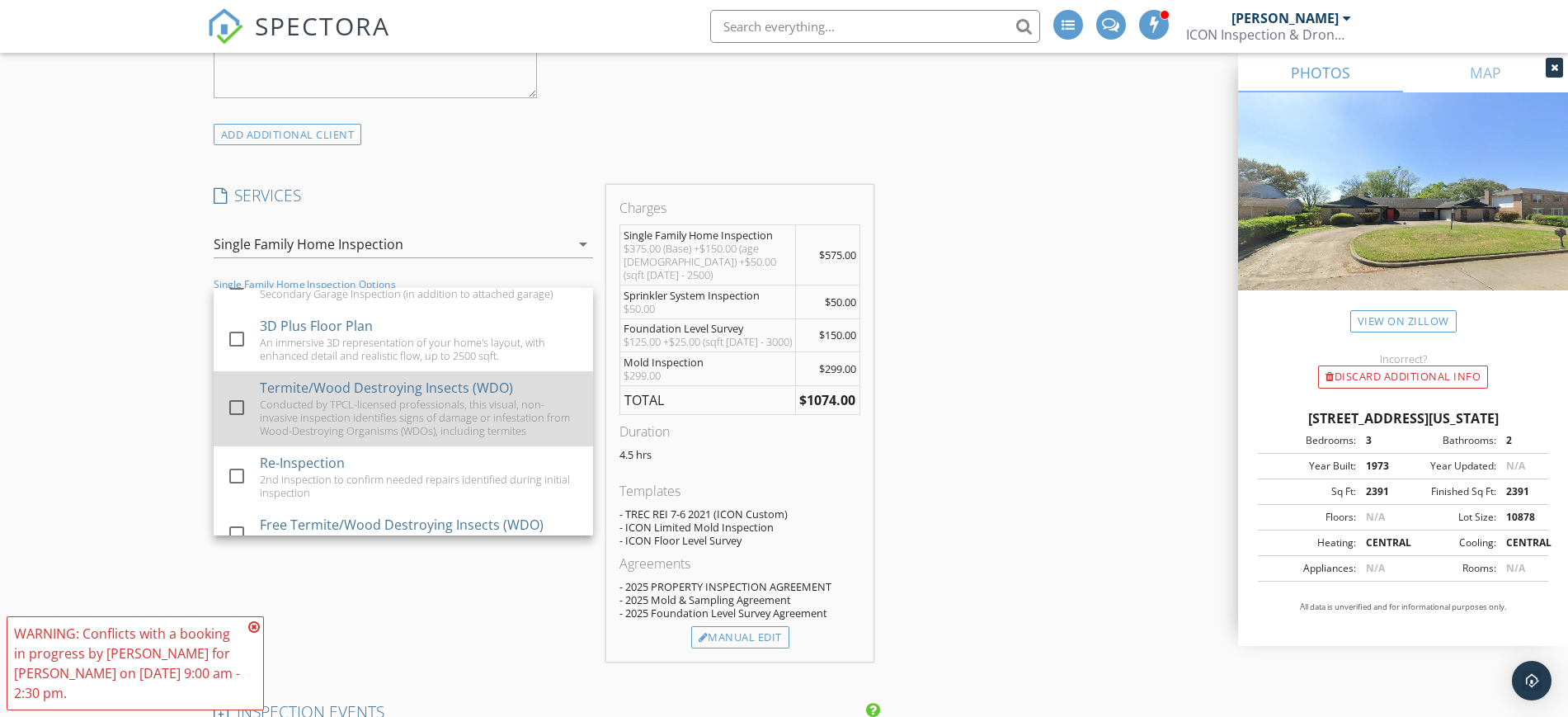
click at [490, 433] on div "Conducted by TPCL-licensed professionals, this visual, non-invasive inspection …" at bounding box center [419, 417] width 320 height 39
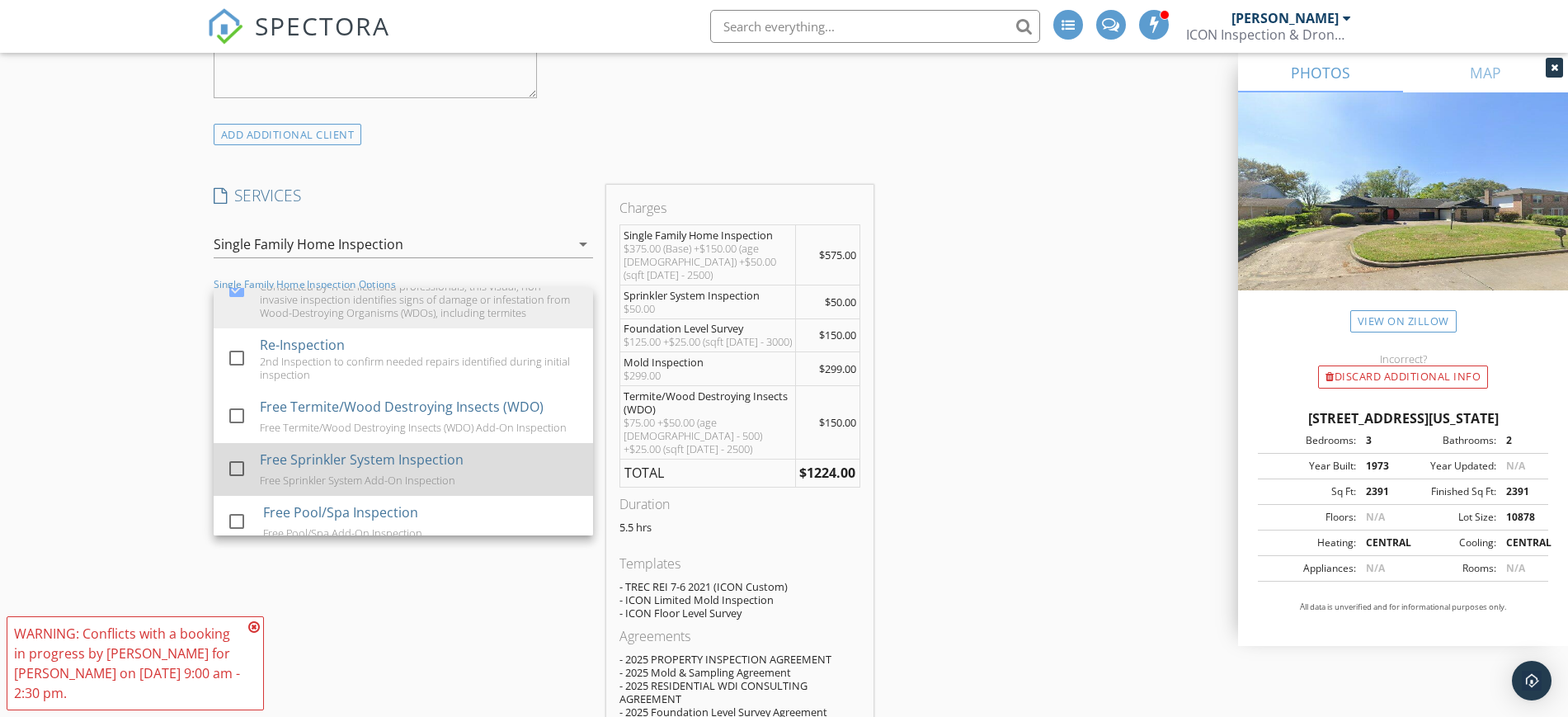
scroll to position [1075, 0]
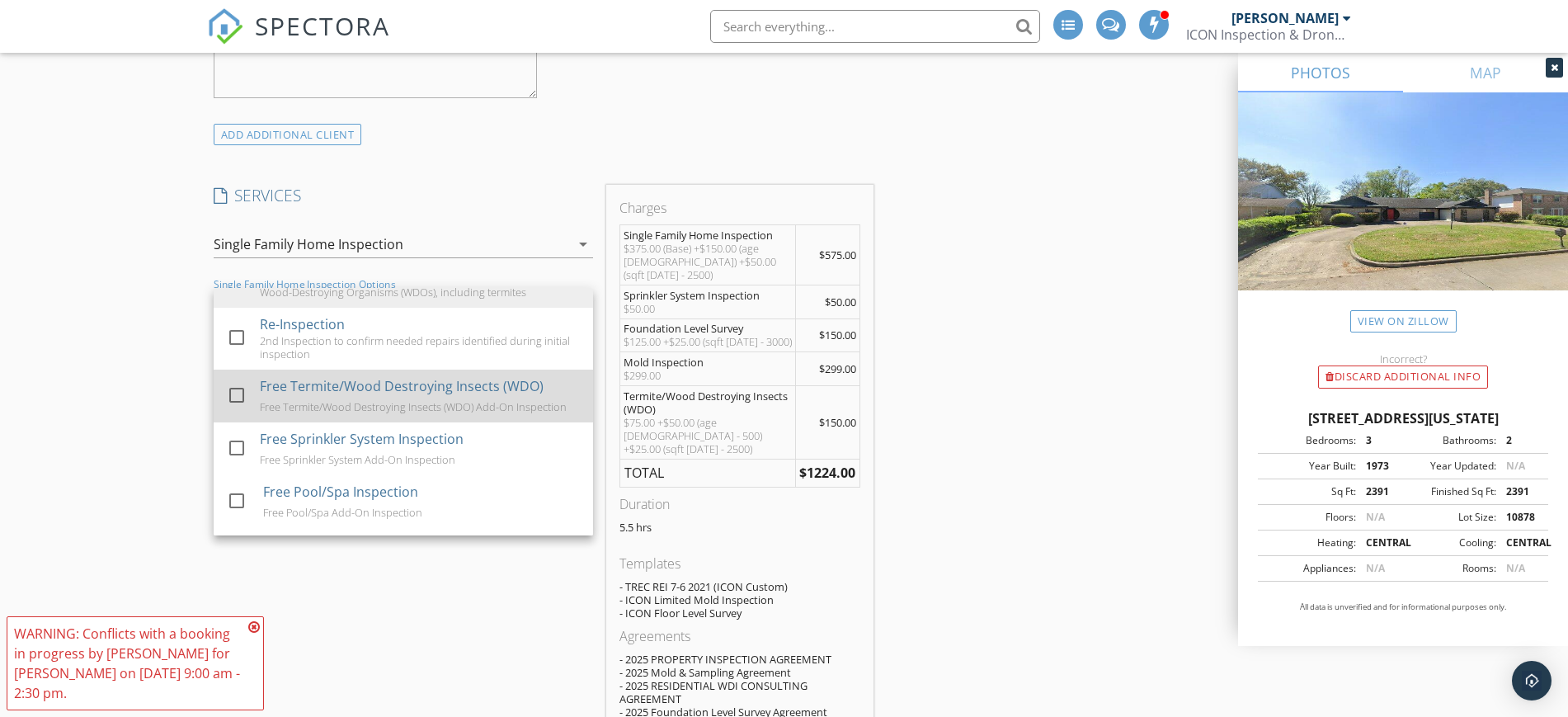
click at [515, 413] on div "Free Termite/Wood Destroying Insects (WDO) Add-On Inspection" at bounding box center [414, 406] width 307 height 13
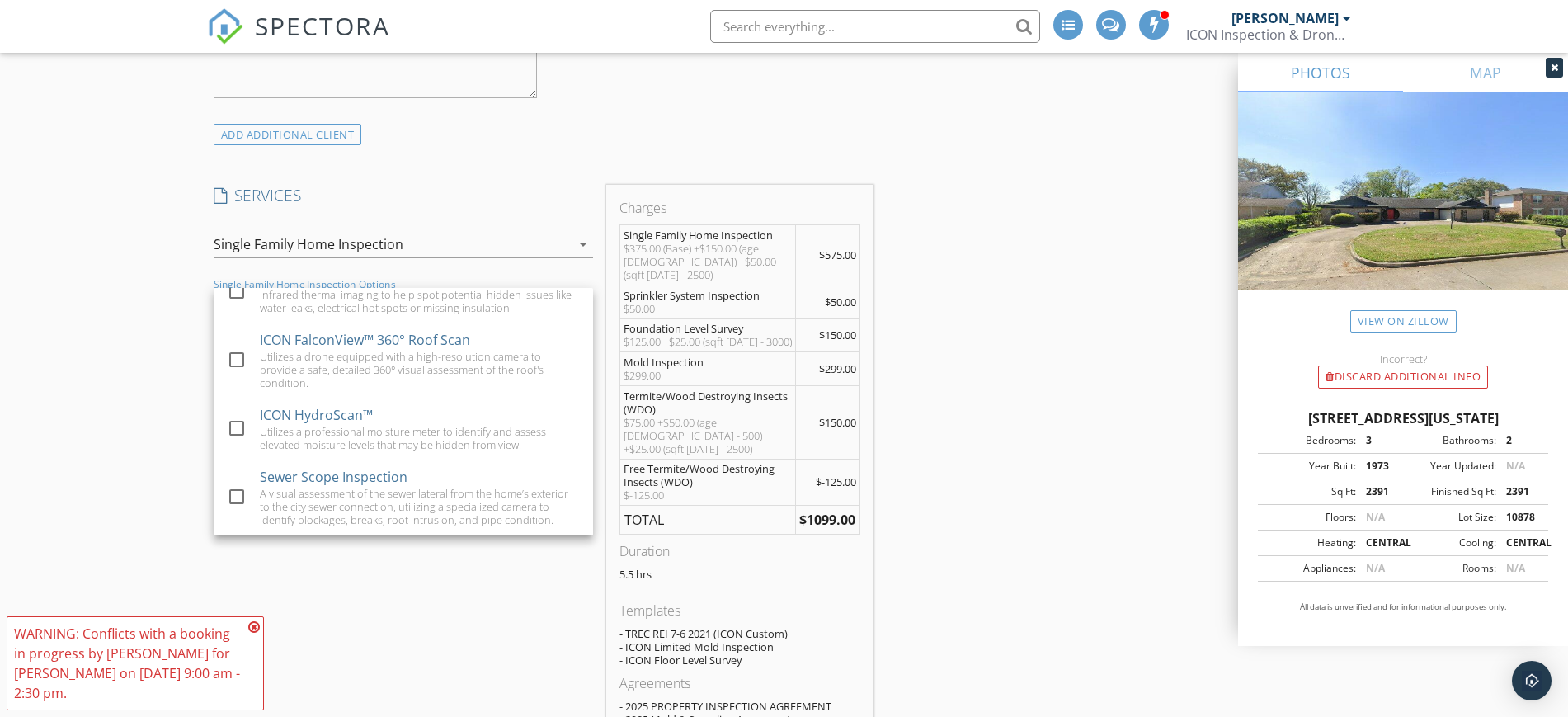
scroll to position [1486, 0]
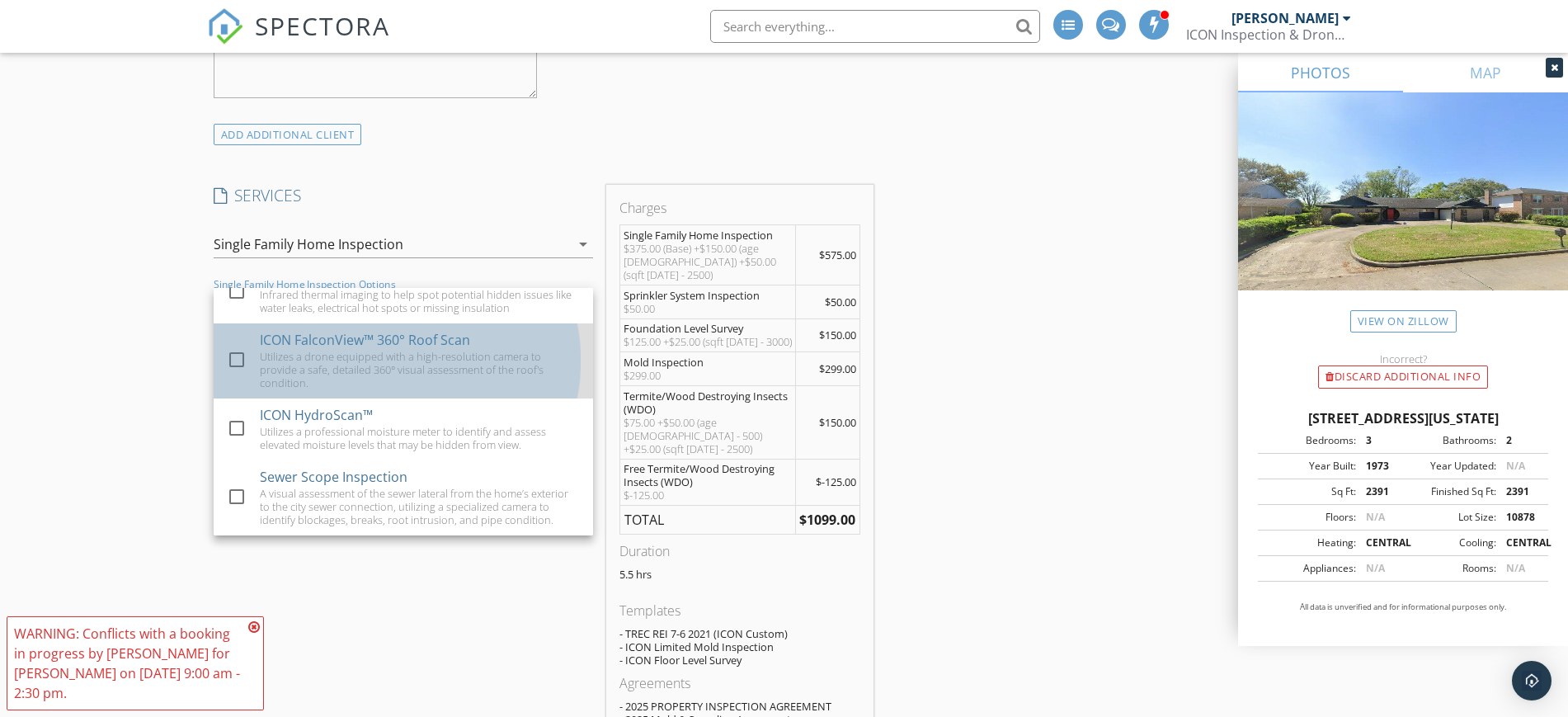
click at [408, 350] on div "ICON FalconView™ 360° Roof Scan" at bounding box center [365, 339] width 211 height 20
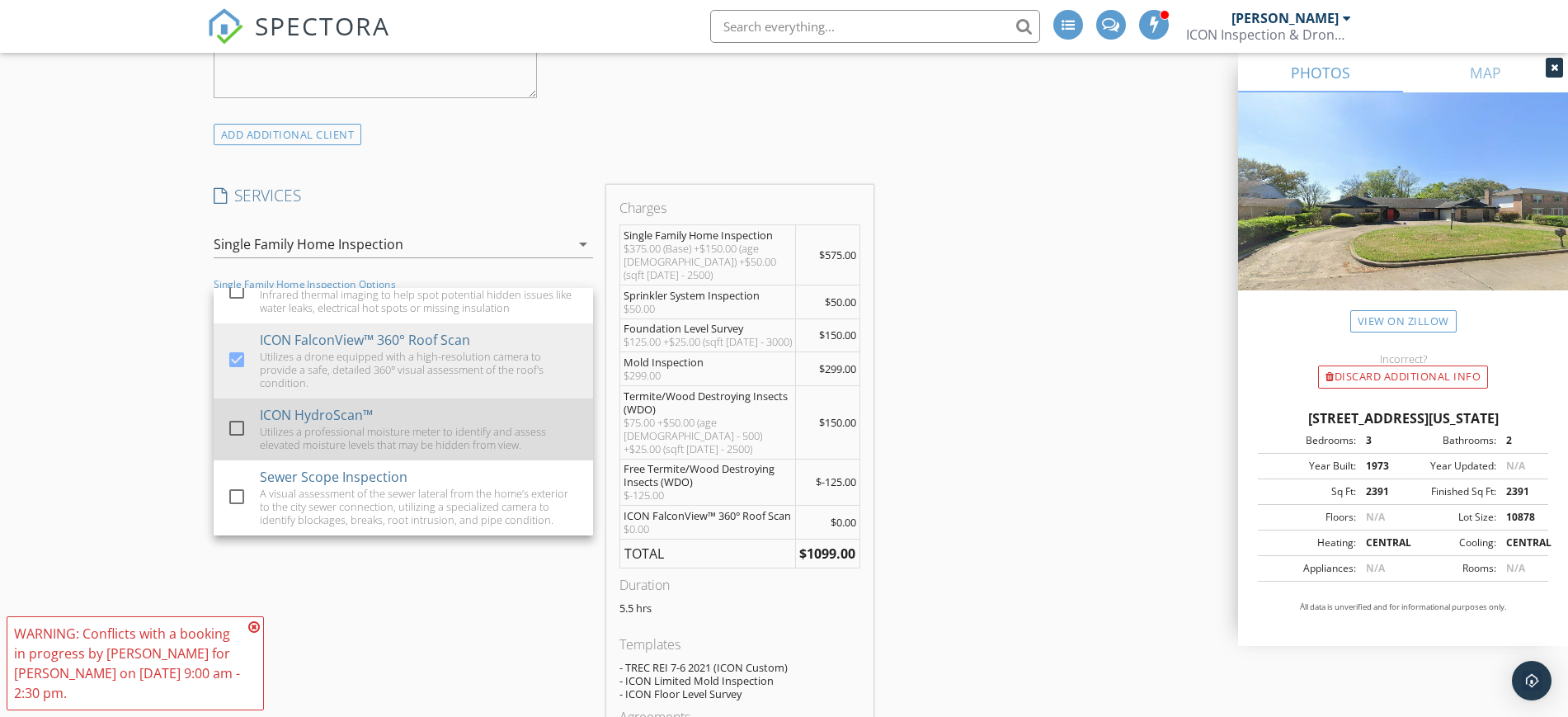
click at [328, 432] on div "Utilizes a professional moisture meter to identify and assess elevated moisture…" at bounding box center [419, 437] width 320 height 26
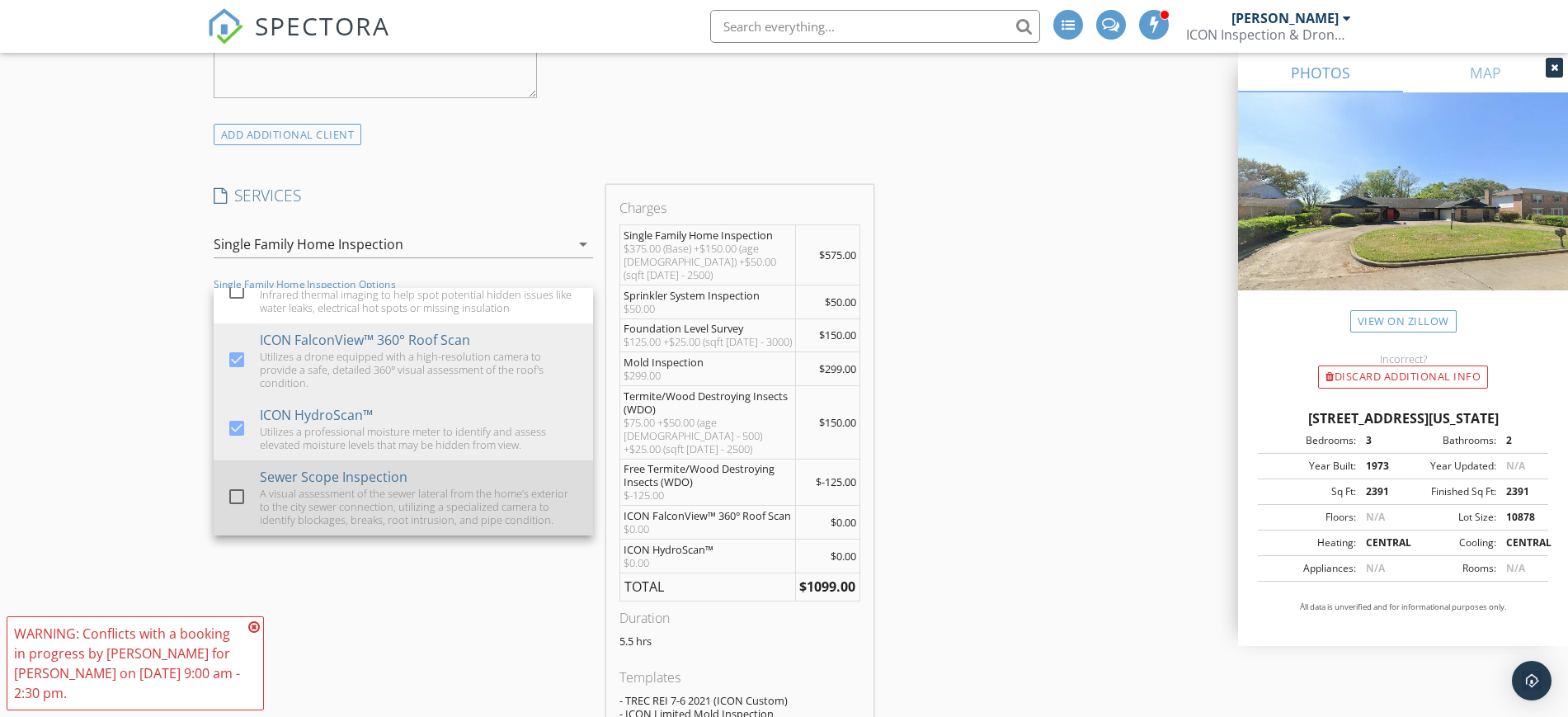
click at [334, 512] on div "A visual assessment of the sewer lateral from the home’s exterior to the city s…" at bounding box center [419, 506] width 320 height 39
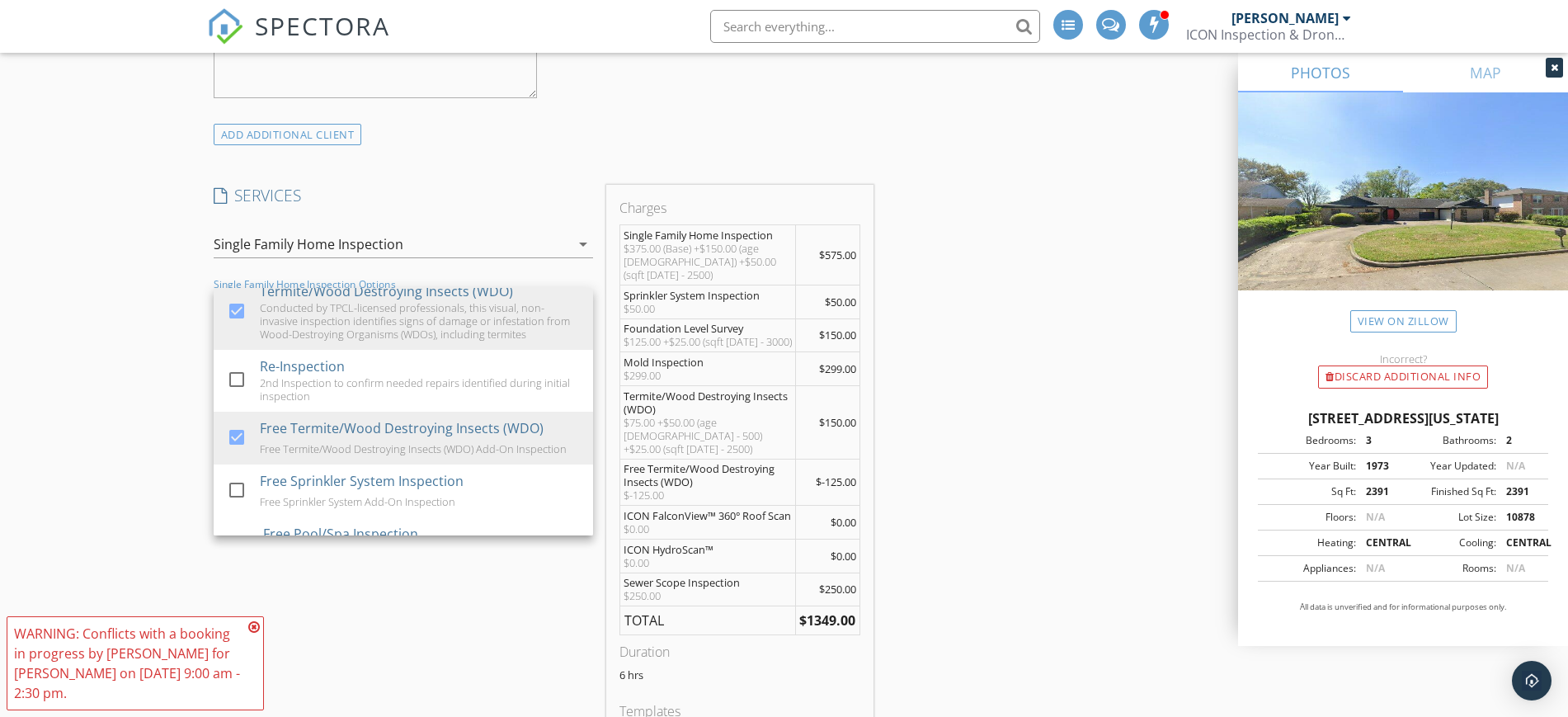
scroll to position [1053, 0]
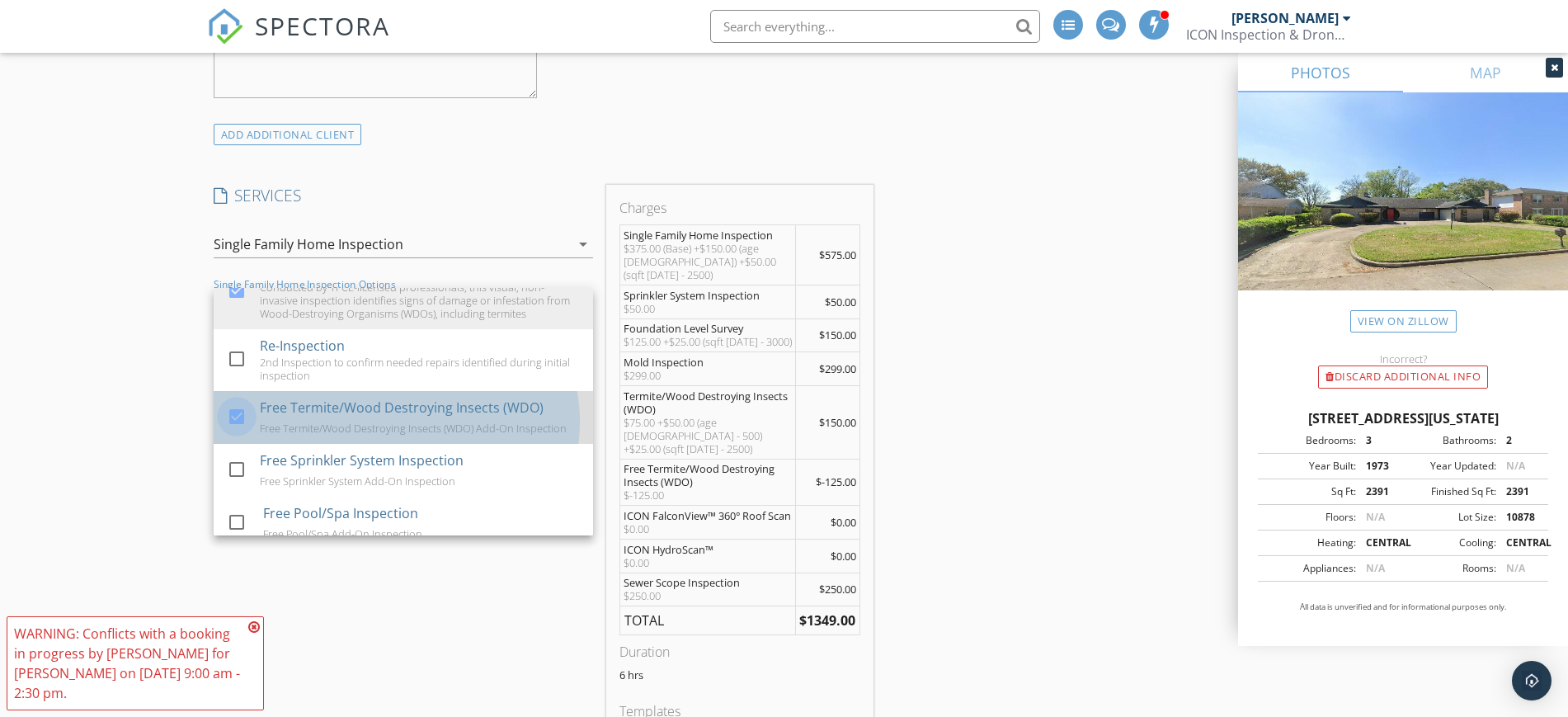
click at [236, 431] on div at bounding box center [236, 416] width 28 height 28
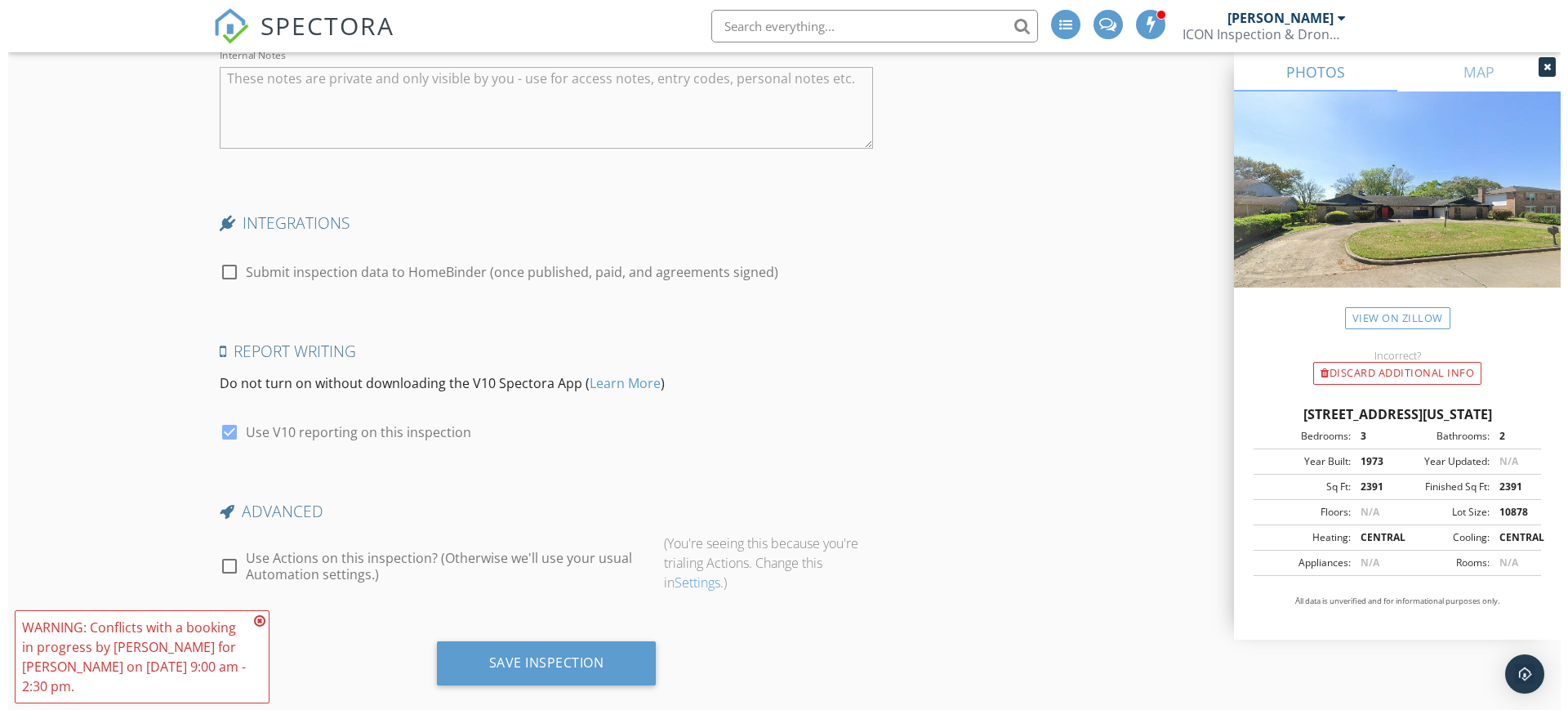
scroll to position [4122, 0]
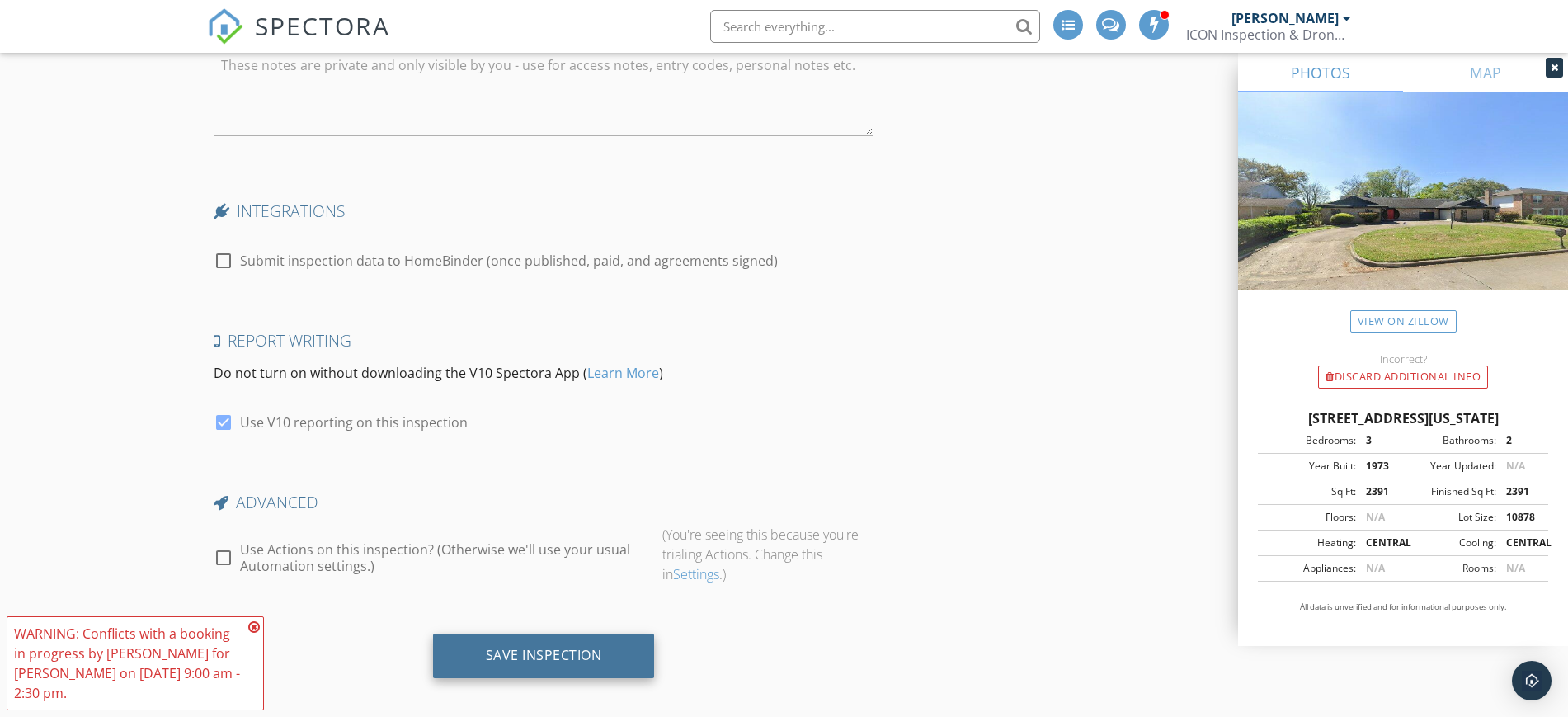
click at [481, 641] on div "Save Inspection" at bounding box center [544, 656] width 222 height 44
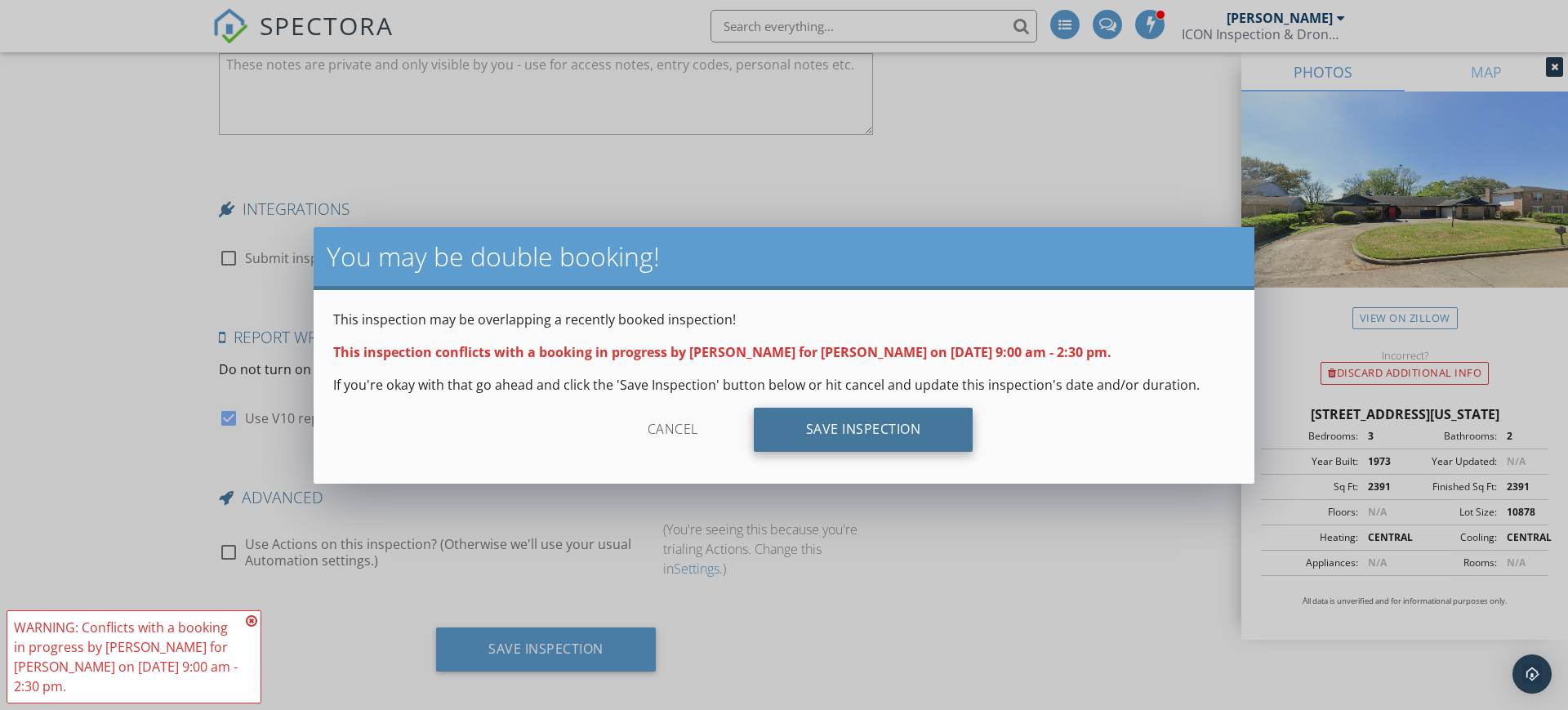
click at [836, 425] on div "Save Inspection" at bounding box center [864, 430] width 220 height 44
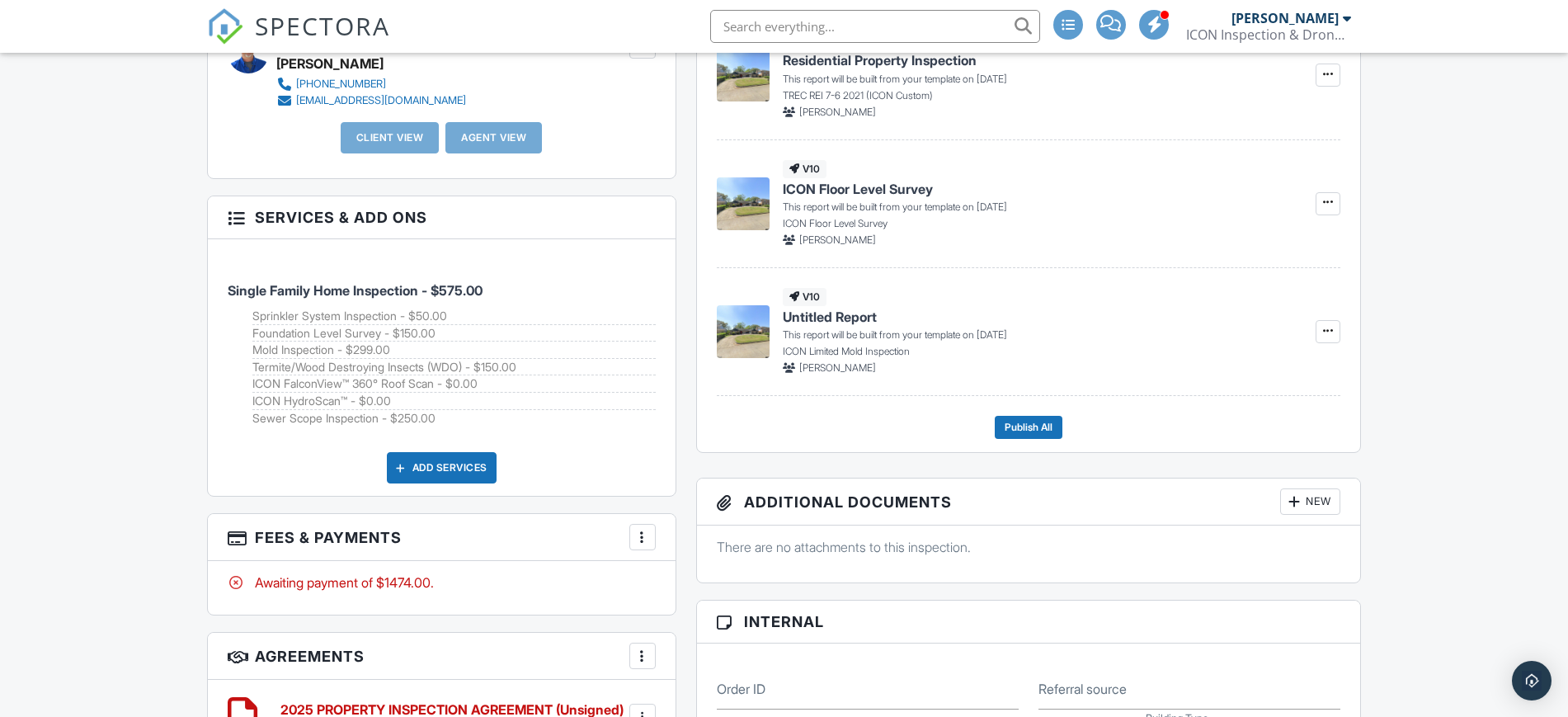
click at [445, 471] on div "Add Services" at bounding box center [442, 467] width 110 height 32
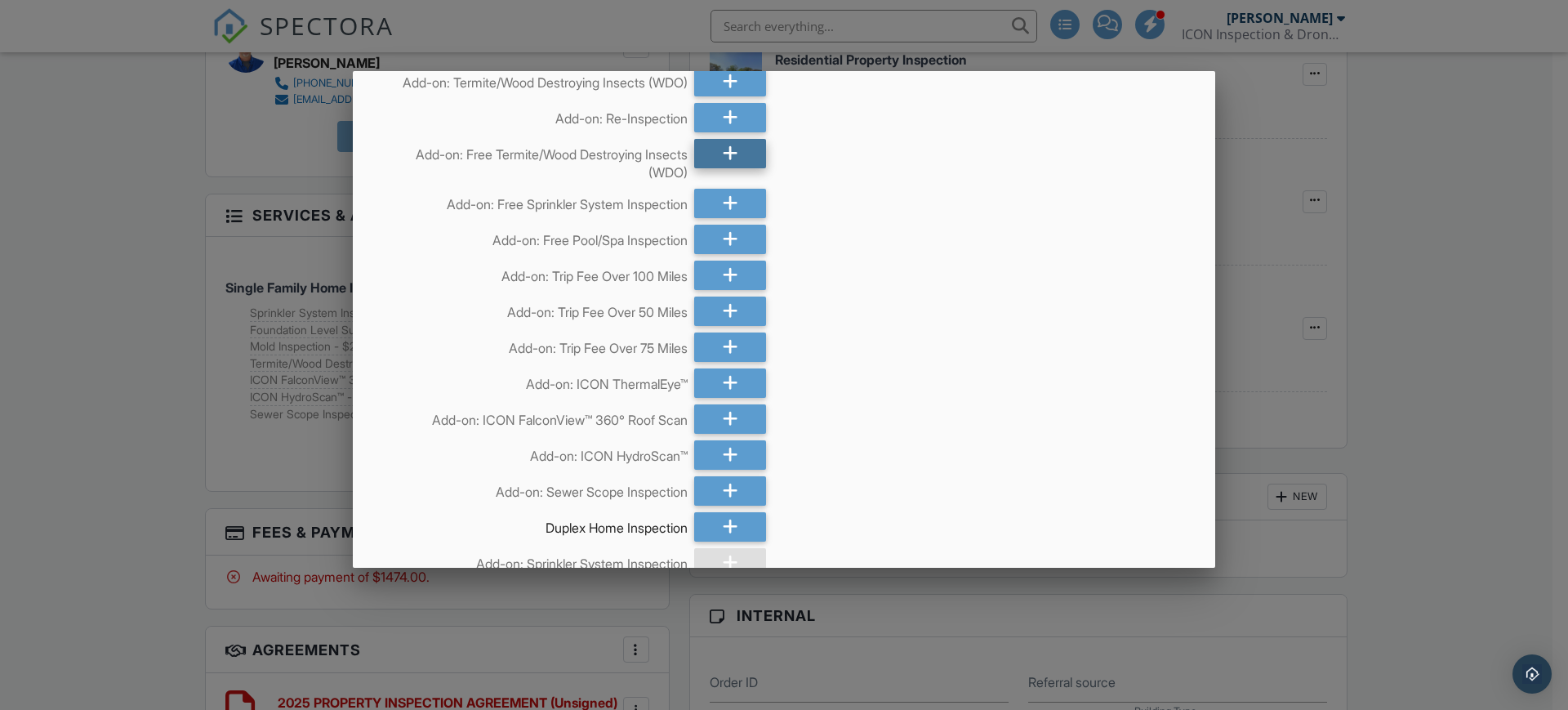
scroll to position [613, 0]
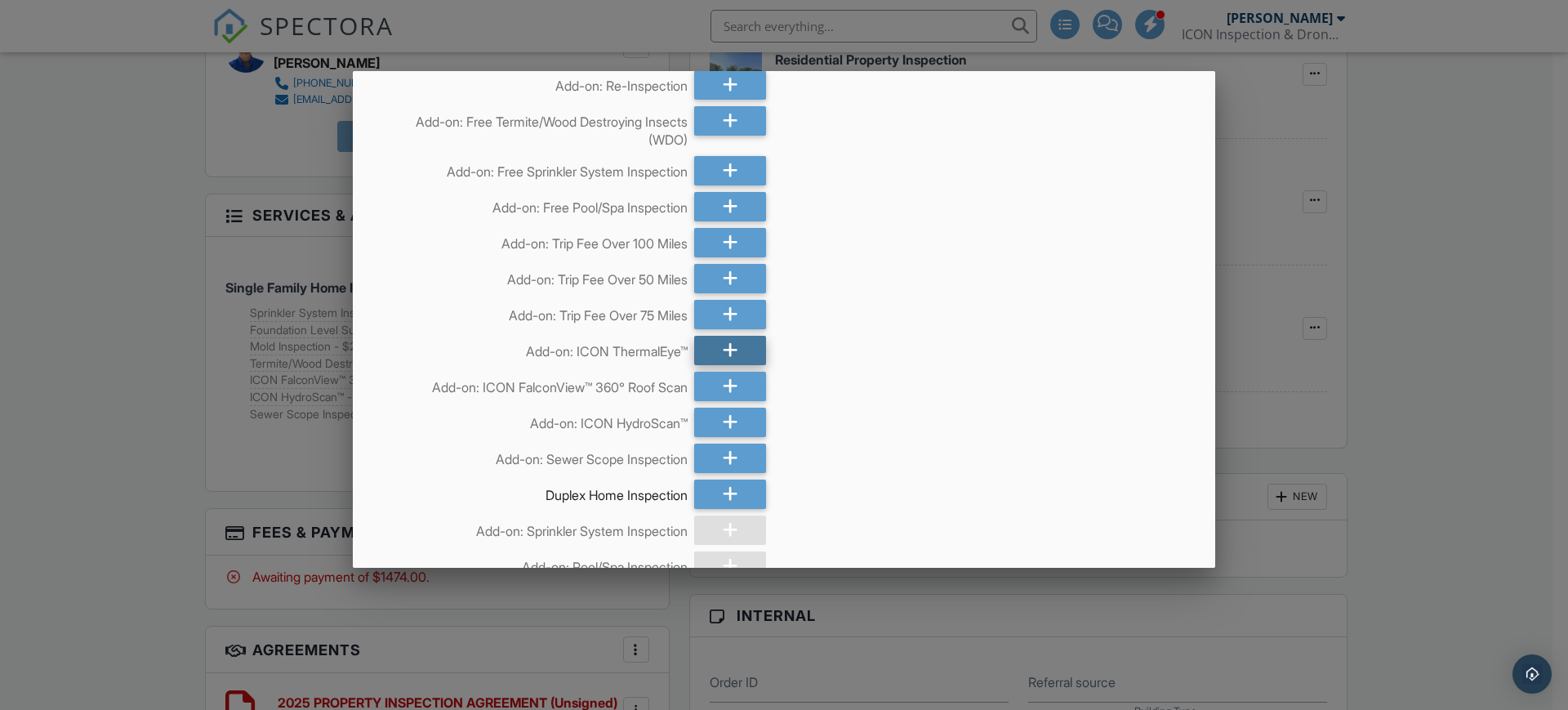
click at [713, 344] on div at bounding box center [730, 350] width 72 height 30
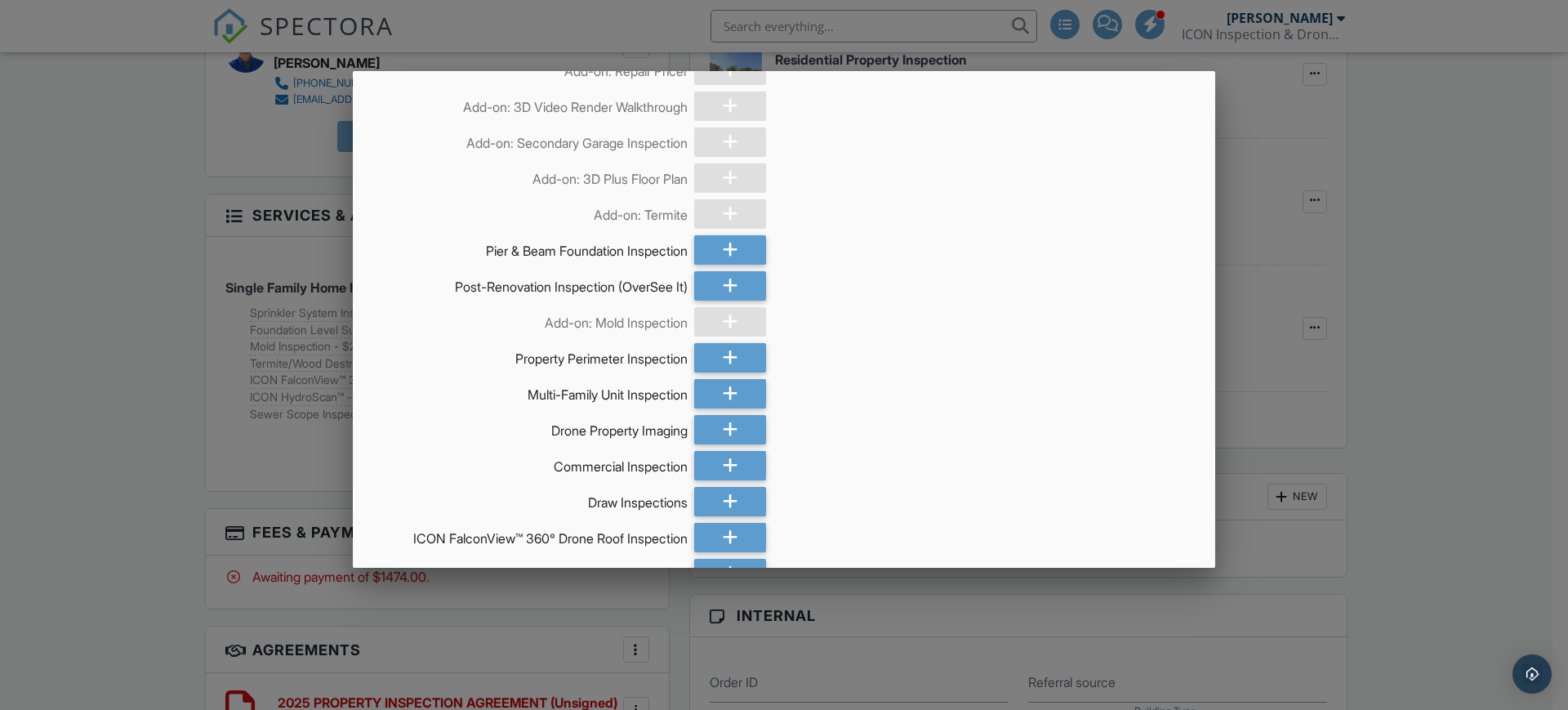
scroll to position [7831, 0]
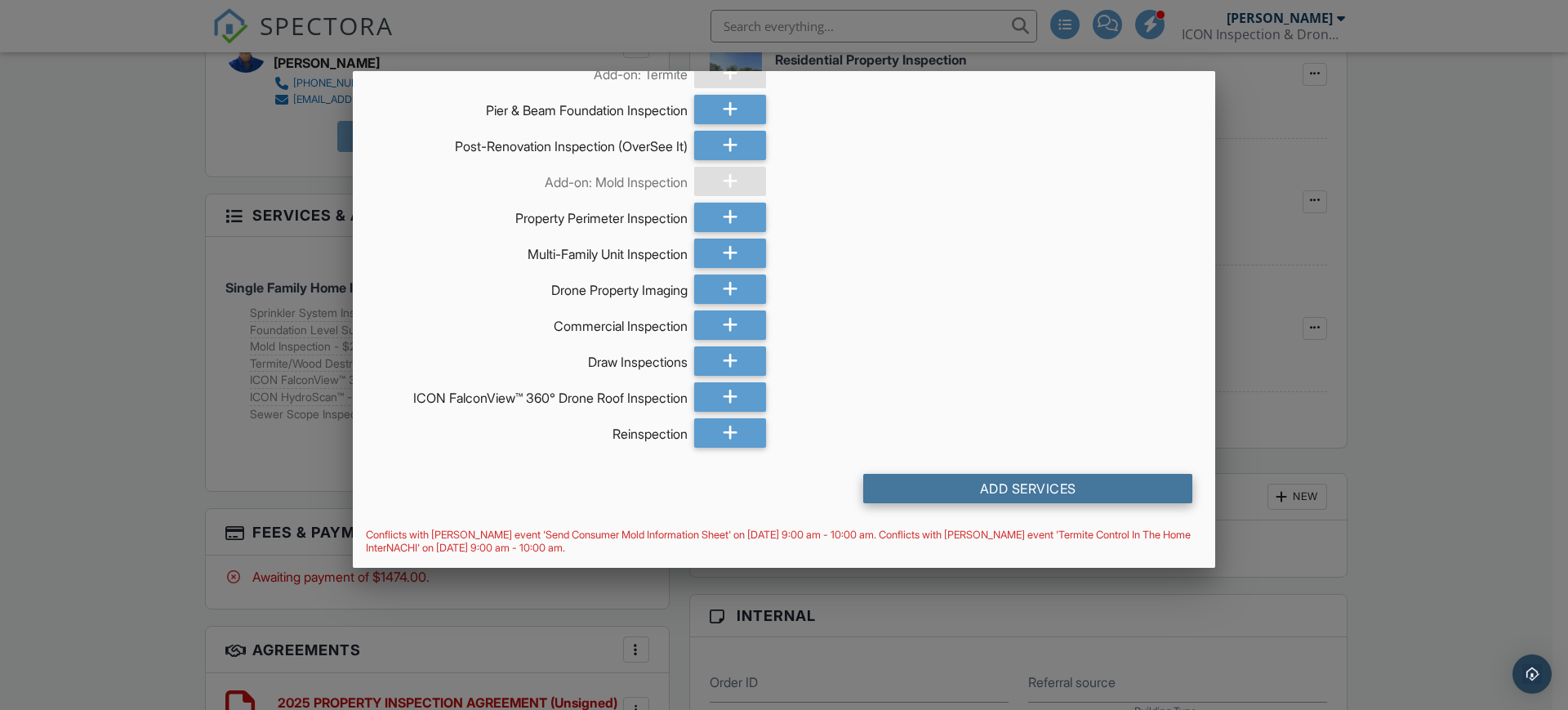
click at [1012, 479] on div "Add Services" at bounding box center [1028, 488] width 329 height 30
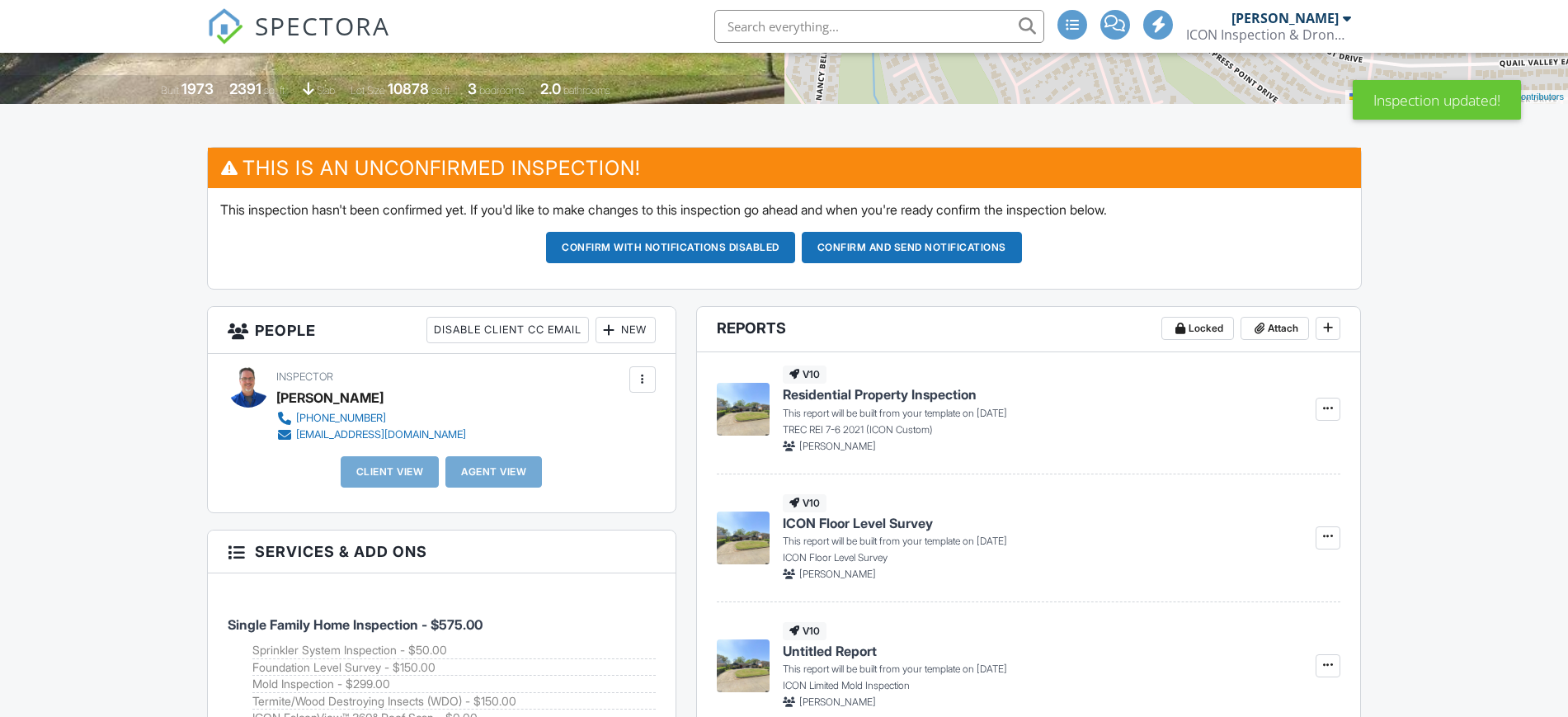
click at [610, 324] on div at bounding box center [609, 329] width 16 height 16
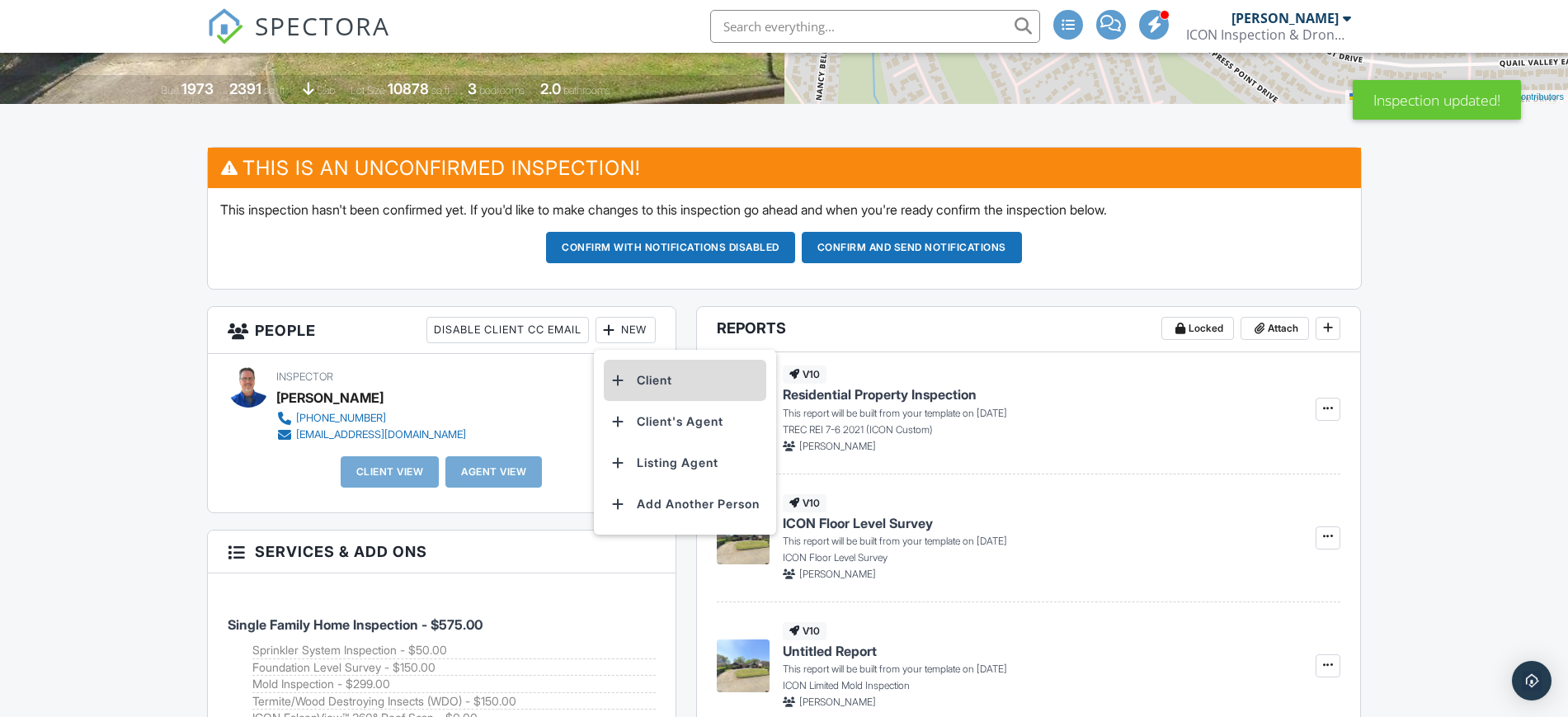
click at [663, 387] on li "Client" at bounding box center [685, 380] width 163 height 41
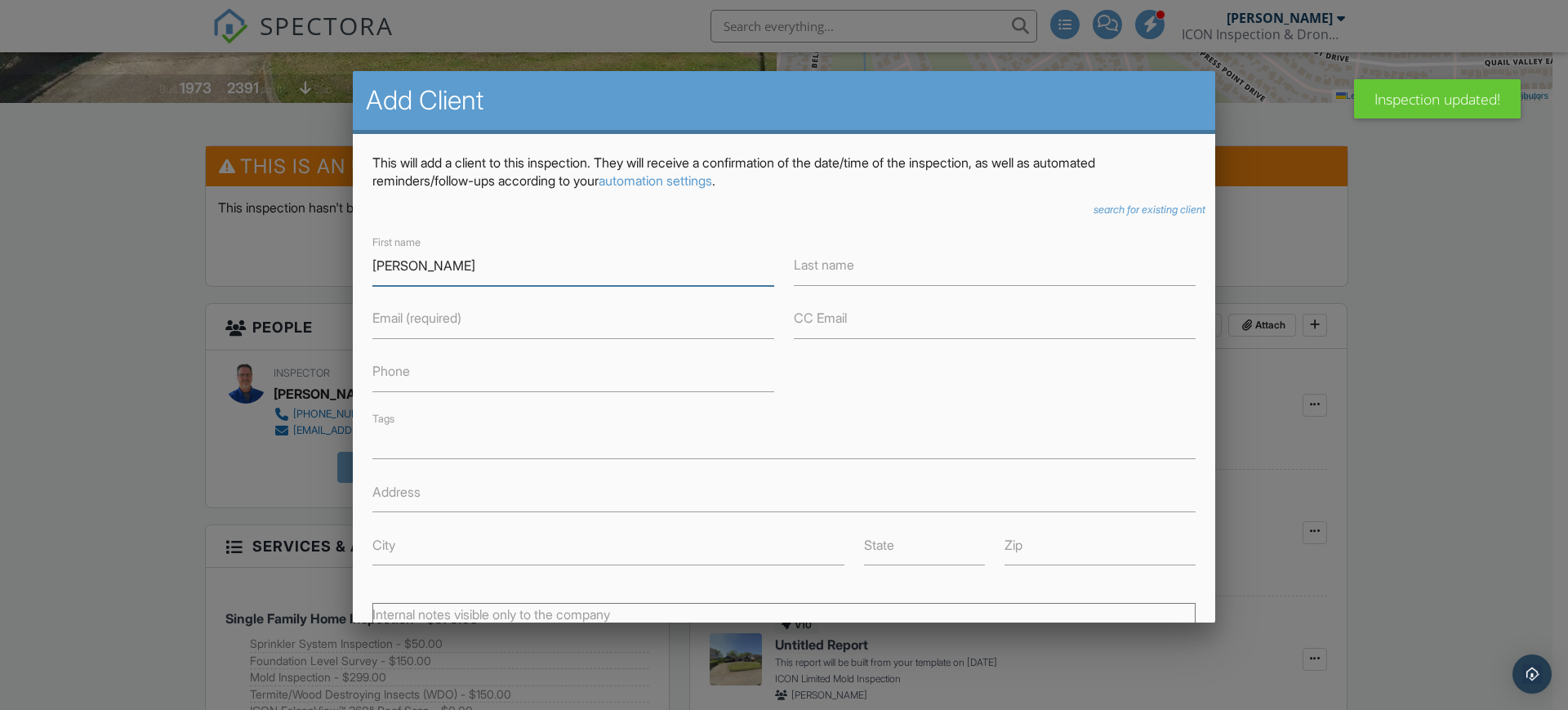
type input "Brian"
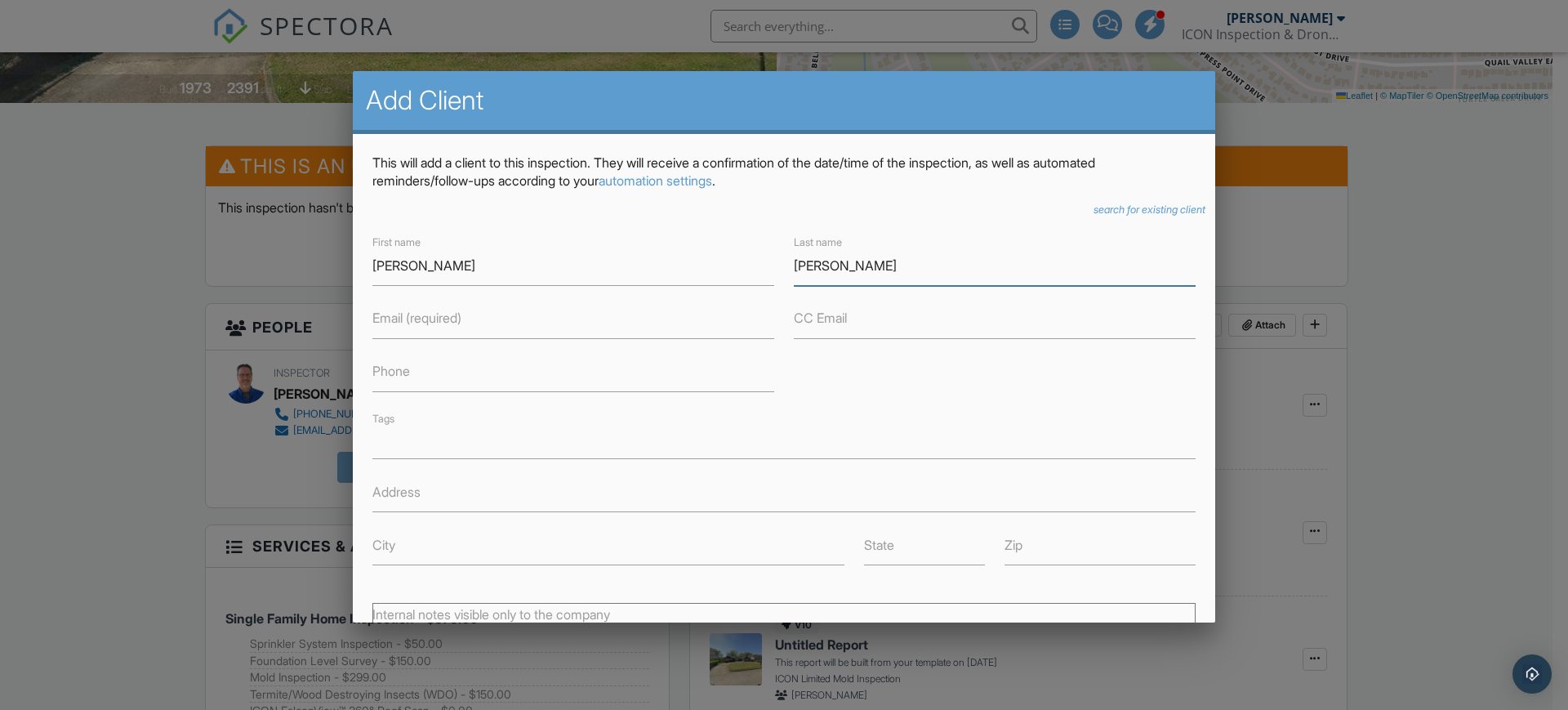
type input "Baldonado"
click at [551, 325] on input "Email (required)" at bounding box center [573, 318] width 402 height 40
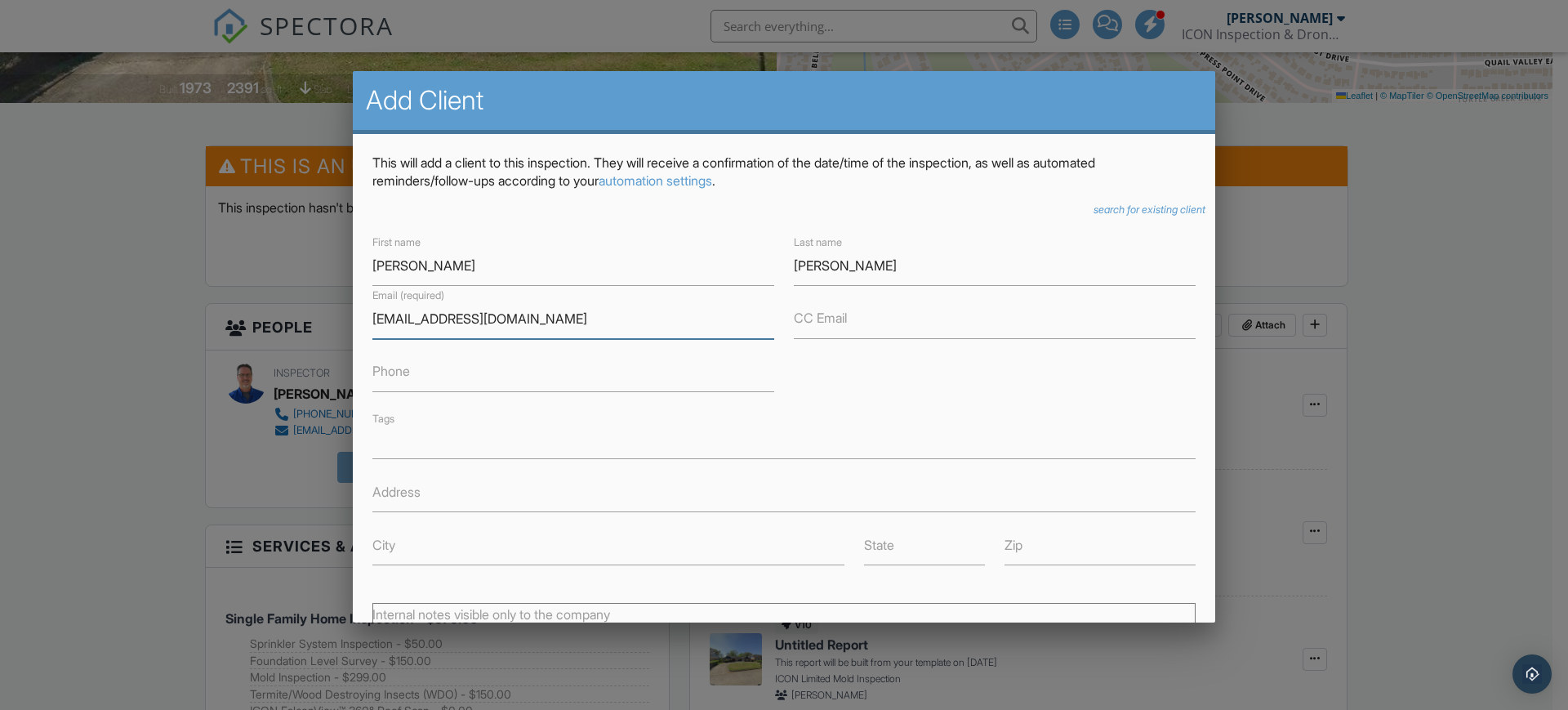
type input "[EMAIL_ADDRESS][DOMAIN_NAME]"
click at [496, 371] on input "Phone" at bounding box center [573, 371] width 402 height 40
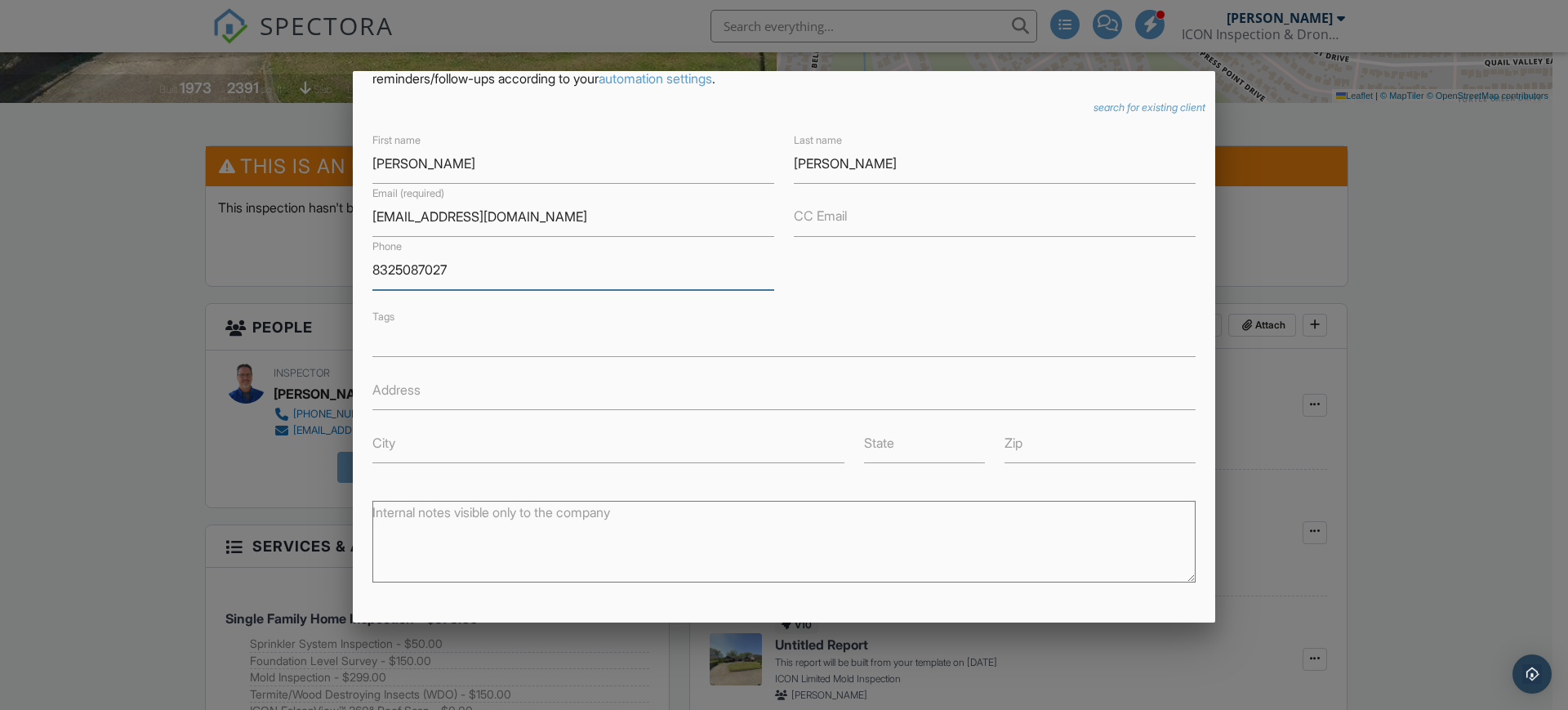
scroll to position [285, 0]
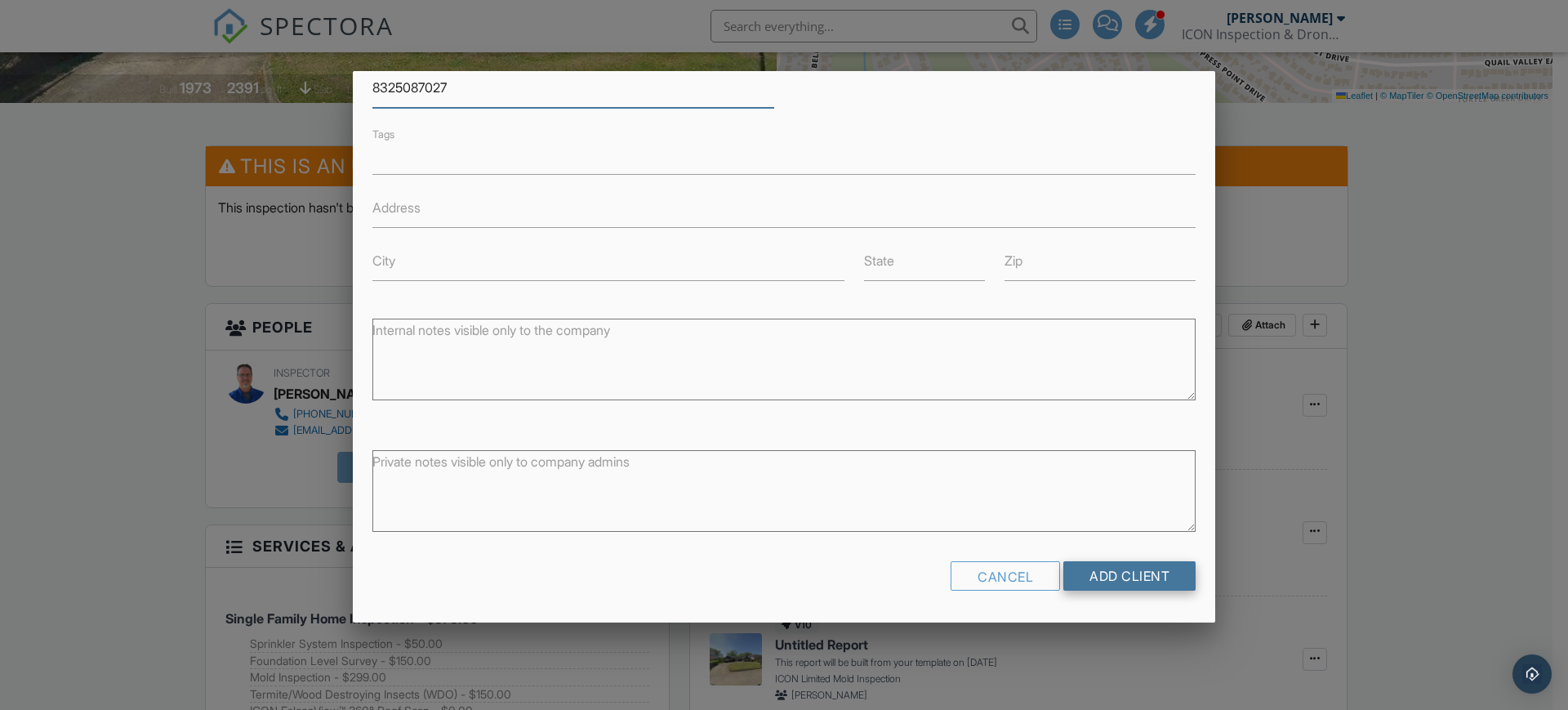
type input "8325087027"
click at [1104, 576] on input "Add Client" at bounding box center [1130, 576] width 133 height 30
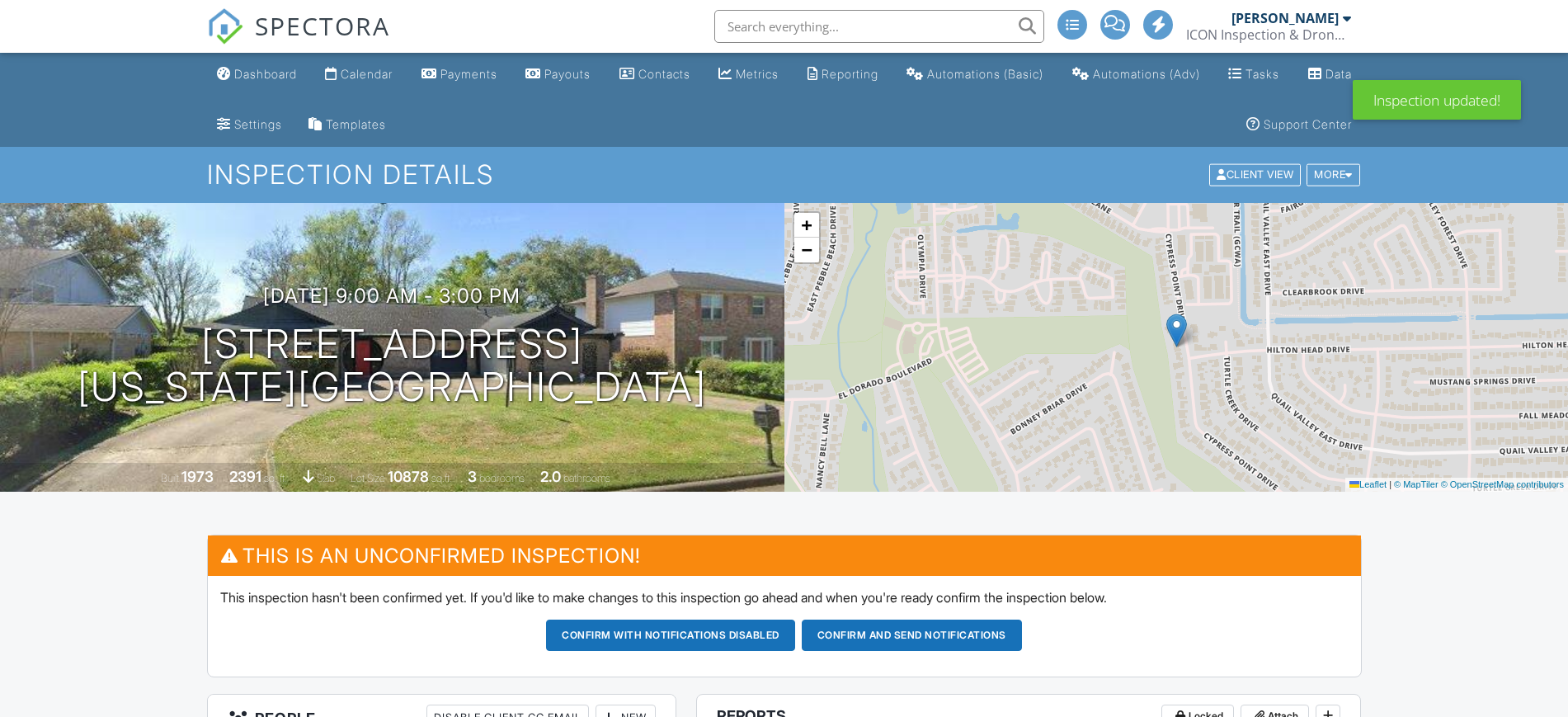
click at [633, 704] on div "New" at bounding box center [625, 717] width 61 height 26
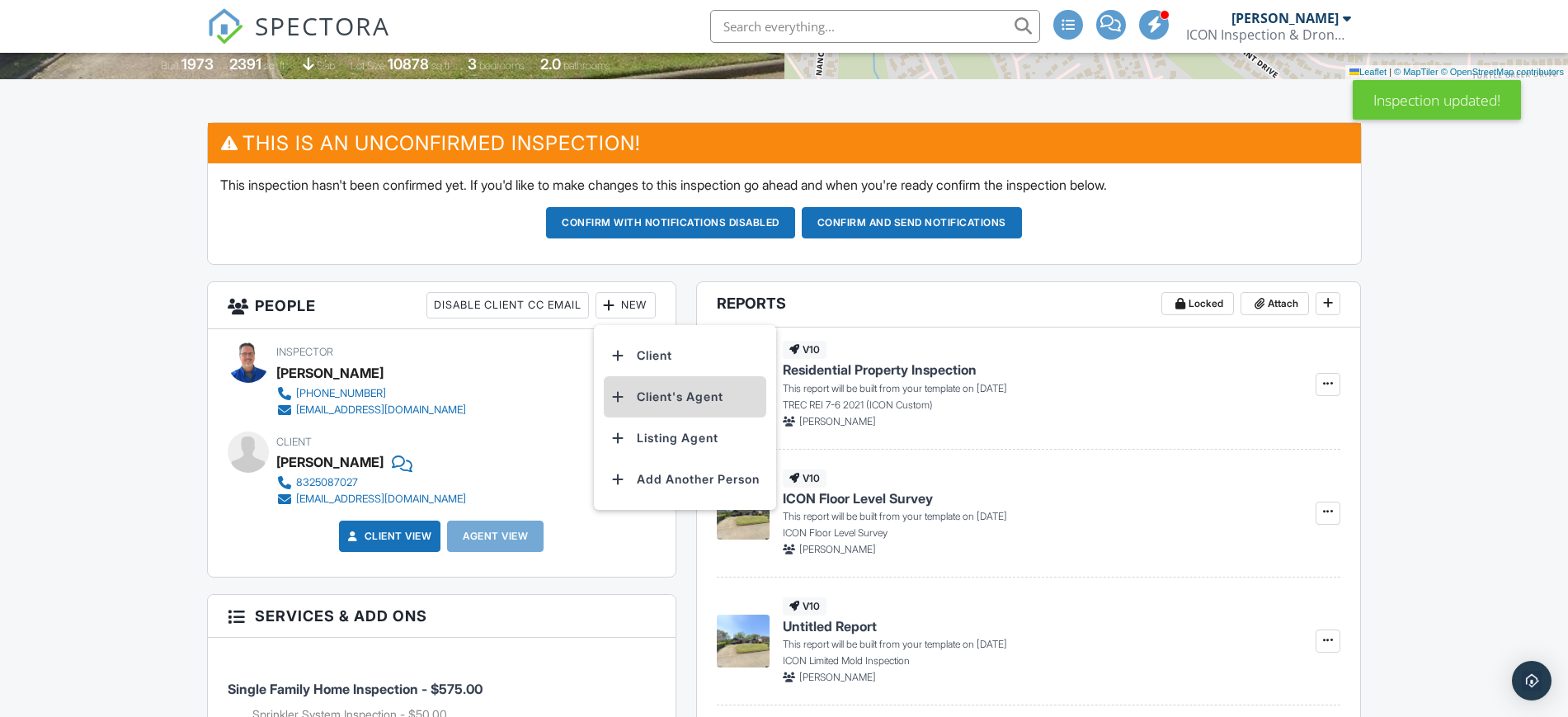
click at [660, 399] on li "Client's Agent" at bounding box center [685, 396] width 163 height 41
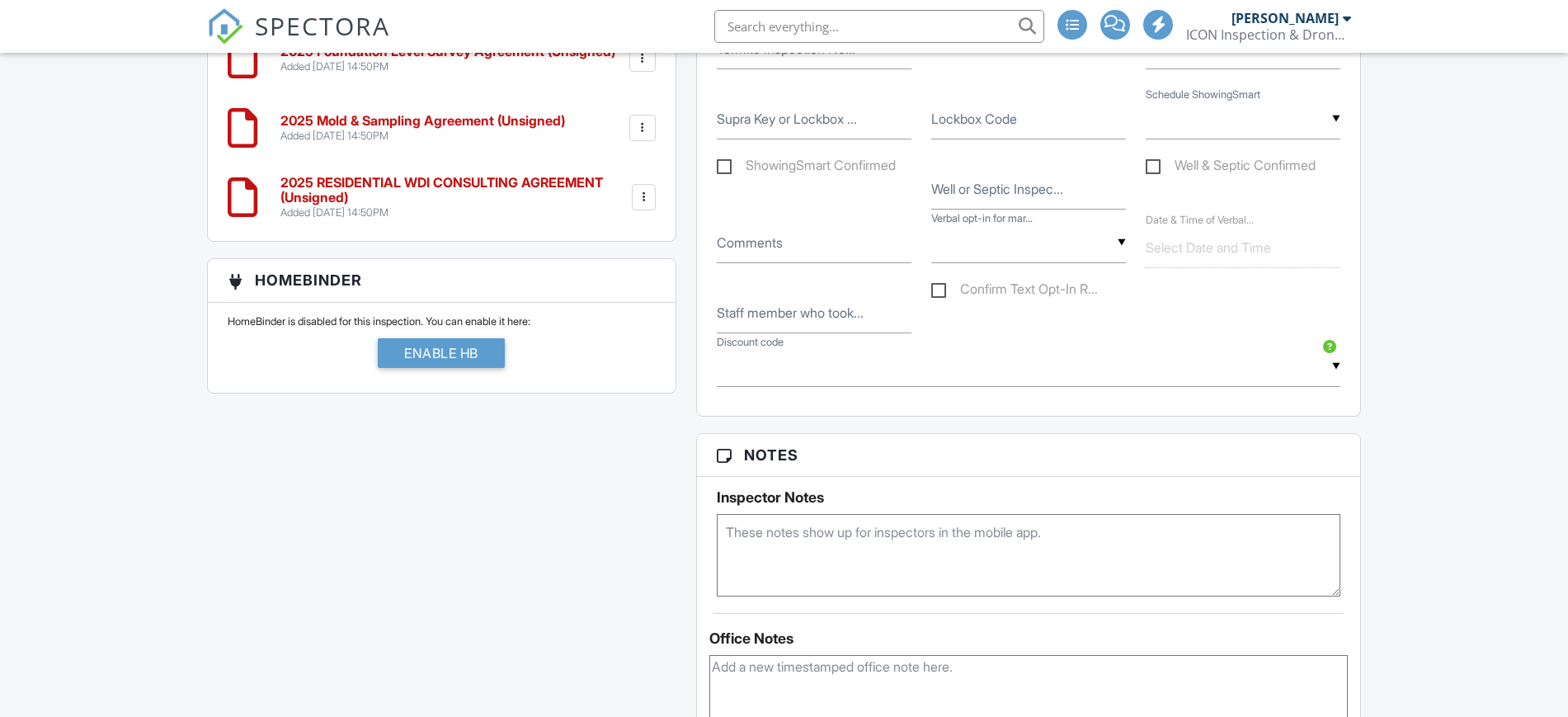
scroll to position [1650, 0]
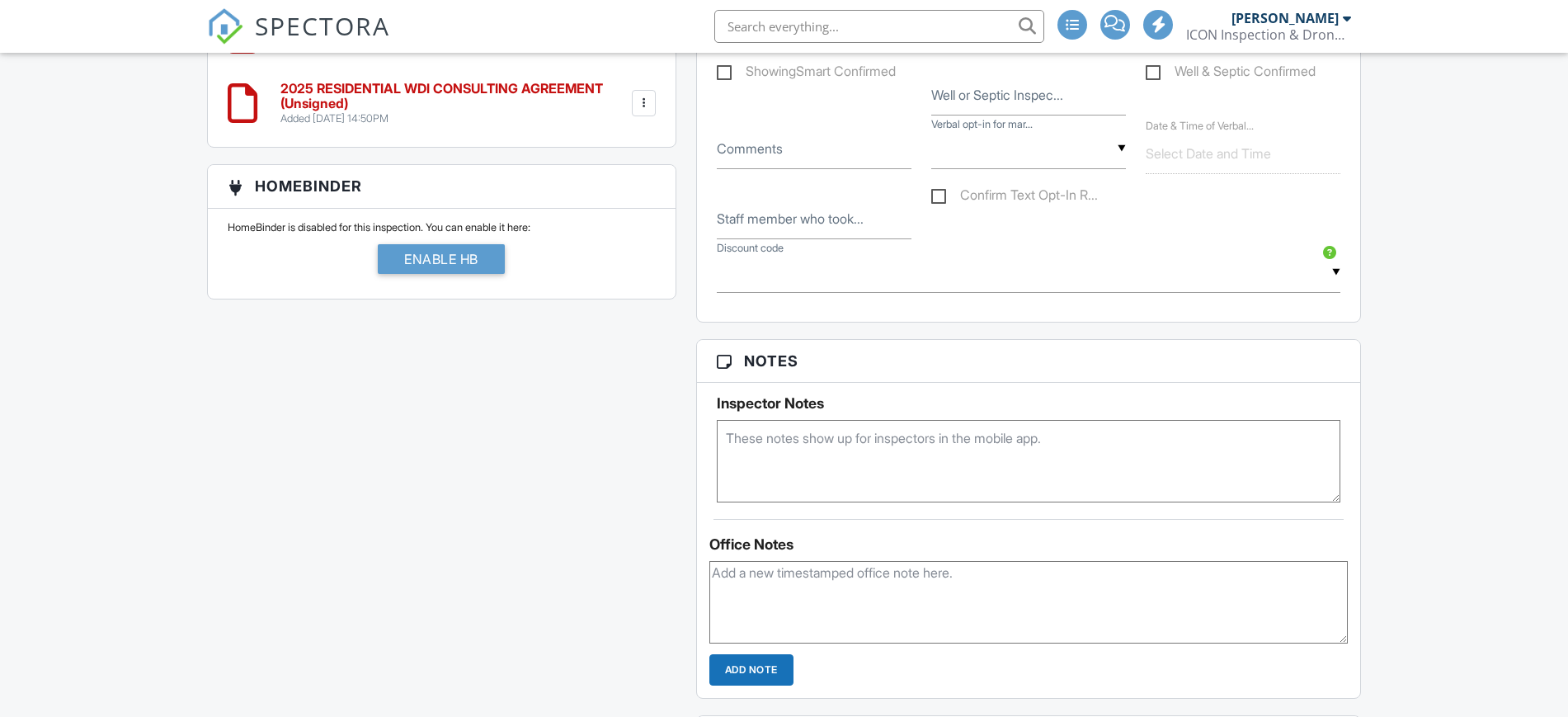
click at [833, 458] on textarea at bounding box center [1029, 460] width 624 height 83
type textarea "Deleon Group"
click at [544, 558] on div "This is an Unconfirmed Inspection! This inspection hasn't been confirmed yet. I…" at bounding box center [784, 74] width 1175 height 2379
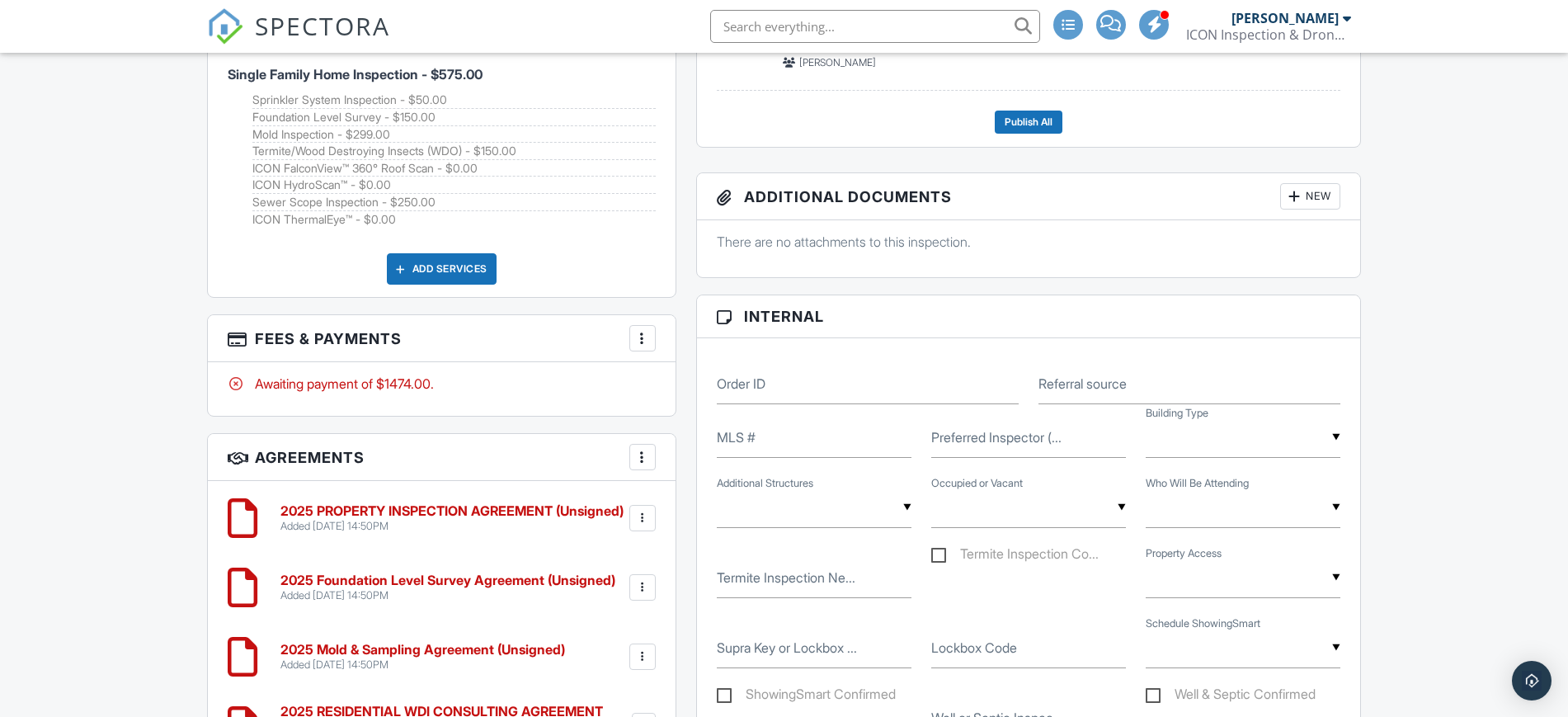
scroll to position [1031, 0]
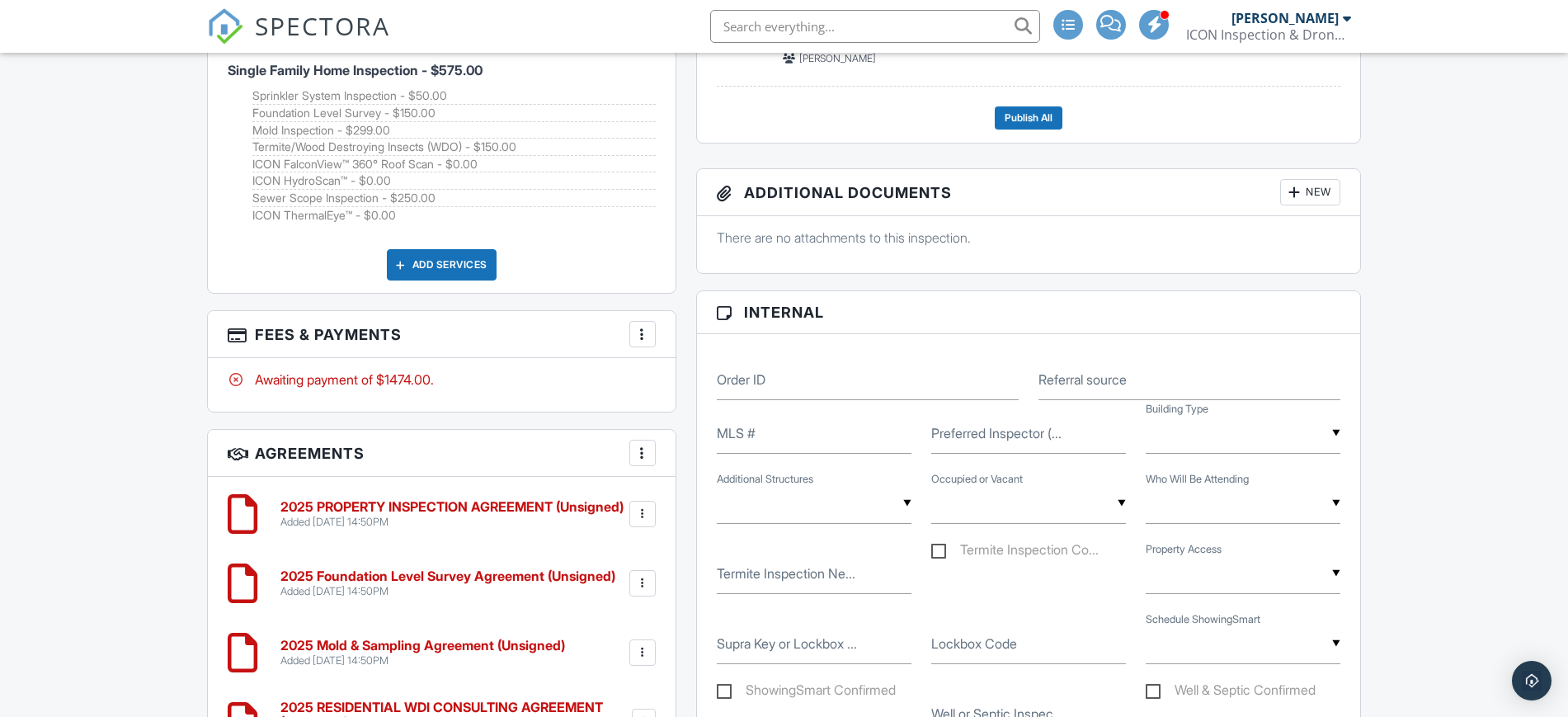
click at [642, 329] on div at bounding box center [642, 333] width 16 height 16
click at [699, 474] on li "View Invoice" at bounding box center [726, 466] width 172 height 41
click at [636, 326] on div at bounding box center [642, 333] width 16 height 16
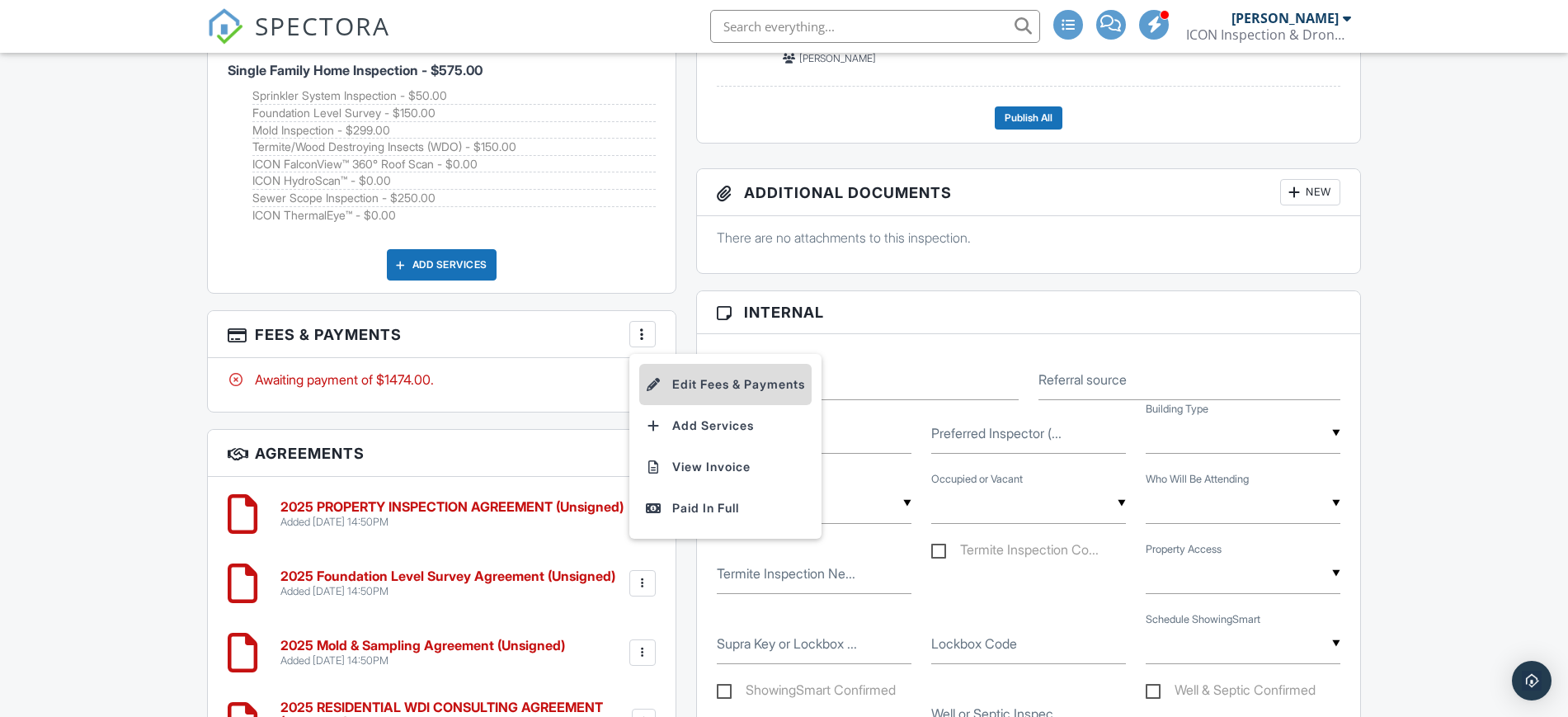
click at [697, 385] on li "Edit Fees & Payments" at bounding box center [726, 385] width 172 height 41
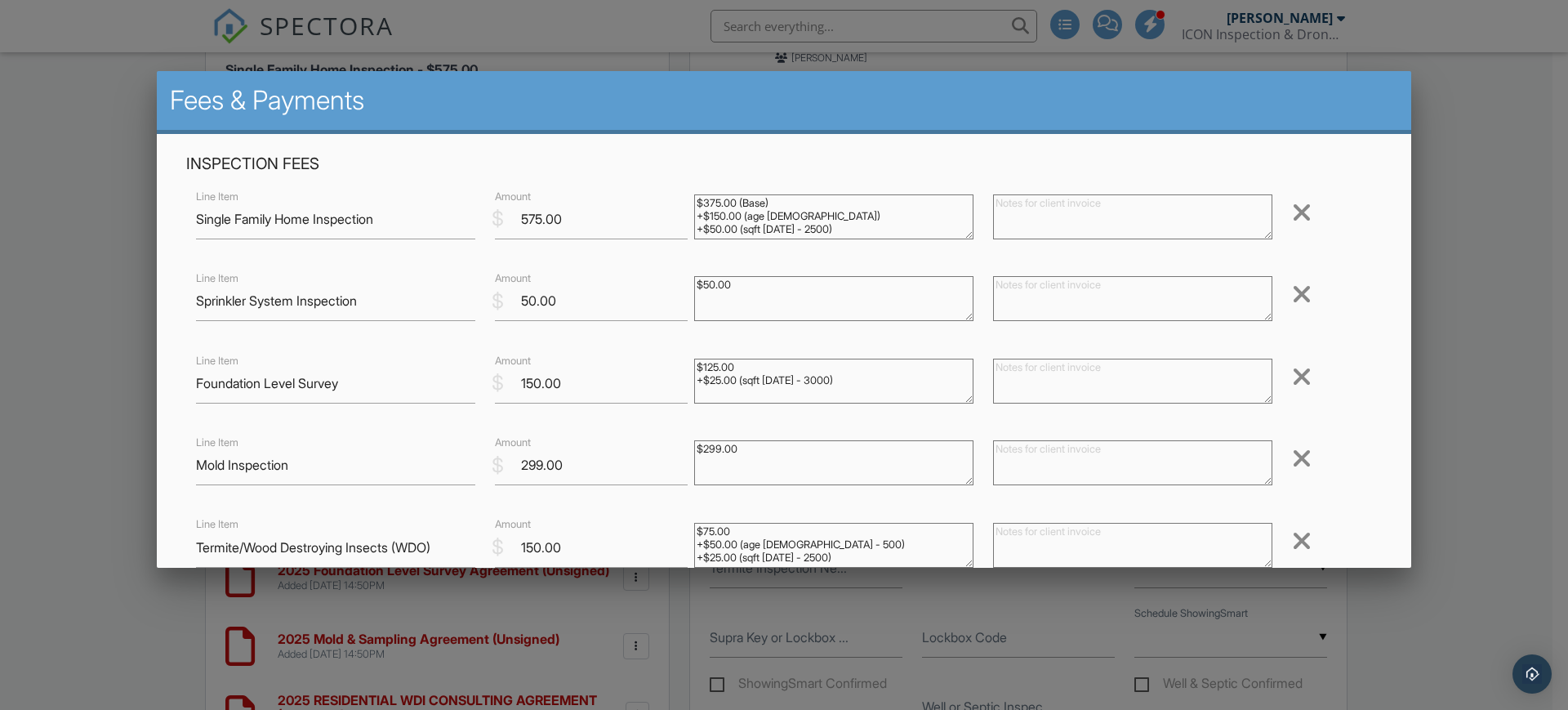
click at [1454, 172] on div at bounding box center [784, 361] width 1568 height 887
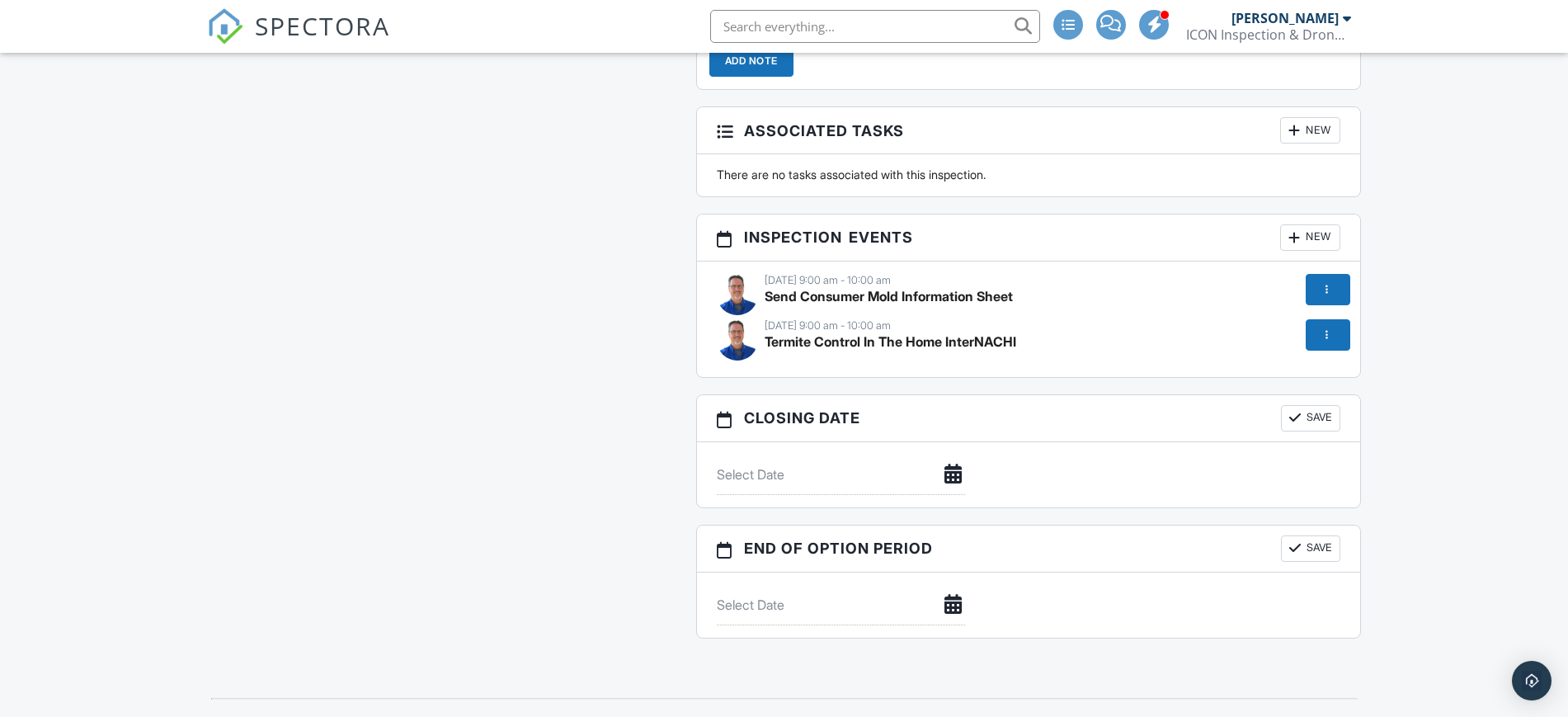
scroll to position [2285, 0]
